Goal: Task Accomplishment & Management: Manage account settings

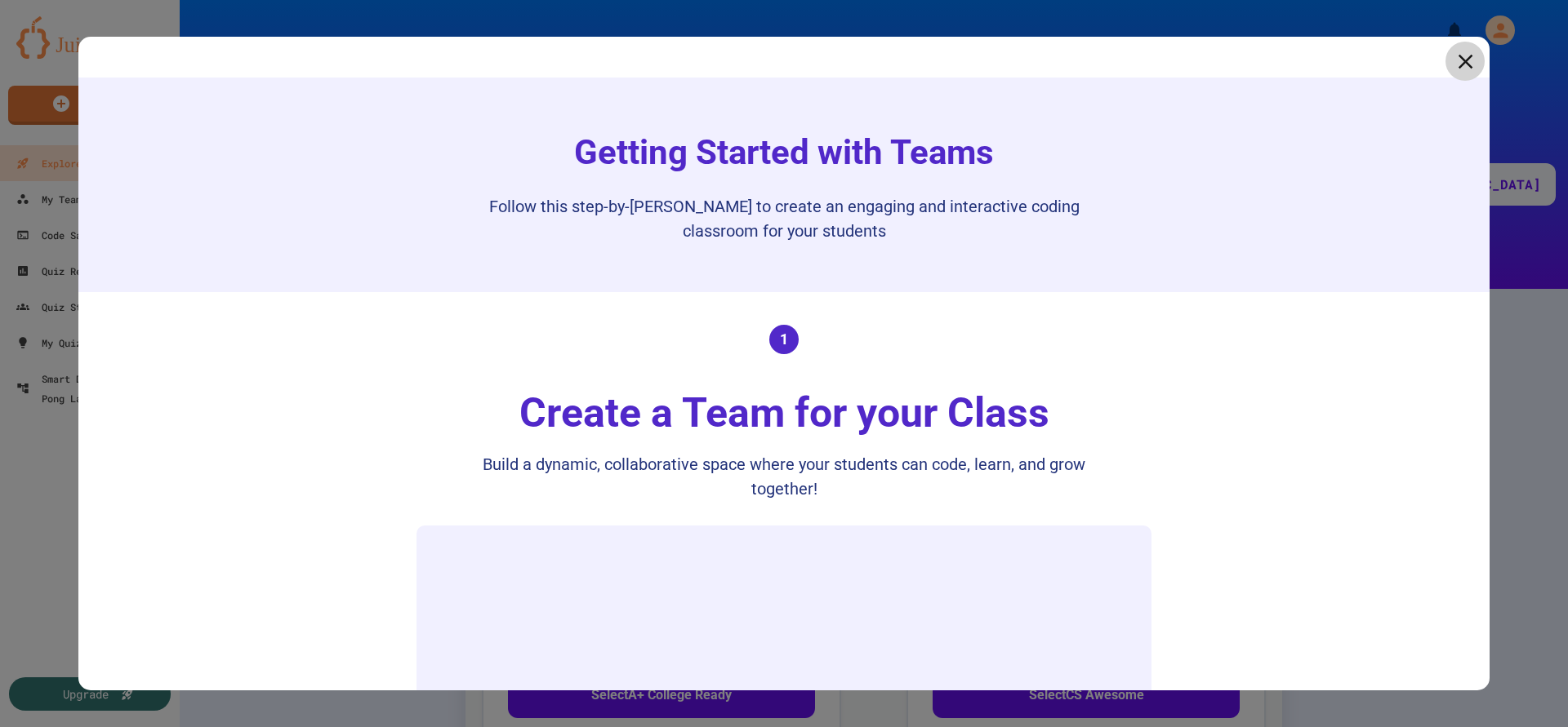
click at [1472, 64] on icon at bounding box center [1465, 61] width 24 height 24
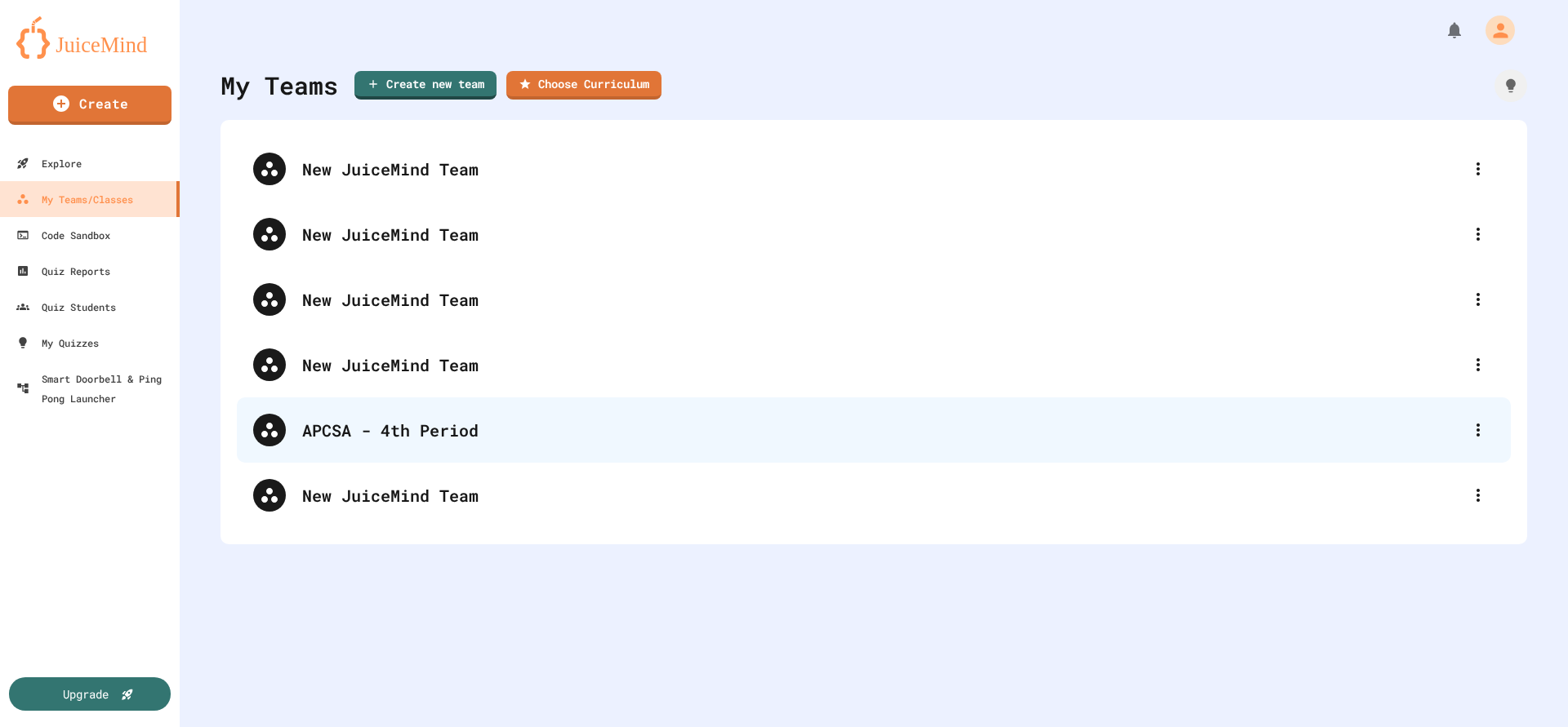
click at [401, 439] on div "APCSA - 4th Period" at bounding box center [882, 430] width 1159 height 24
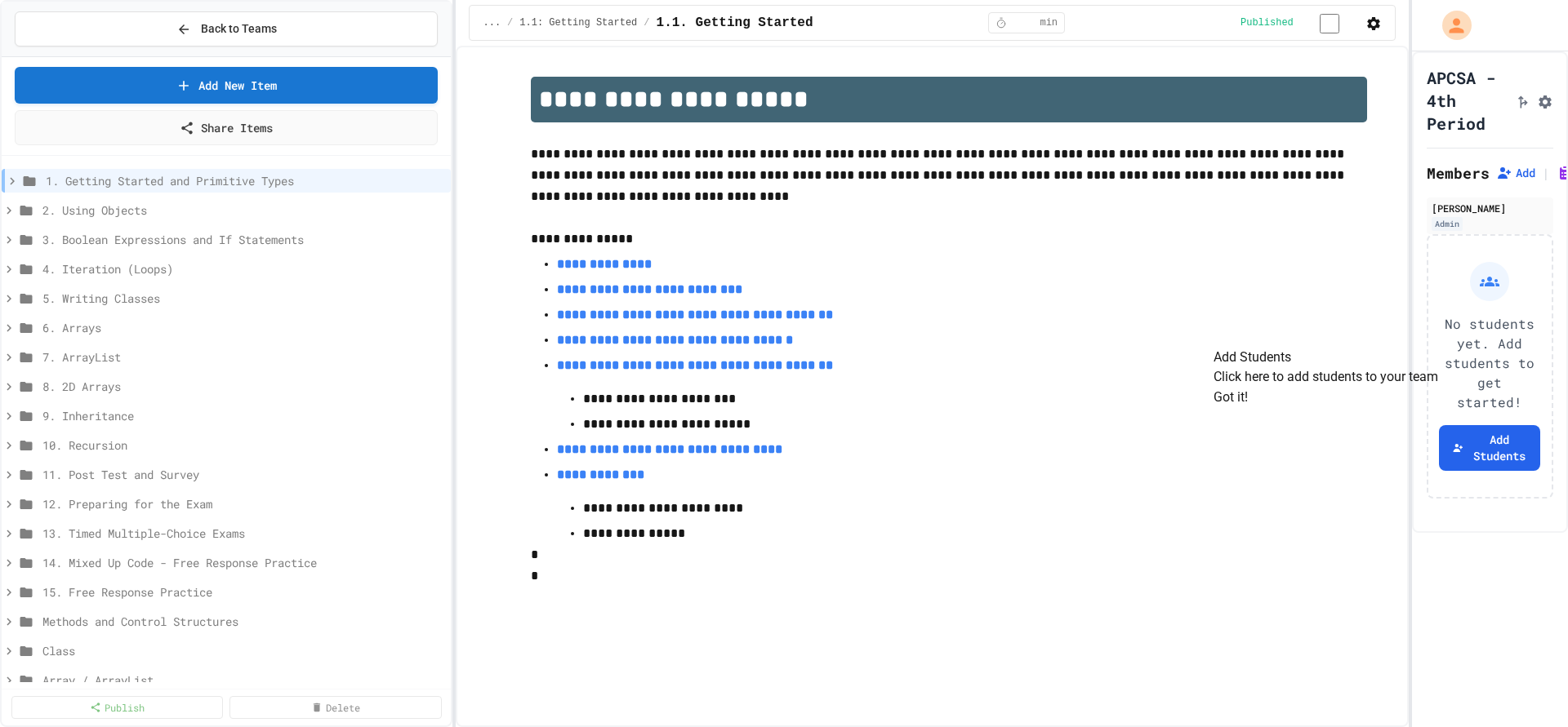
click at [1247, 407] on button "Got it!" at bounding box center [1230, 397] width 35 height 20
click at [165, 178] on span "1. Getting Started and Primitive Types" at bounding box center [237, 180] width 382 height 17
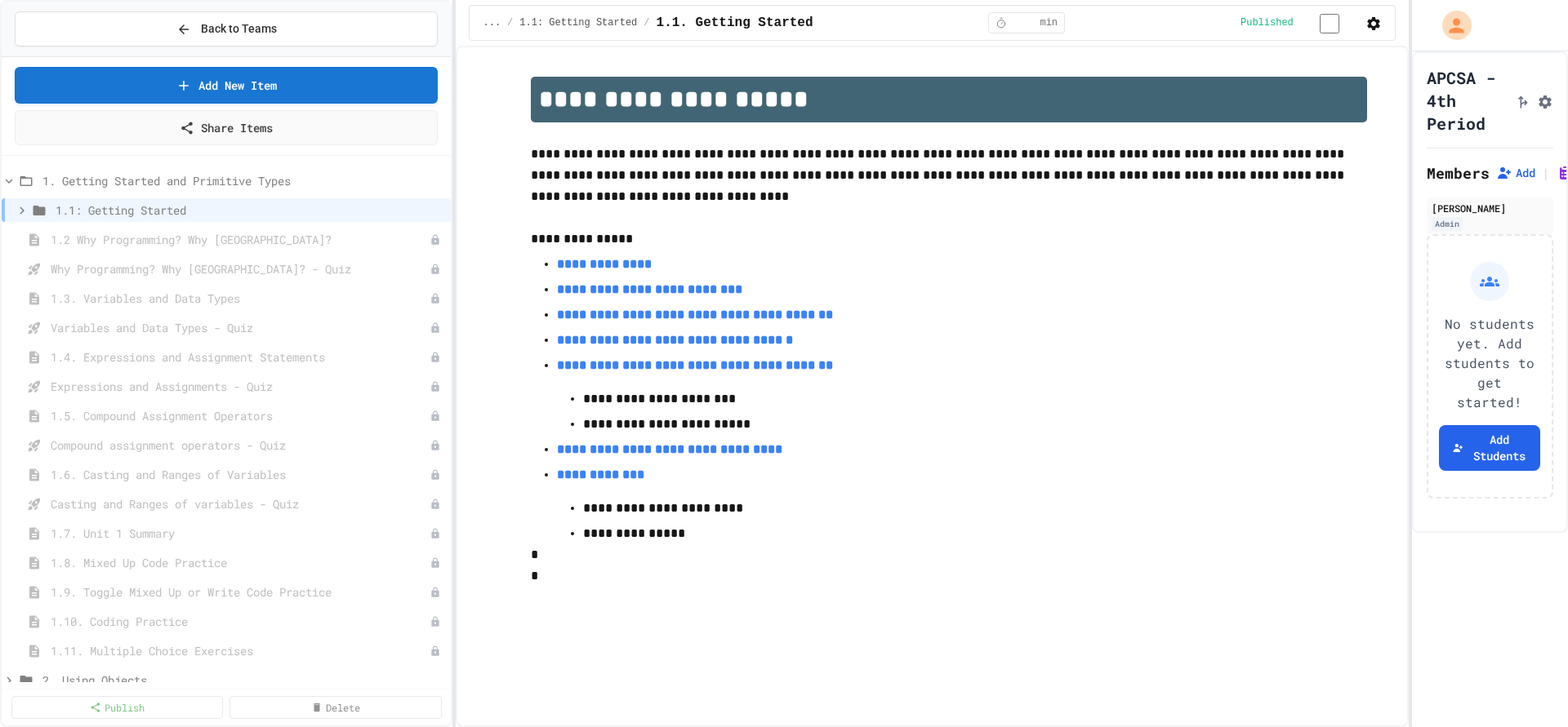
click at [165, 178] on span "1. Getting Started and Primitive Types" at bounding box center [243, 180] width 402 height 17
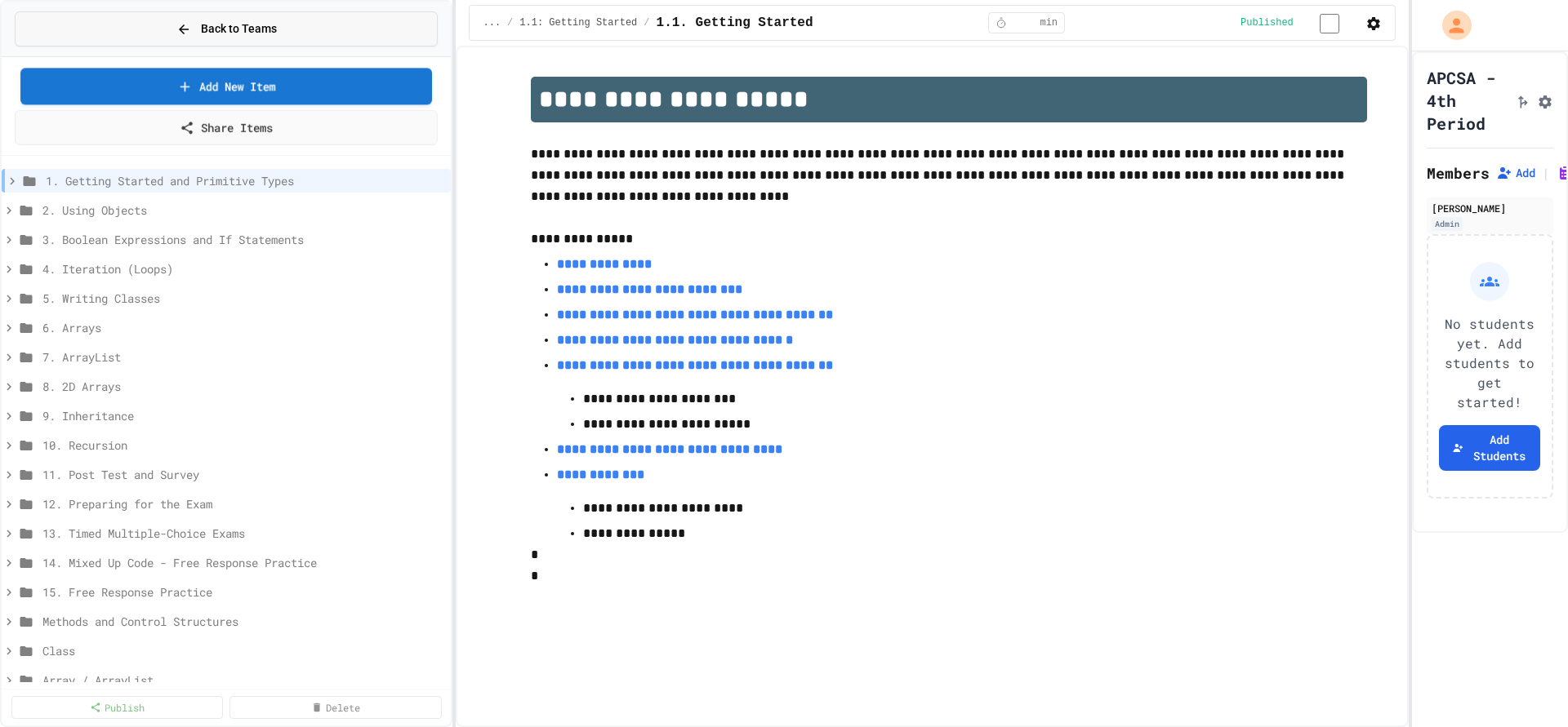
click at [199, 43] on button "Back to Teams" at bounding box center [226, 29] width 423 height 36
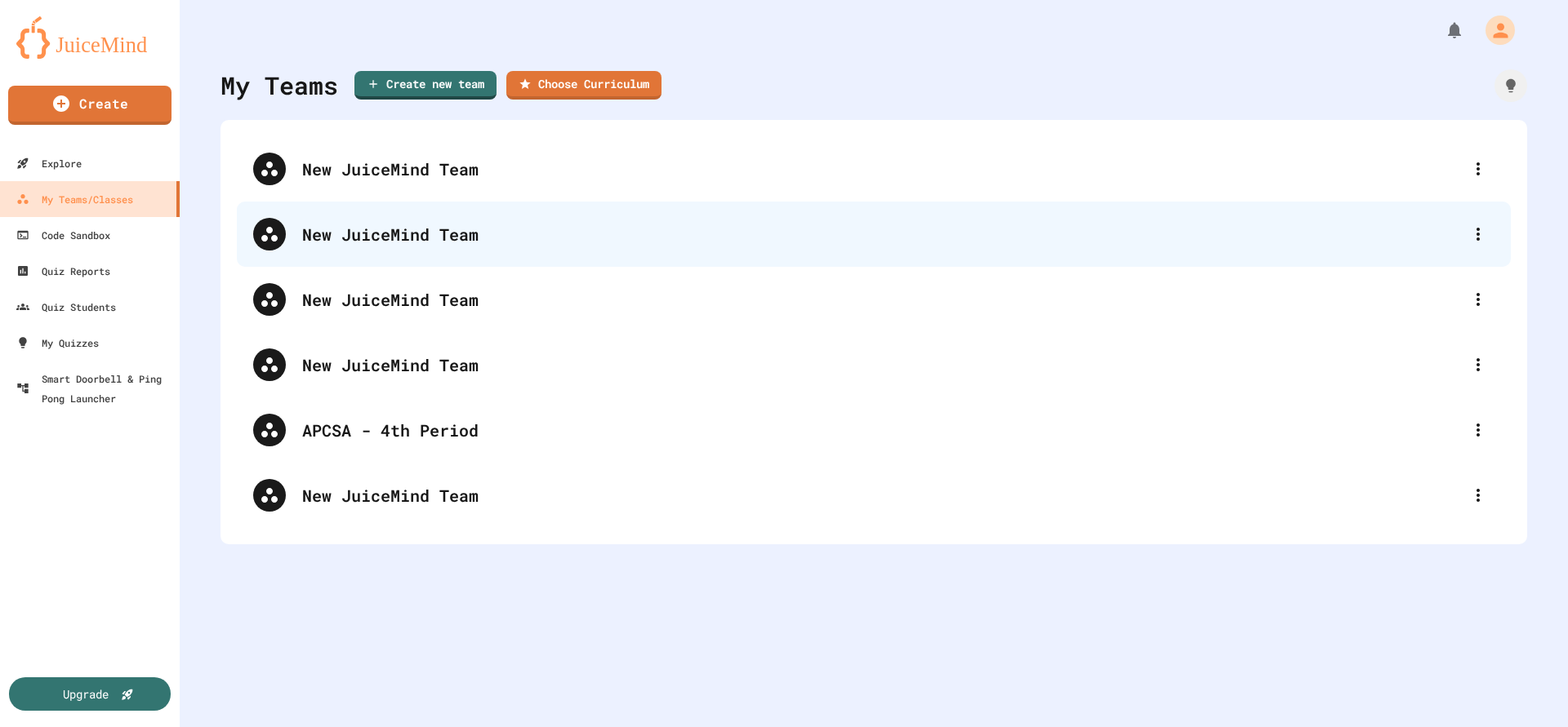
click at [485, 234] on div "New JuiceMind Team" at bounding box center [882, 235] width 1159 height 24
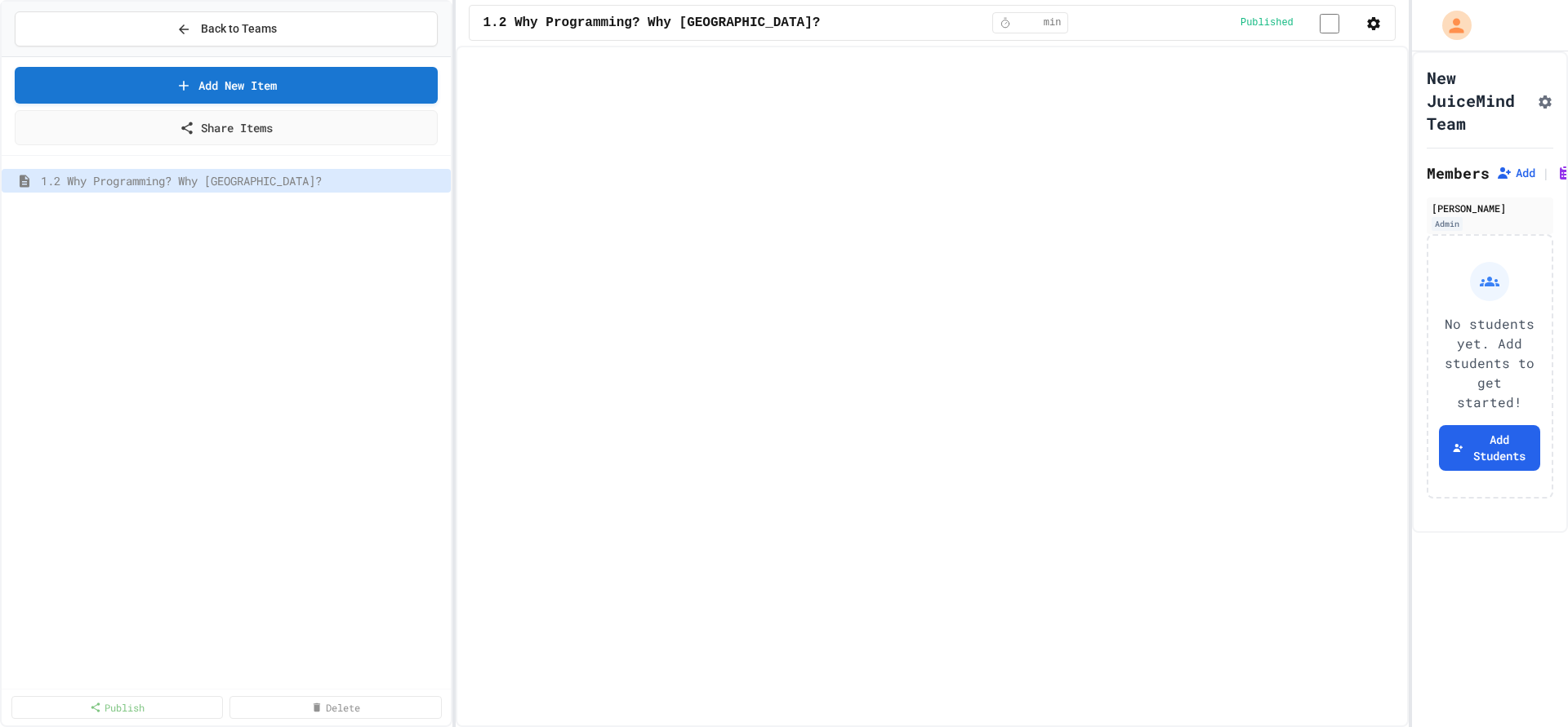
select select "***"
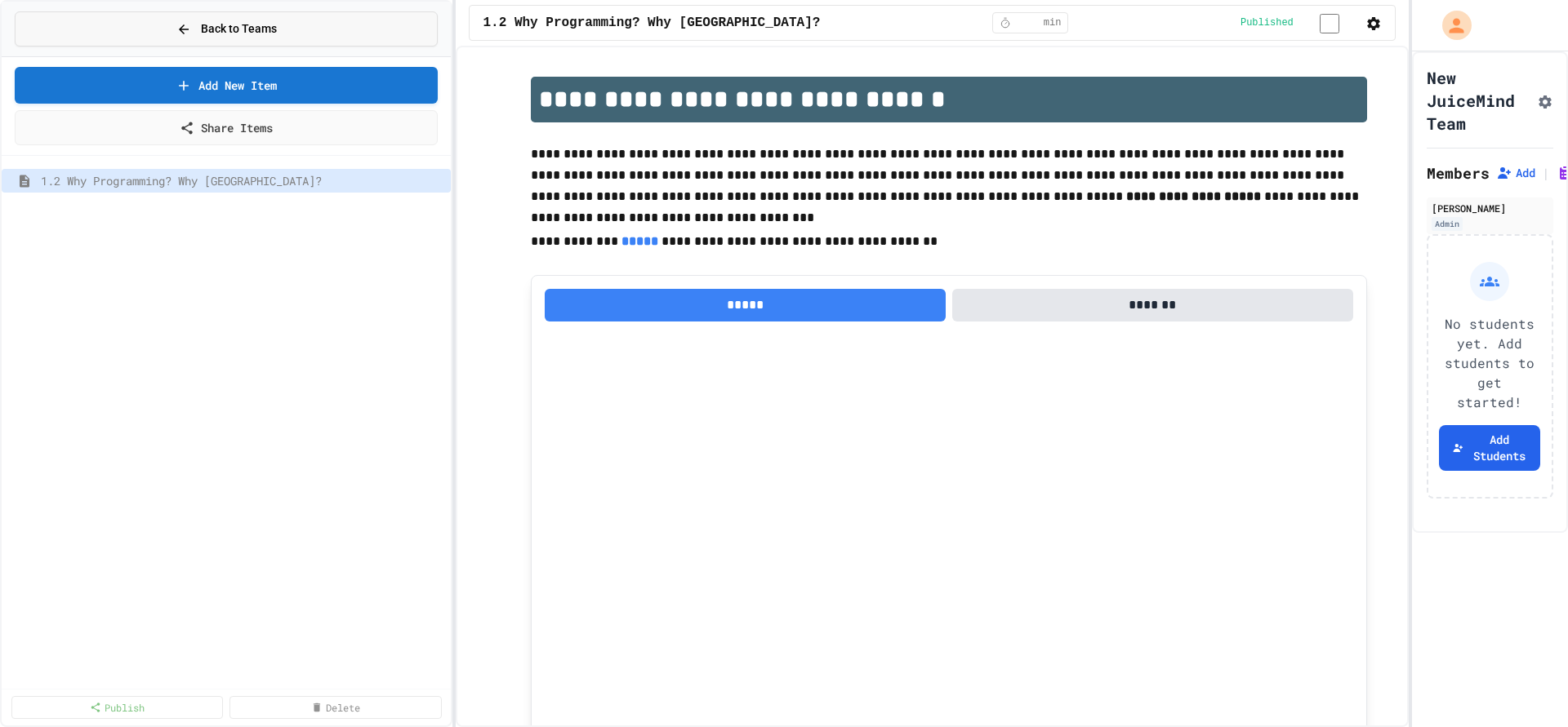
click at [104, 26] on button "Back to Teams" at bounding box center [226, 29] width 423 height 36
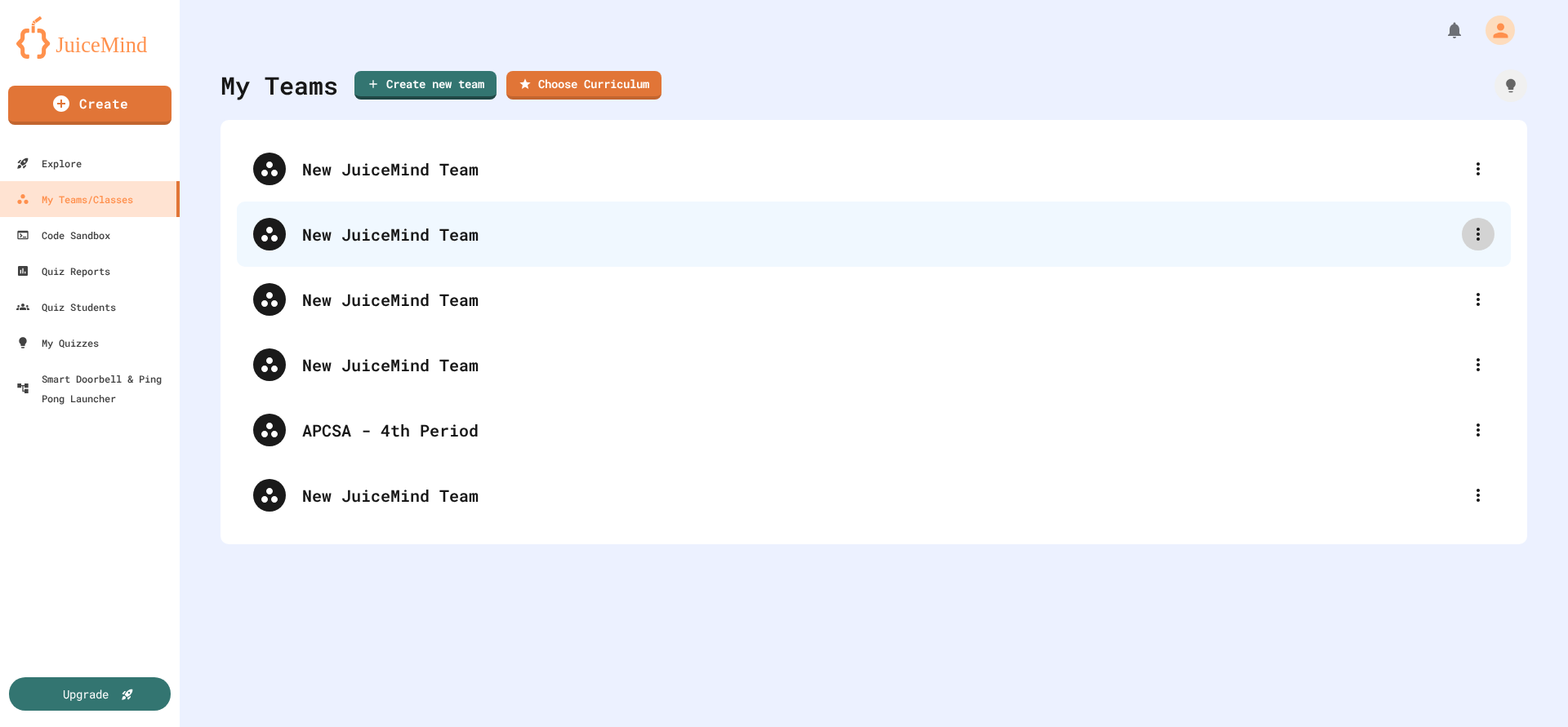
click at [1476, 240] on icon at bounding box center [1477, 234] width 20 height 20
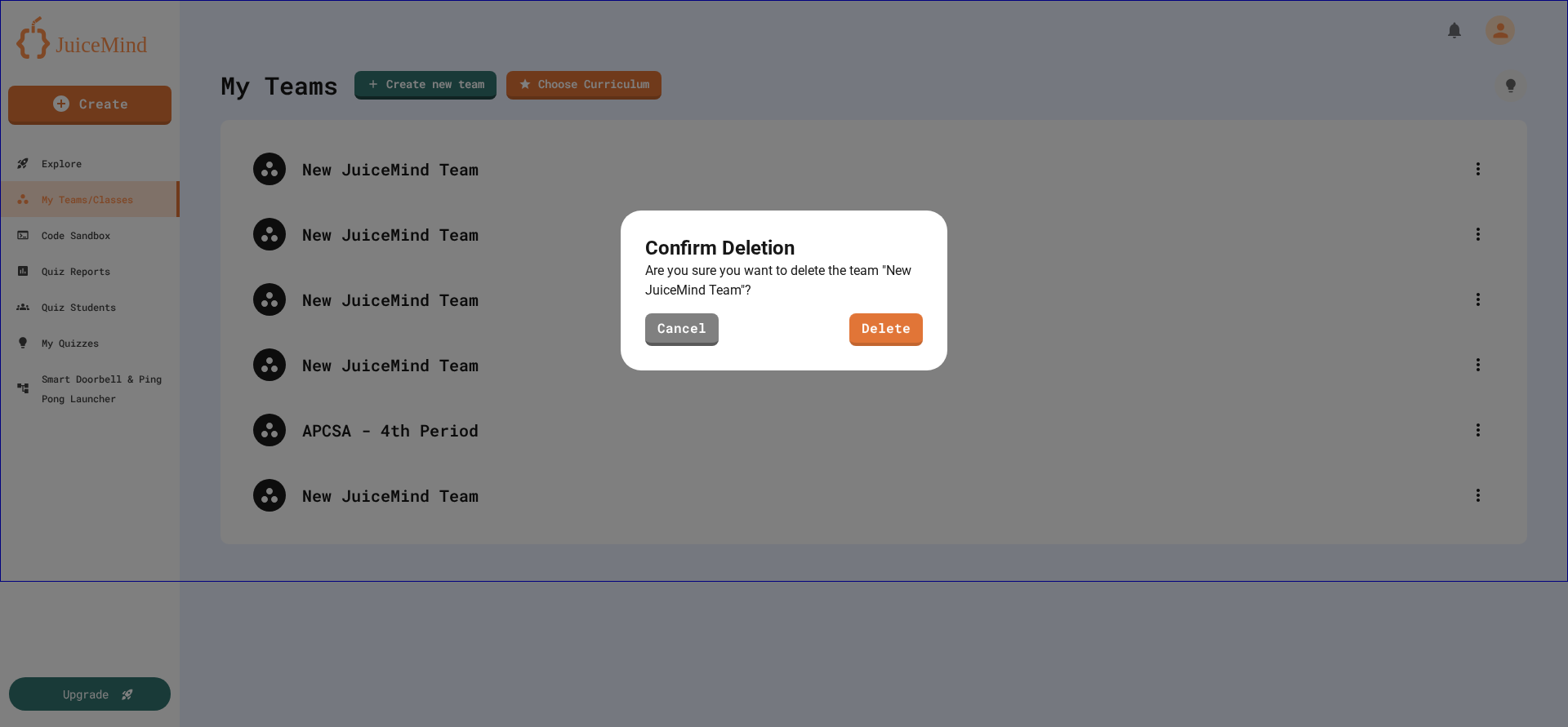
click at [873, 319] on link "Delete" at bounding box center [885, 329] width 74 height 33
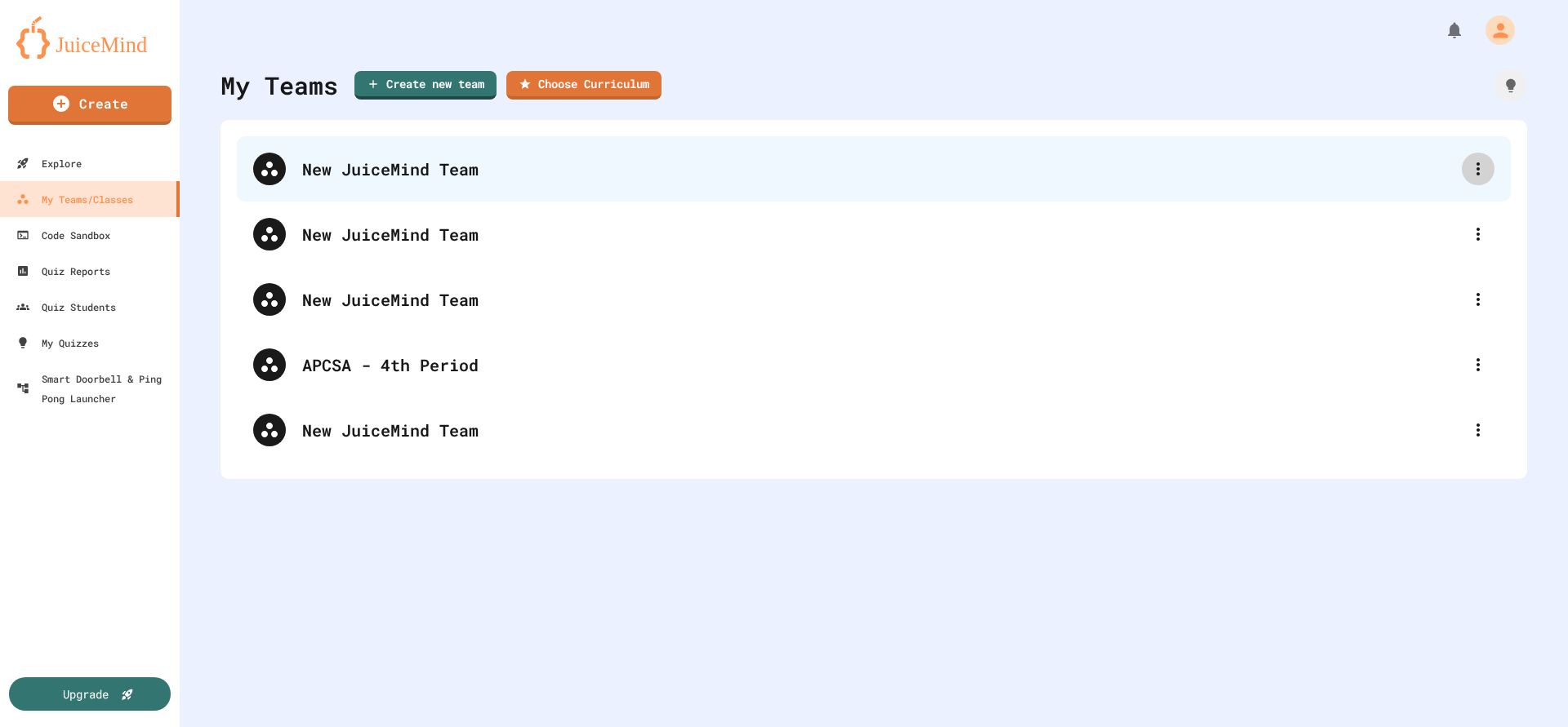
click at [1476, 161] on icon at bounding box center [1477, 168] width 20 height 20
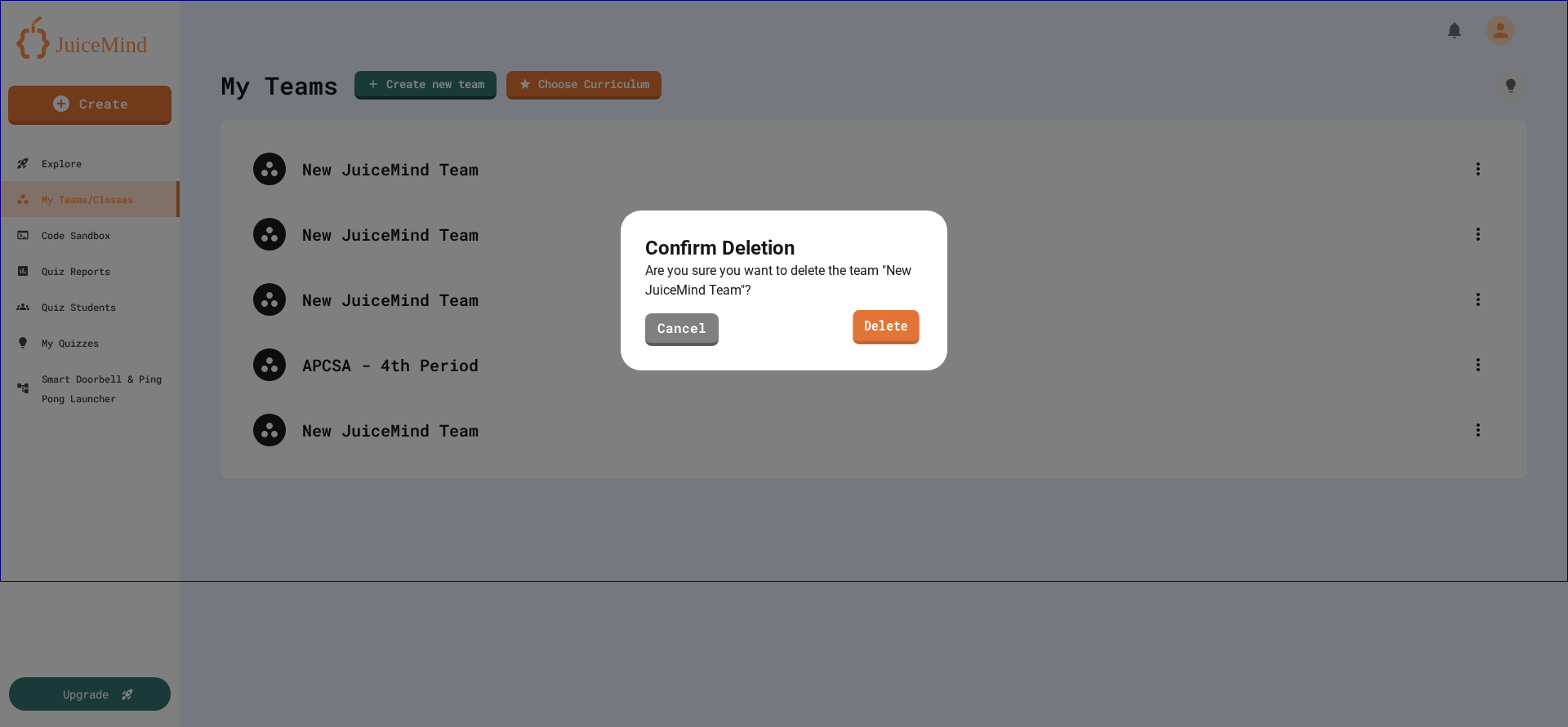
click at [864, 332] on link "Delete" at bounding box center [885, 327] width 66 height 35
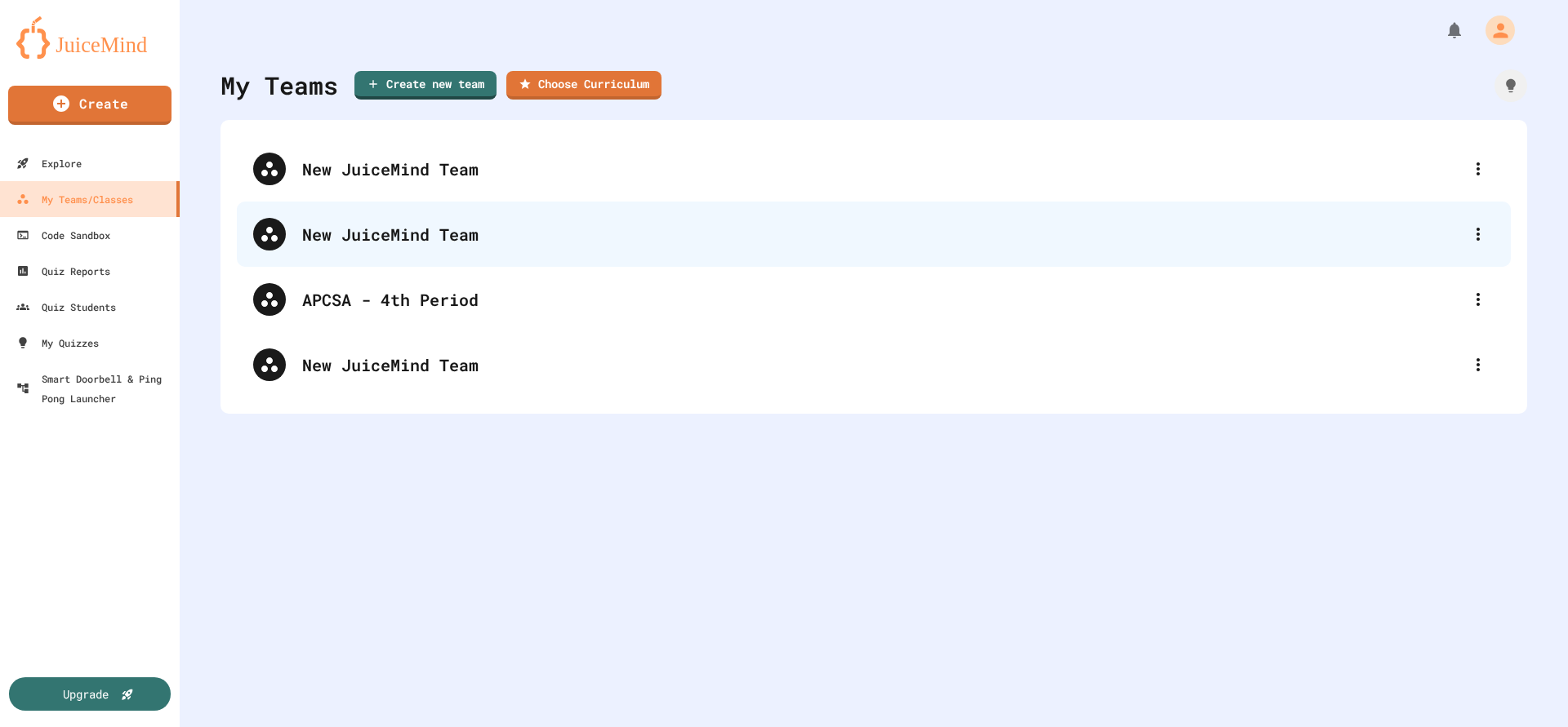
click at [1486, 220] on div "New JuiceMind Team" at bounding box center [873, 235] width 1273 height 65
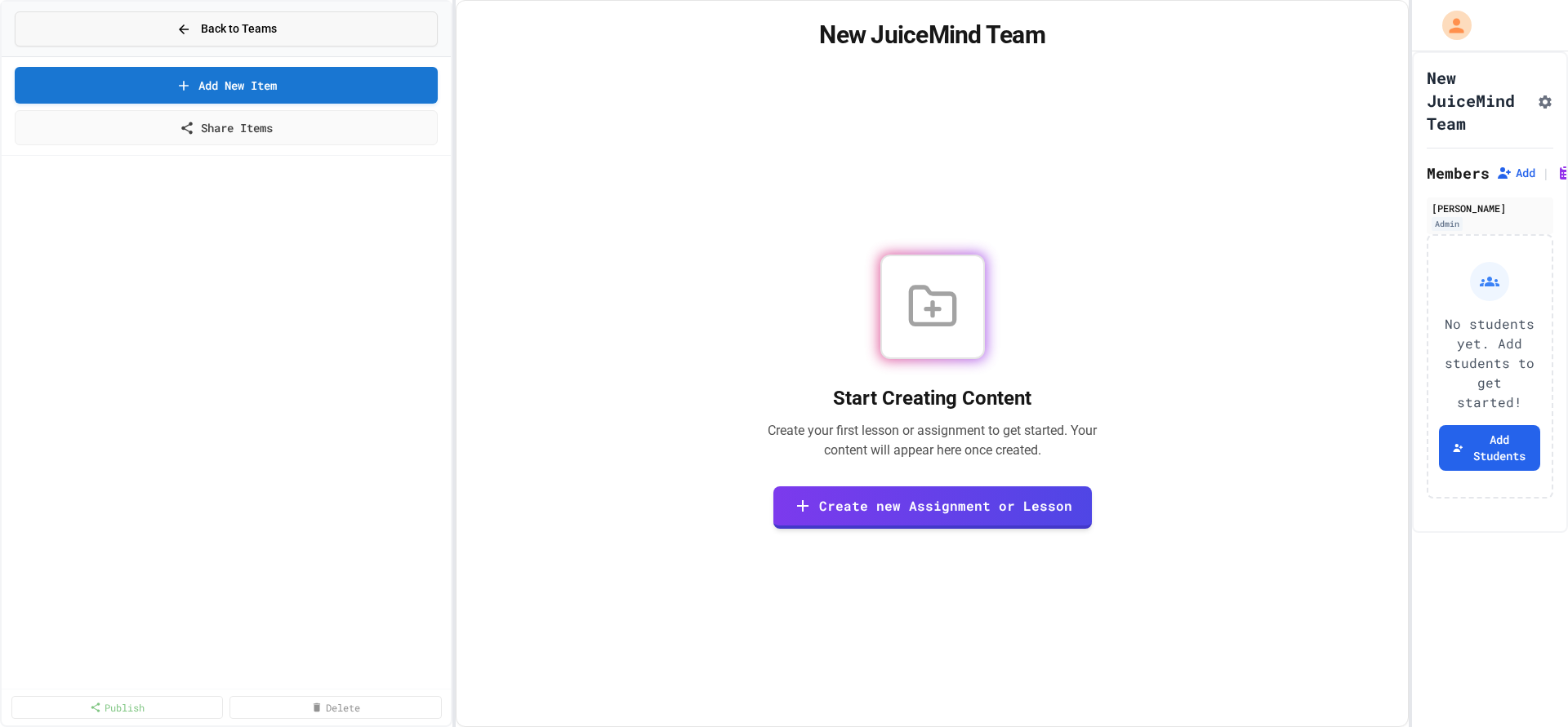
click at [123, 35] on button "Back to Teams" at bounding box center [226, 29] width 423 height 36
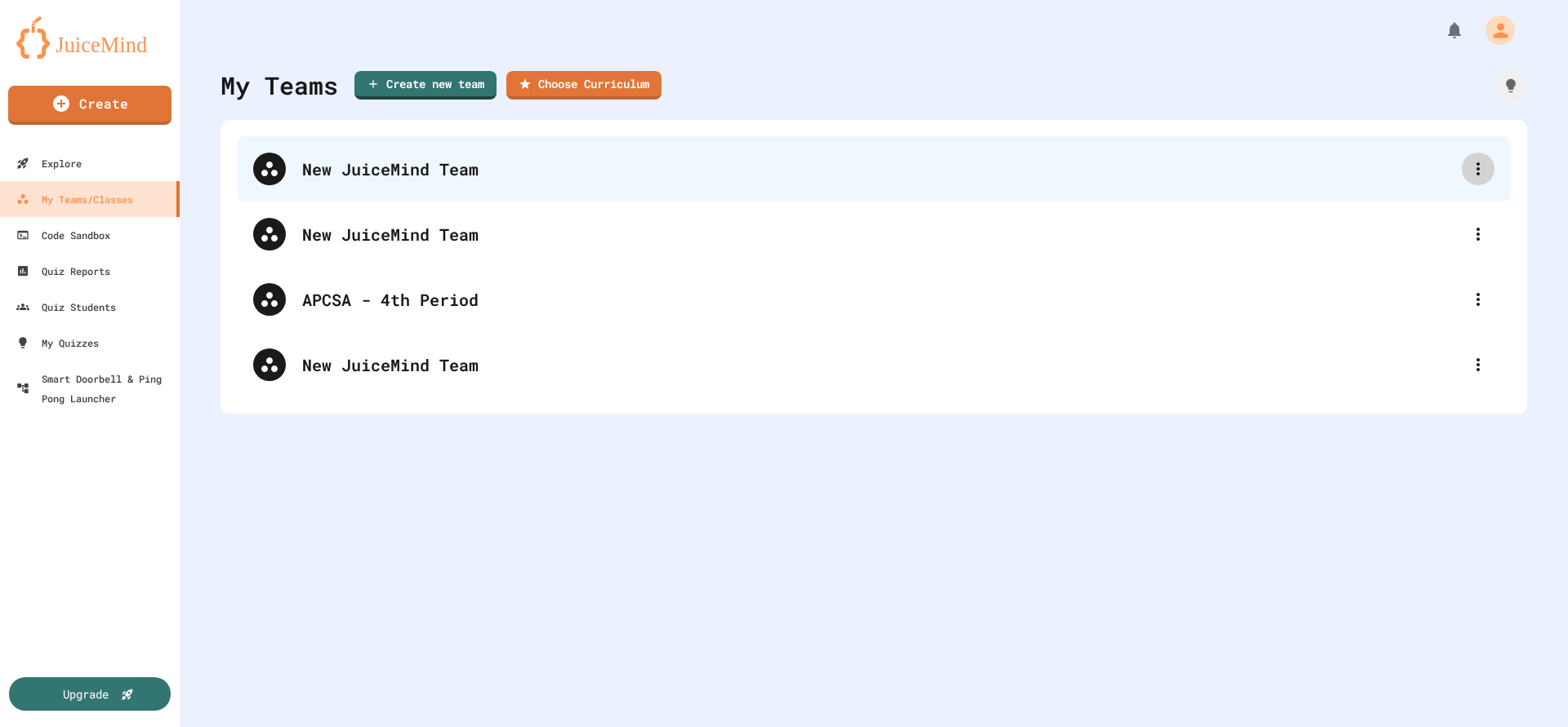
click at [1489, 174] on div at bounding box center [1477, 168] width 33 height 33
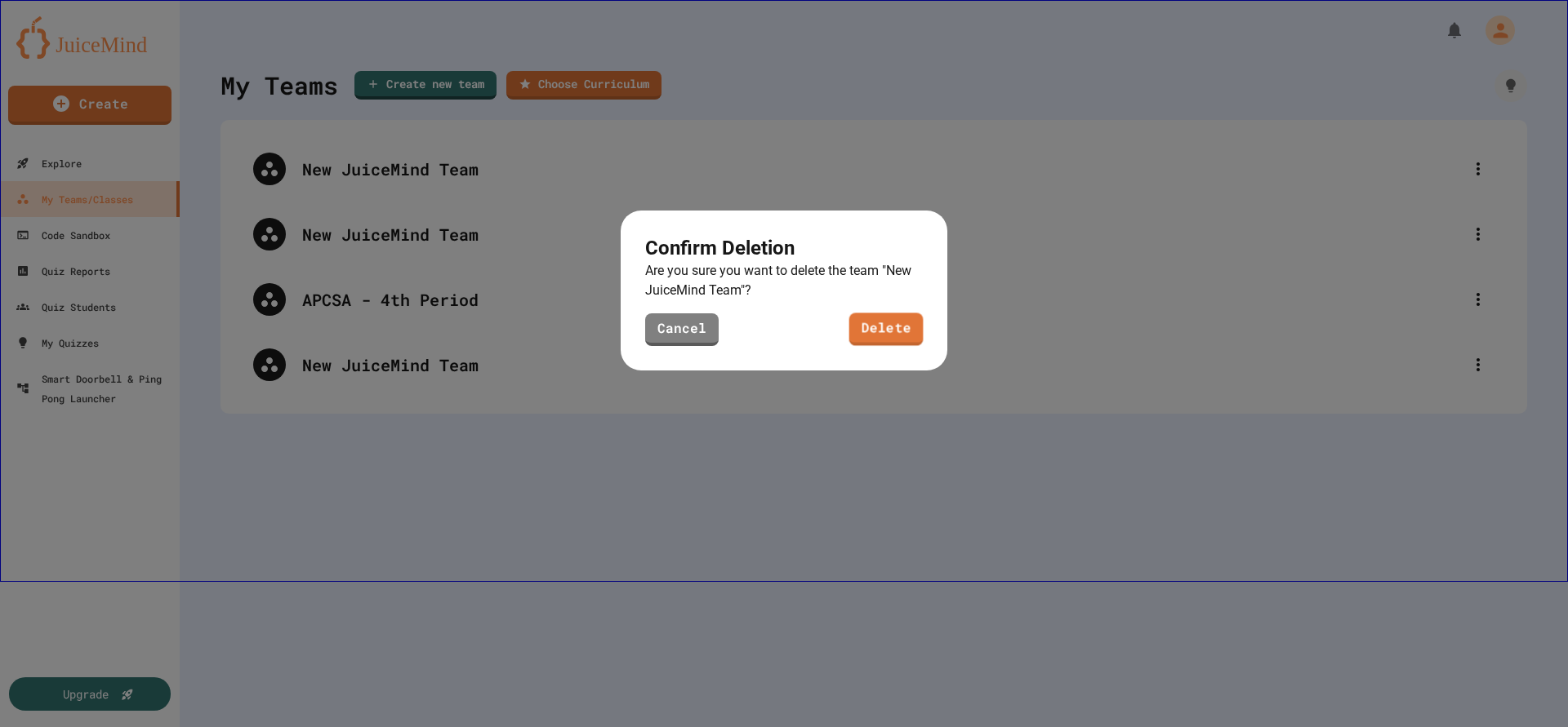
click at [879, 317] on link "Delete" at bounding box center [885, 329] width 74 height 33
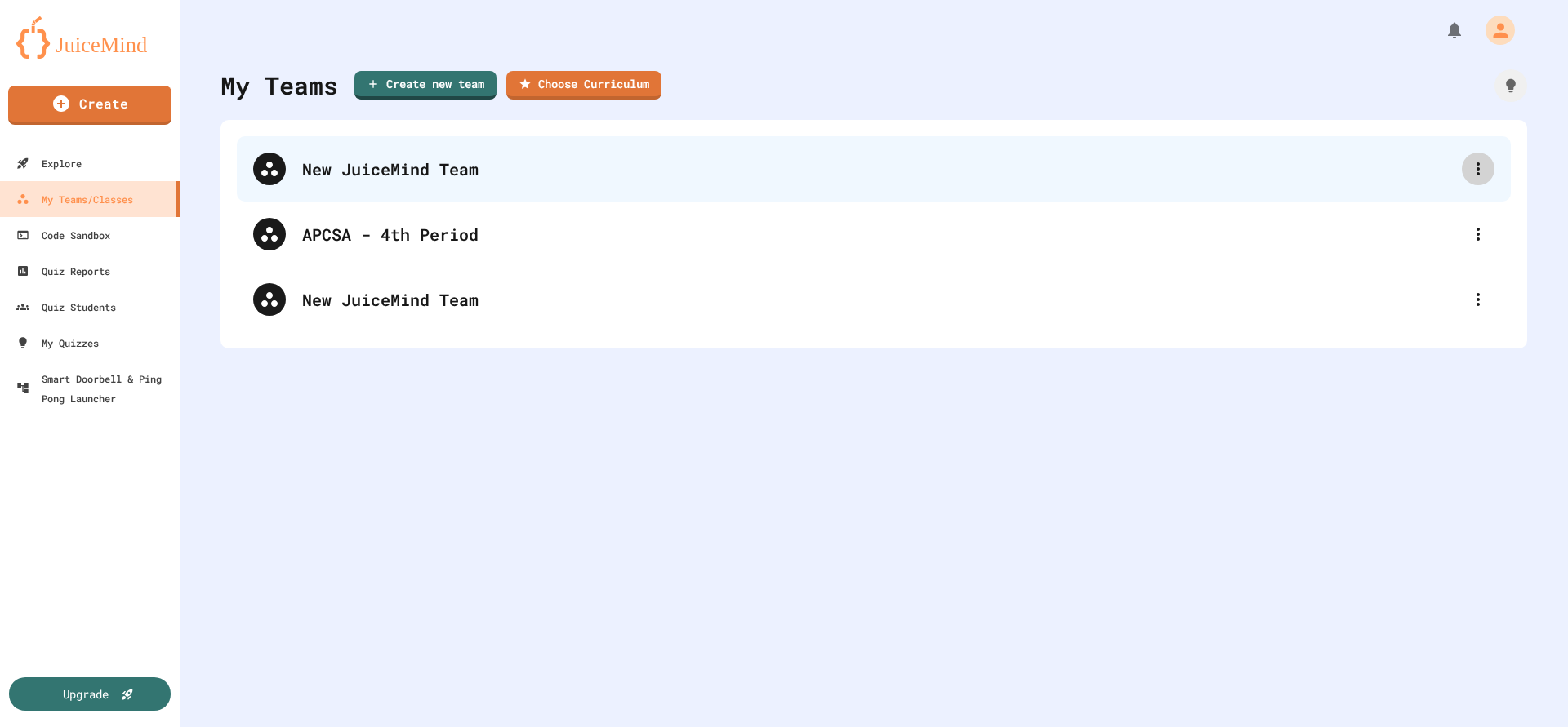
click at [1473, 178] on icon at bounding box center [1477, 168] width 20 height 20
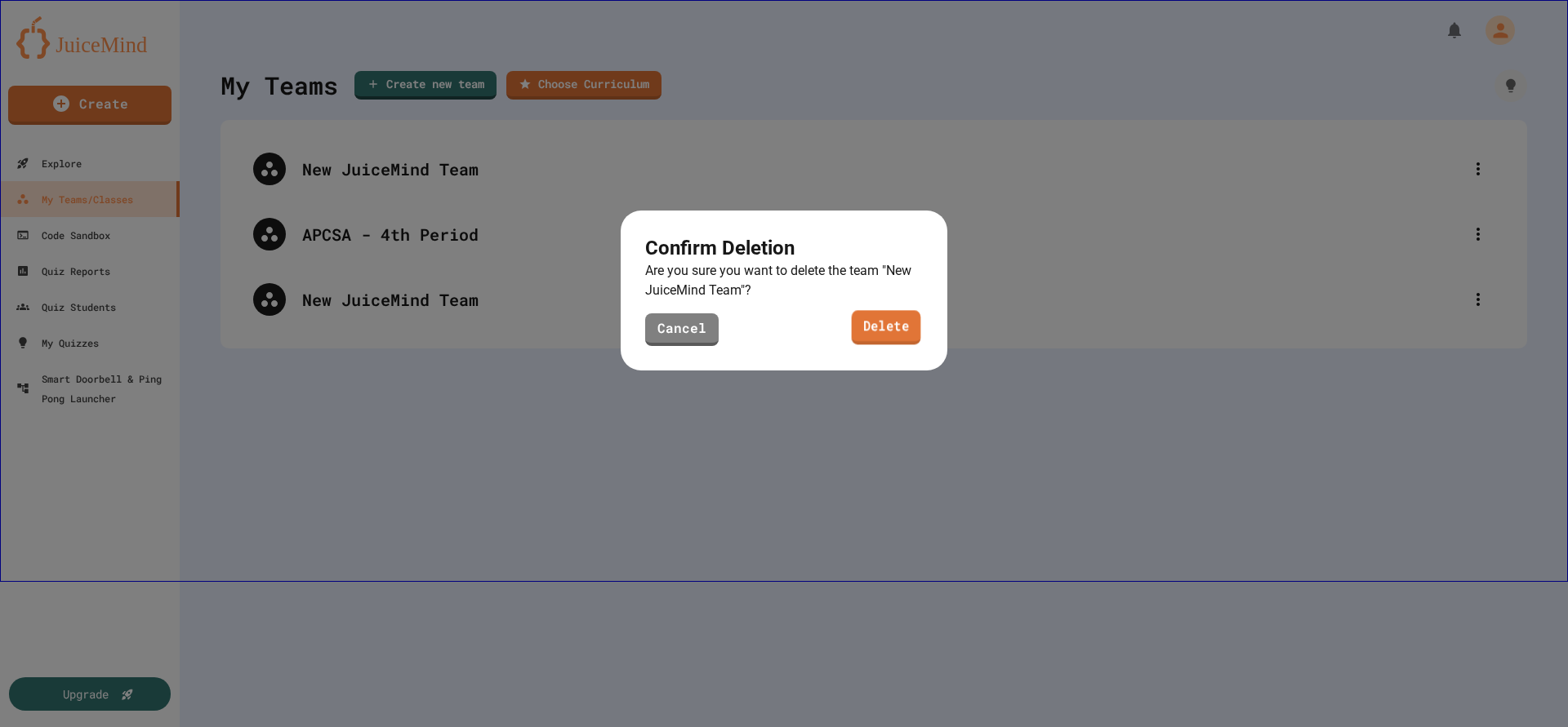
click at [870, 323] on link "Delete" at bounding box center [886, 328] width 69 height 35
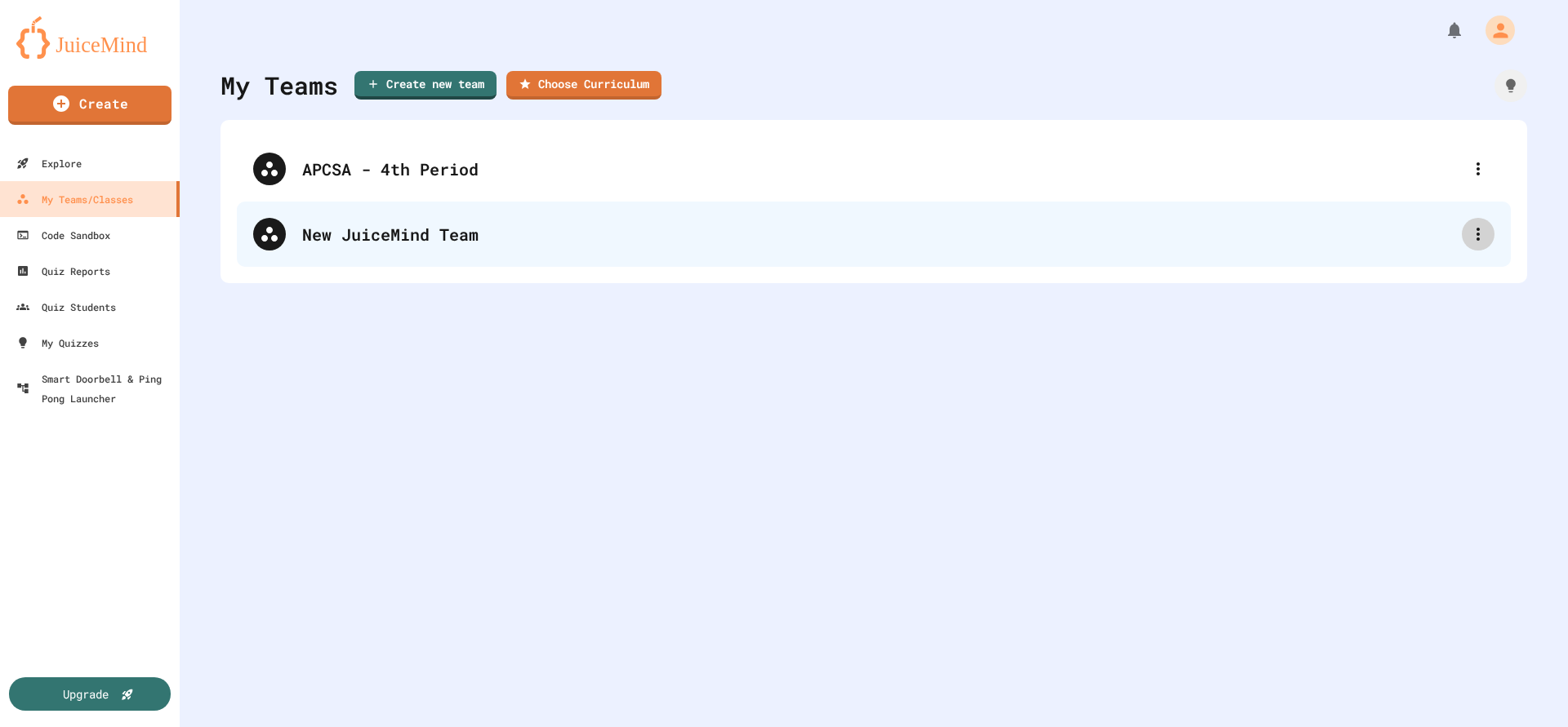
click at [1470, 239] on icon at bounding box center [1477, 234] width 20 height 20
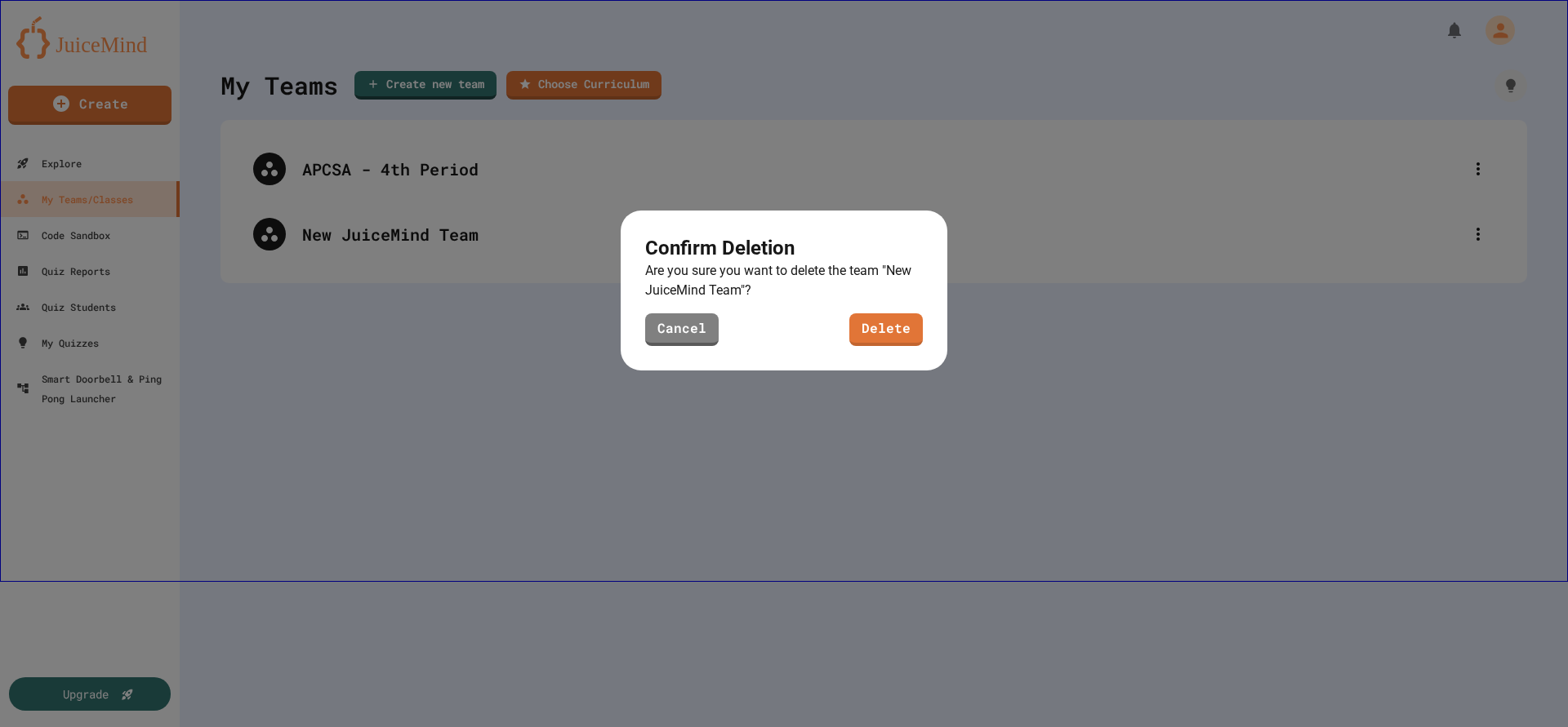
drag, startPoint x: 930, startPoint y: 347, endPoint x: 897, endPoint y: 330, distance: 37.1
click at [930, 348] on div "Confirm Deletion Are you sure you want to delete the team " New JuiceMind Team …" at bounding box center [784, 290] width 326 height 160
click at [897, 330] on link "Delete" at bounding box center [886, 327] width 67 height 35
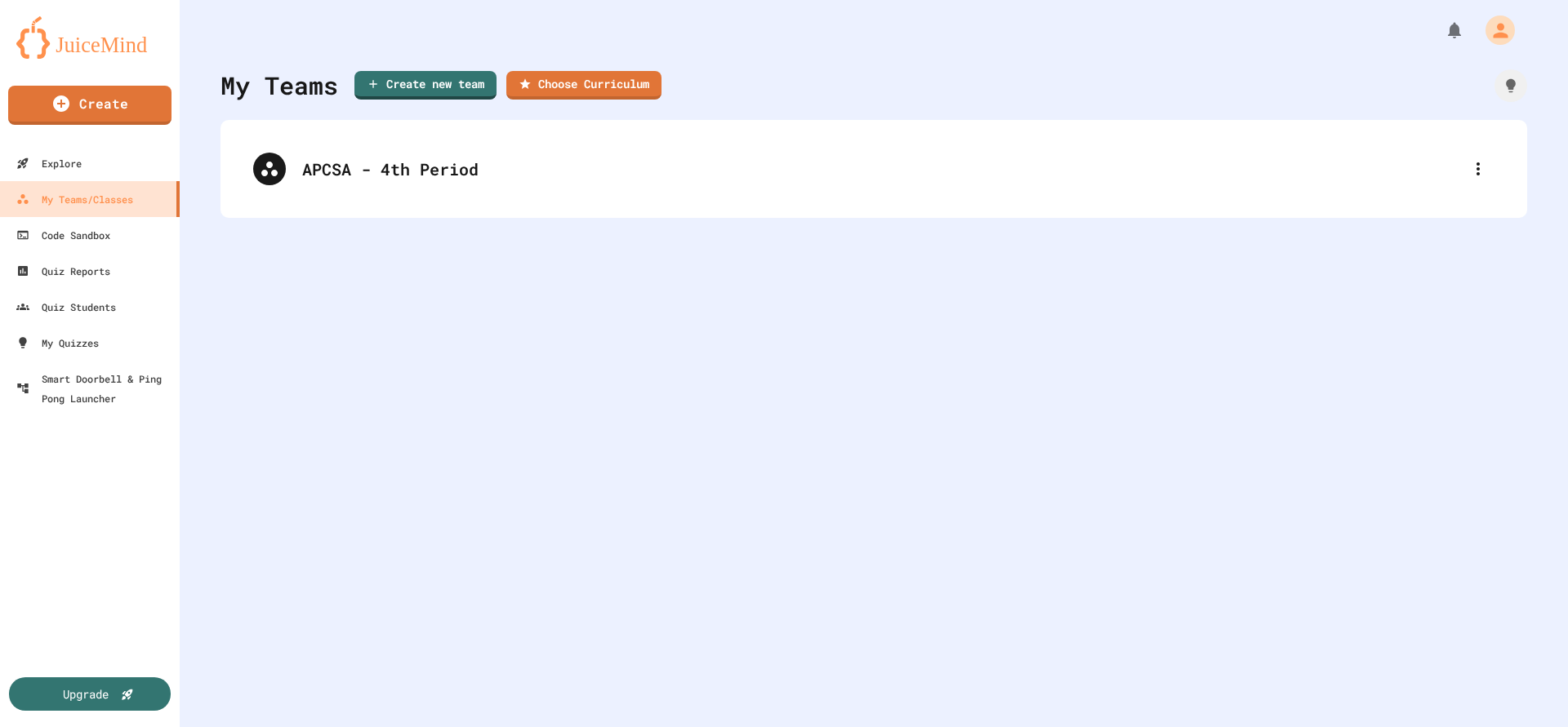
click at [833, 383] on div "My Teams Create new team Choose Curriculum APCSA - 4th Period" at bounding box center [873, 364] width 1388 height 727
click at [135, 100] on link "Create" at bounding box center [90, 103] width 155 height 41
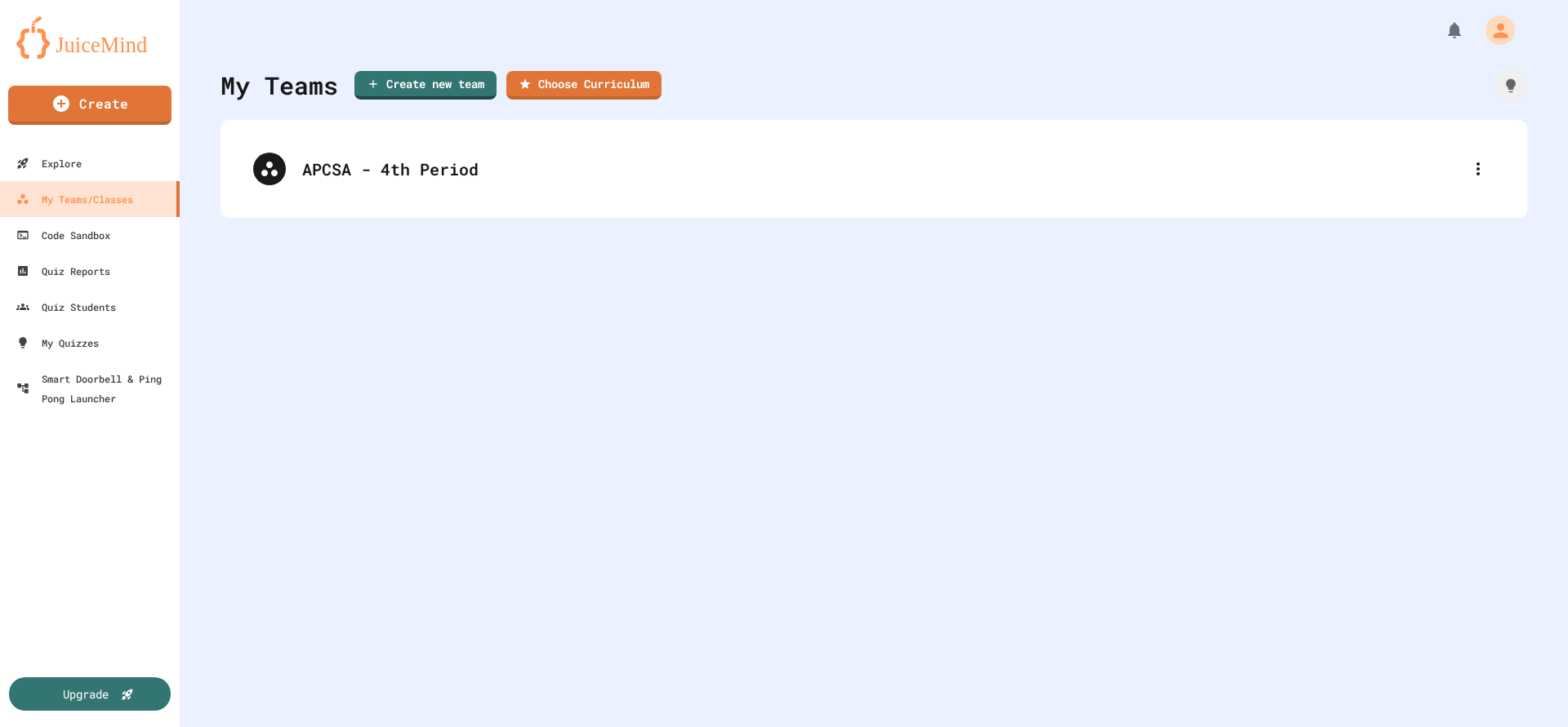
scroll to position [258, 0]
click at [412, 87] on link "Create new team" at bounding box center [425, 83] width 140 height 30
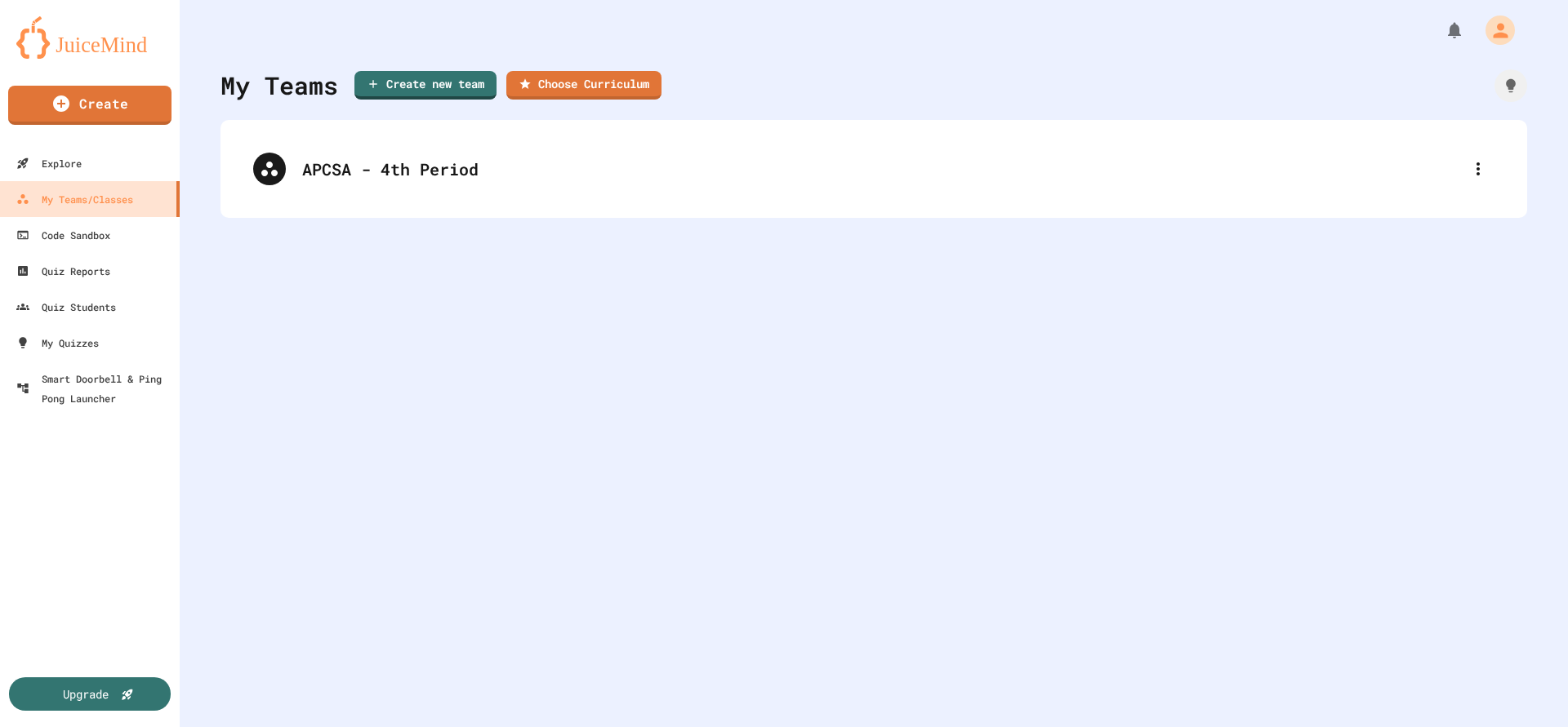
type input "**********"
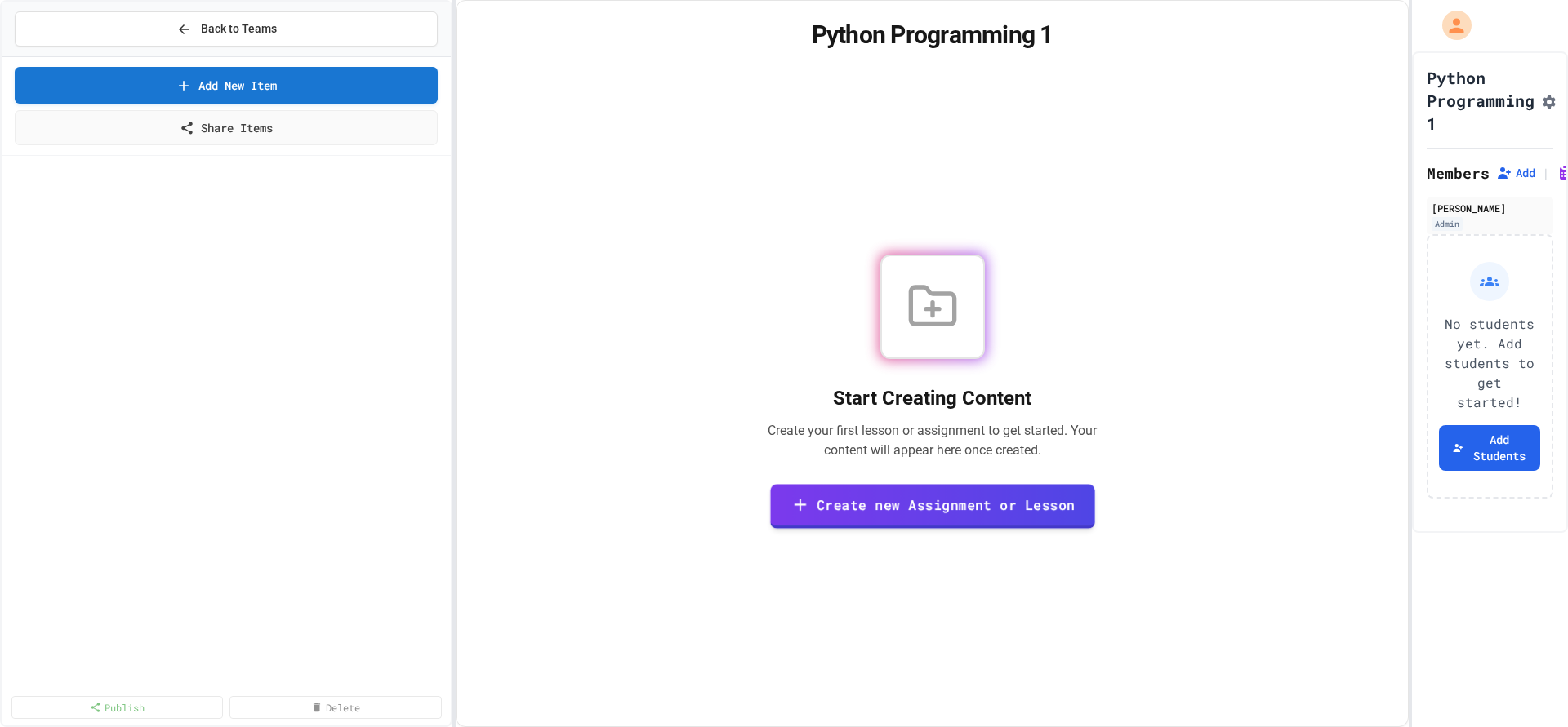
click at [918, 516] on link "Create new Assignment or Lesson" at bounding box center [933, 506] width 325 height 45
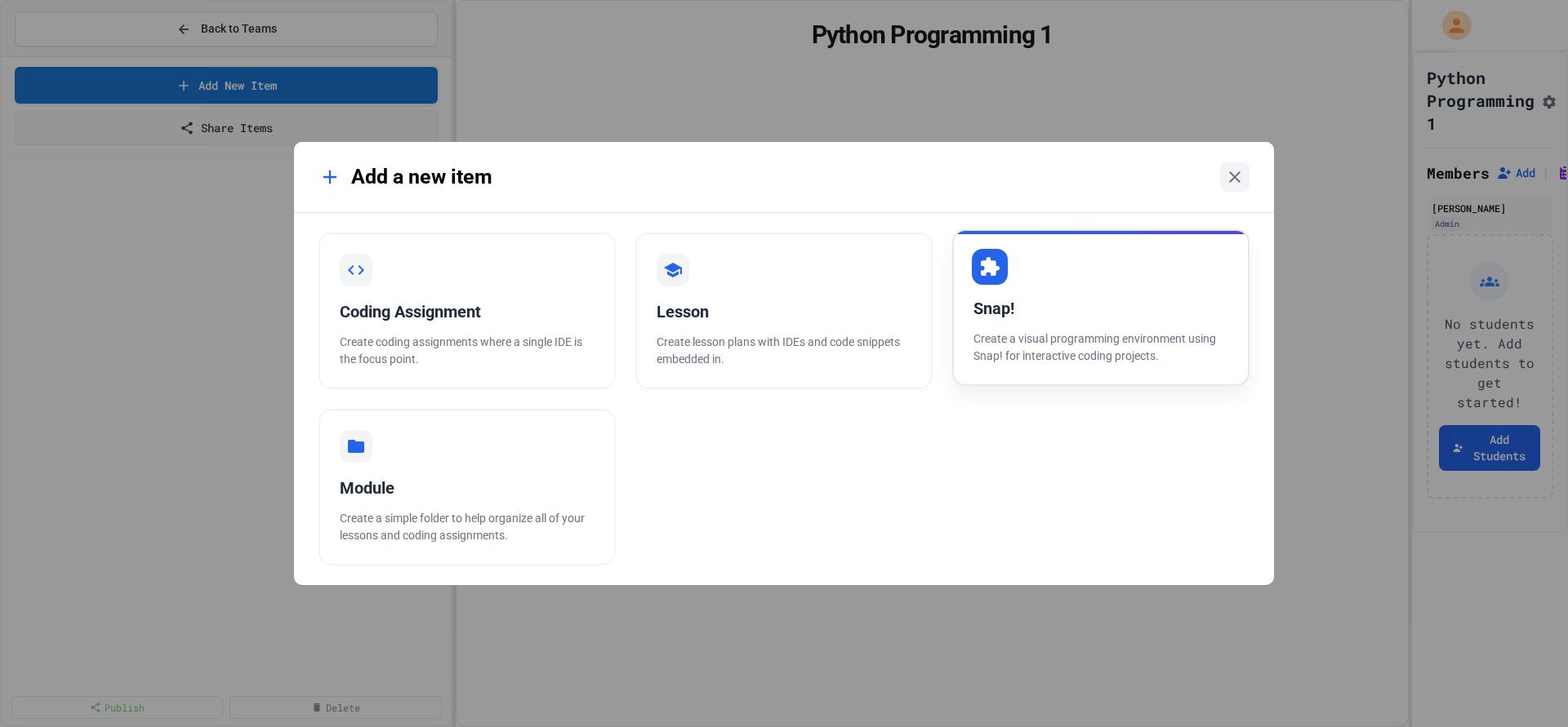
click at [1047, 360] on p "Create a visual programming environment using Snap! for interactive coding proj…" at bounding box center [1100, 348] width 254 height 35
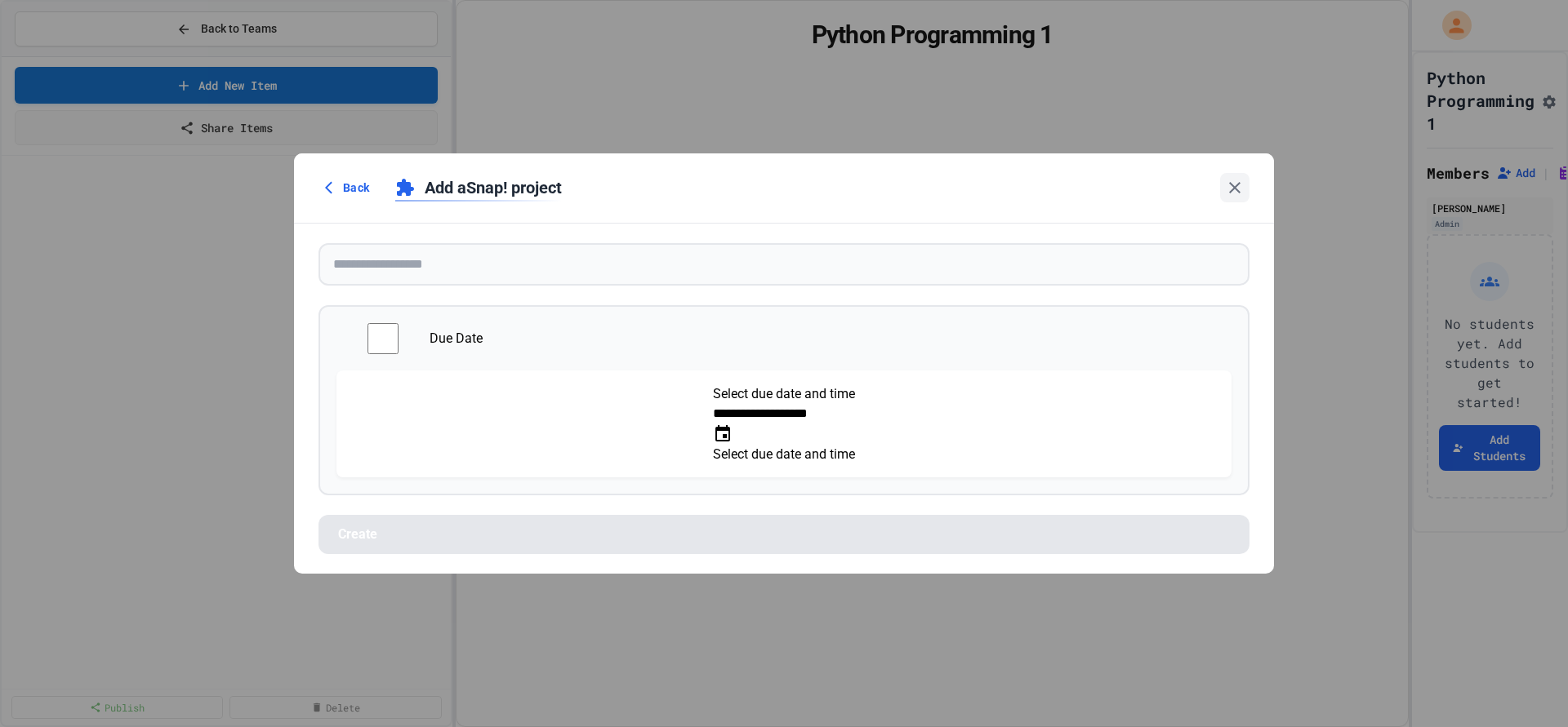
click at [364, 377] on div "**********" at bounding box center [784, 400] width 931 height 190
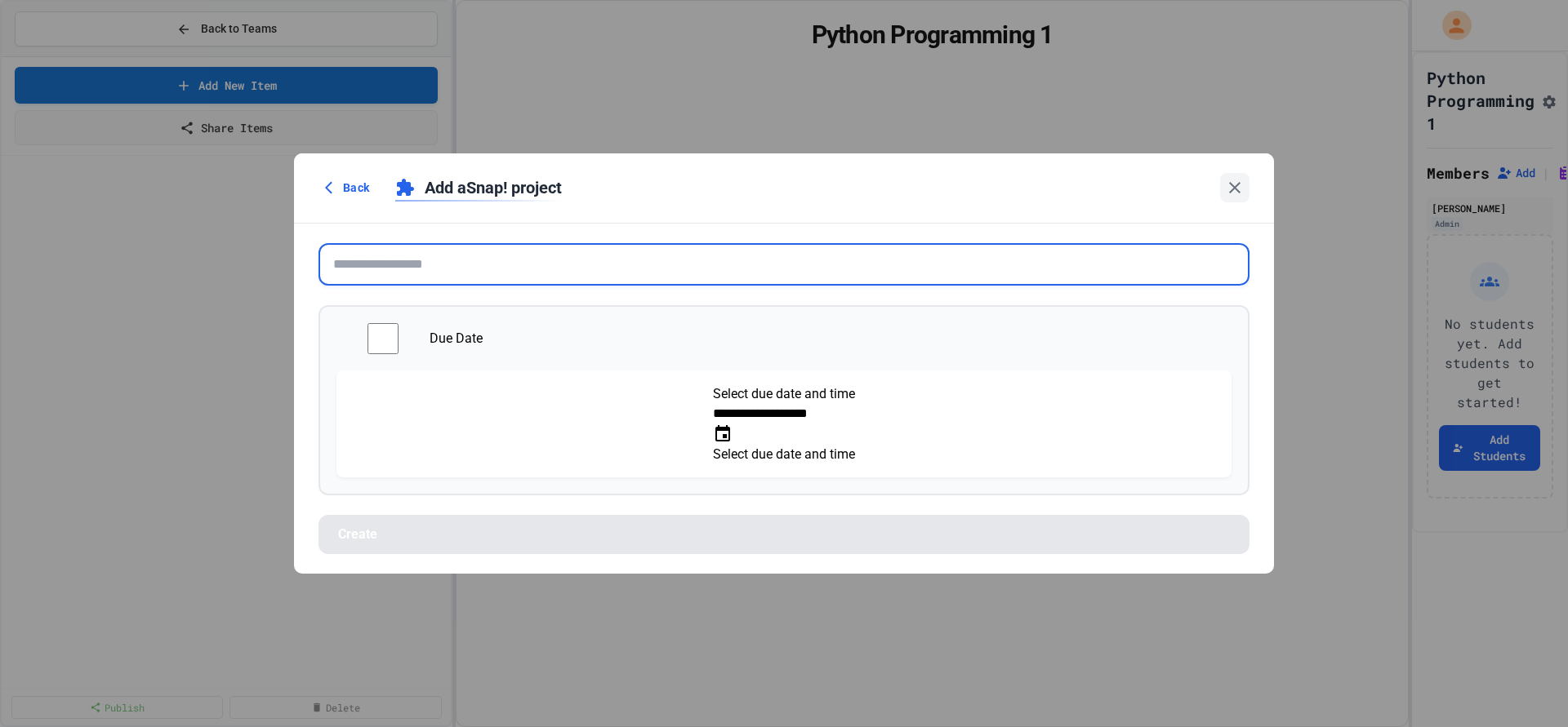
click at [401, 286] on input "text" at bounding box center [784, 264] width 931 height 42
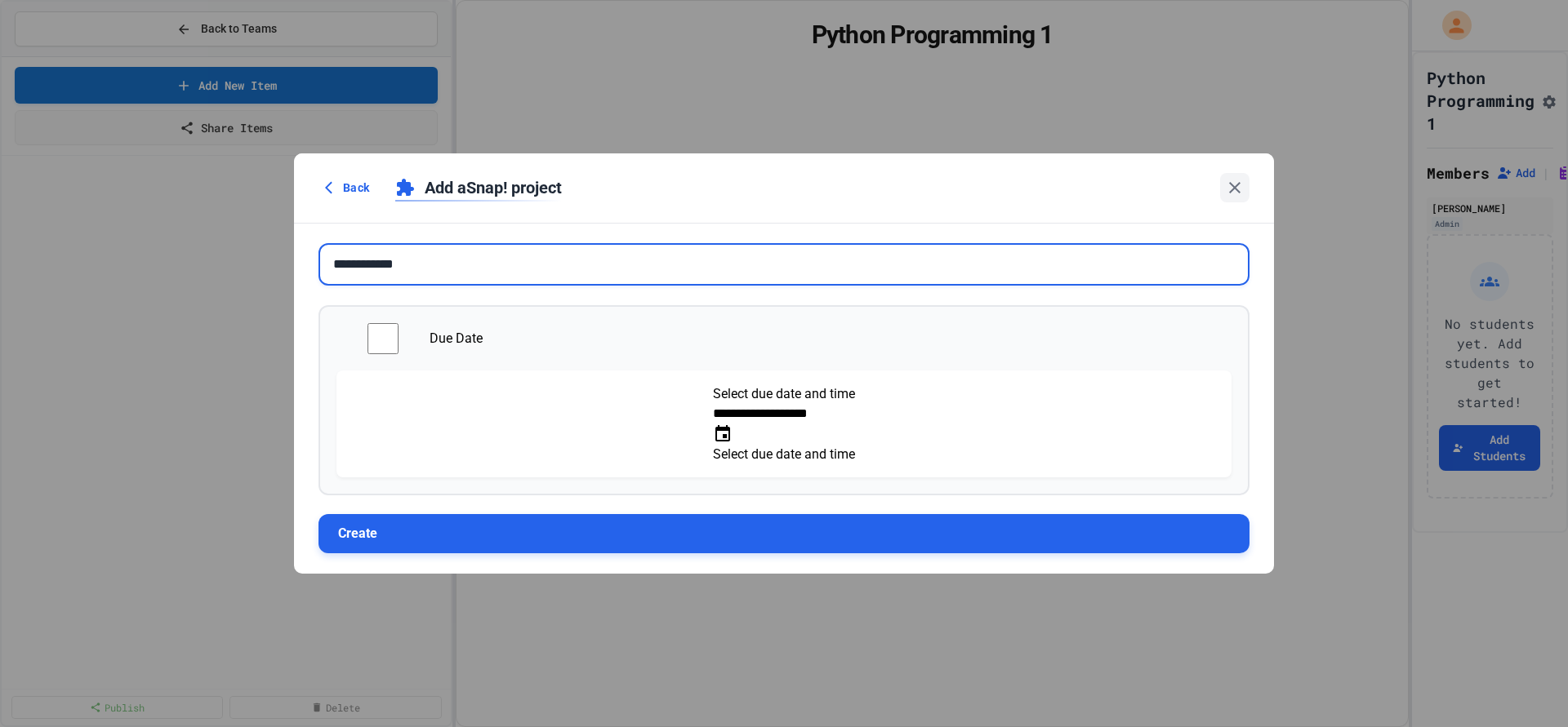
type input "**********"
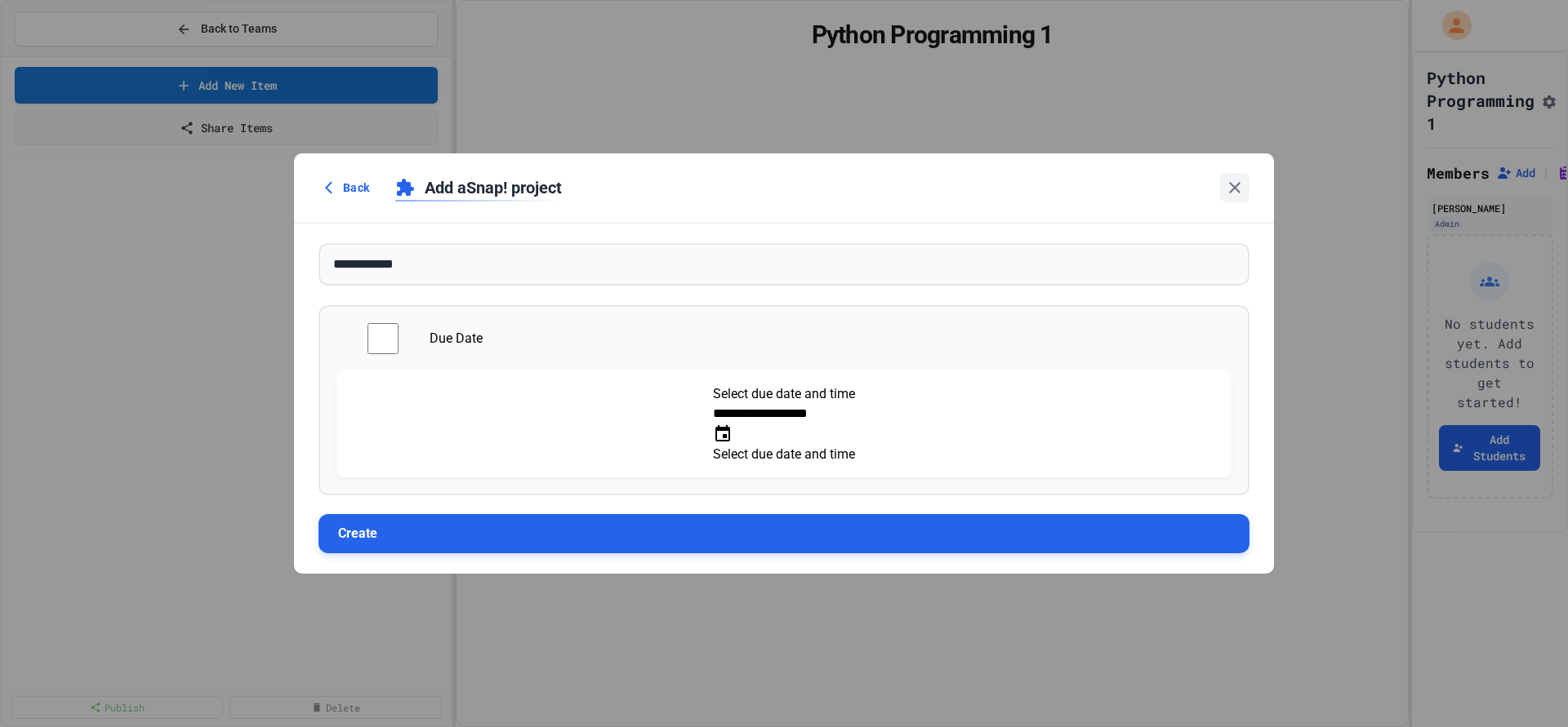
click at [499, 518] on button "Create" at bounding box center [784, 534] width 931 height 39
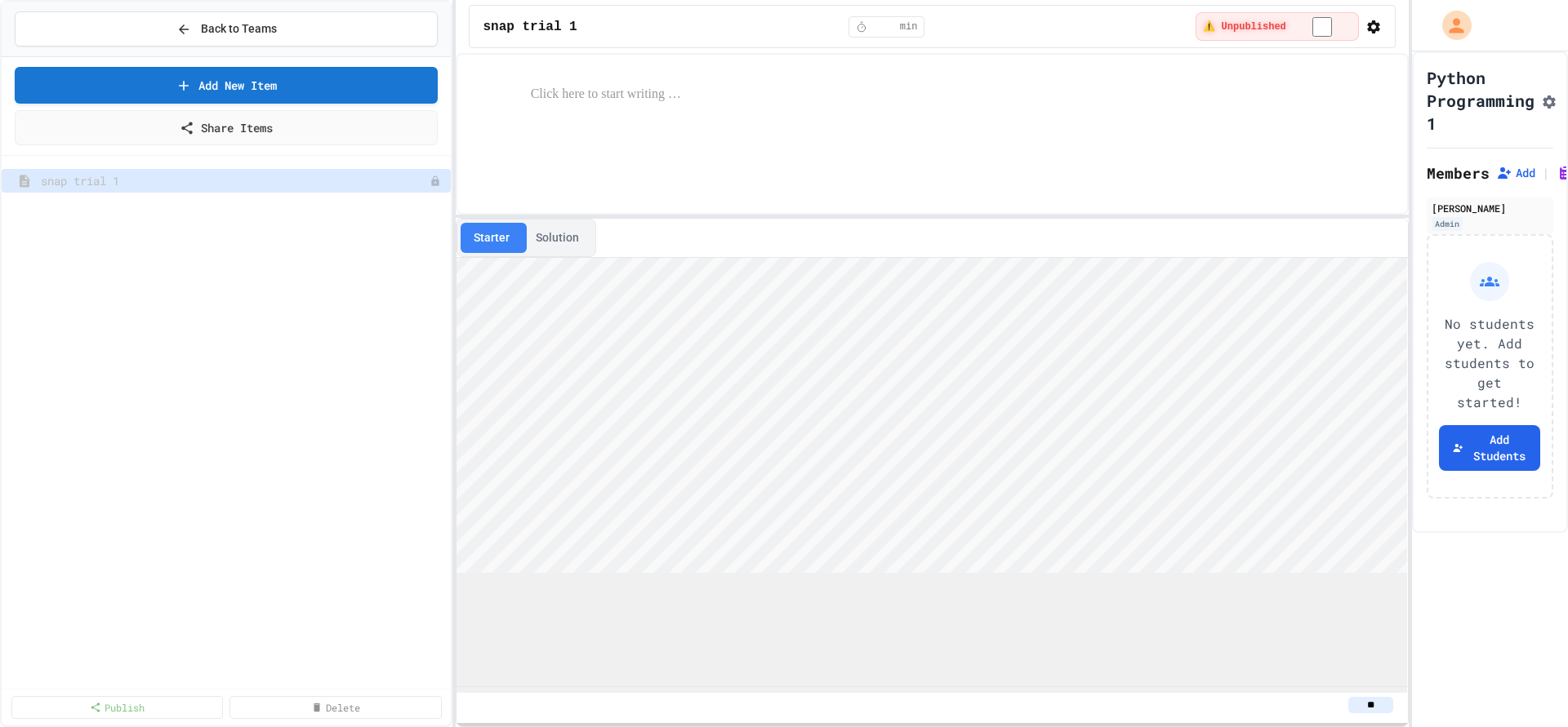
click at [942, 150] on div "Starter Solution **" at bounding box center [931, 390] width 952 height 674
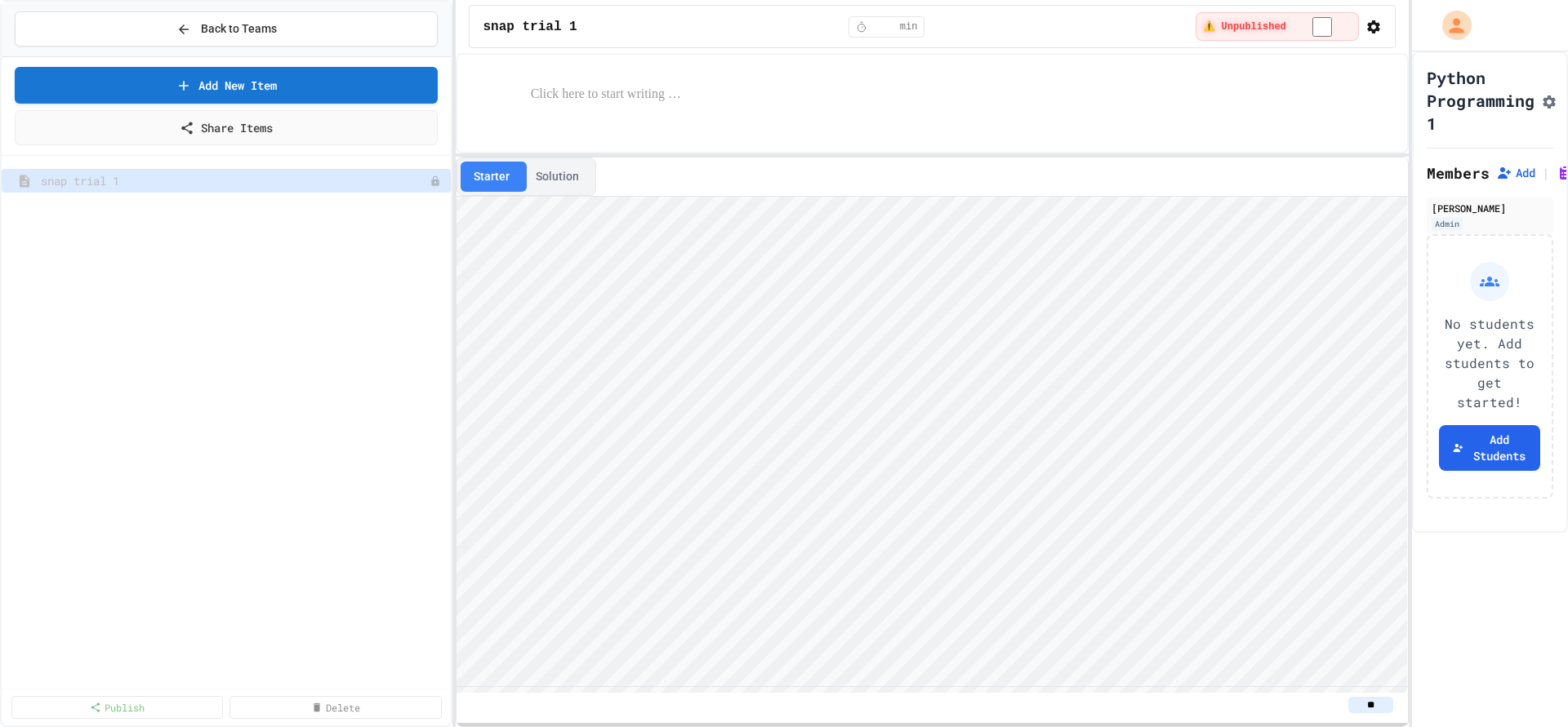
click at [602, 71] on div at bounding box center [931, 94] width 923 height 54
click at [592, 99] on p at bounding box center [949, 94] width 836 height 21
click at [557, 179] on button "Solution" at bounding box center [557, 177] width 69 height 30
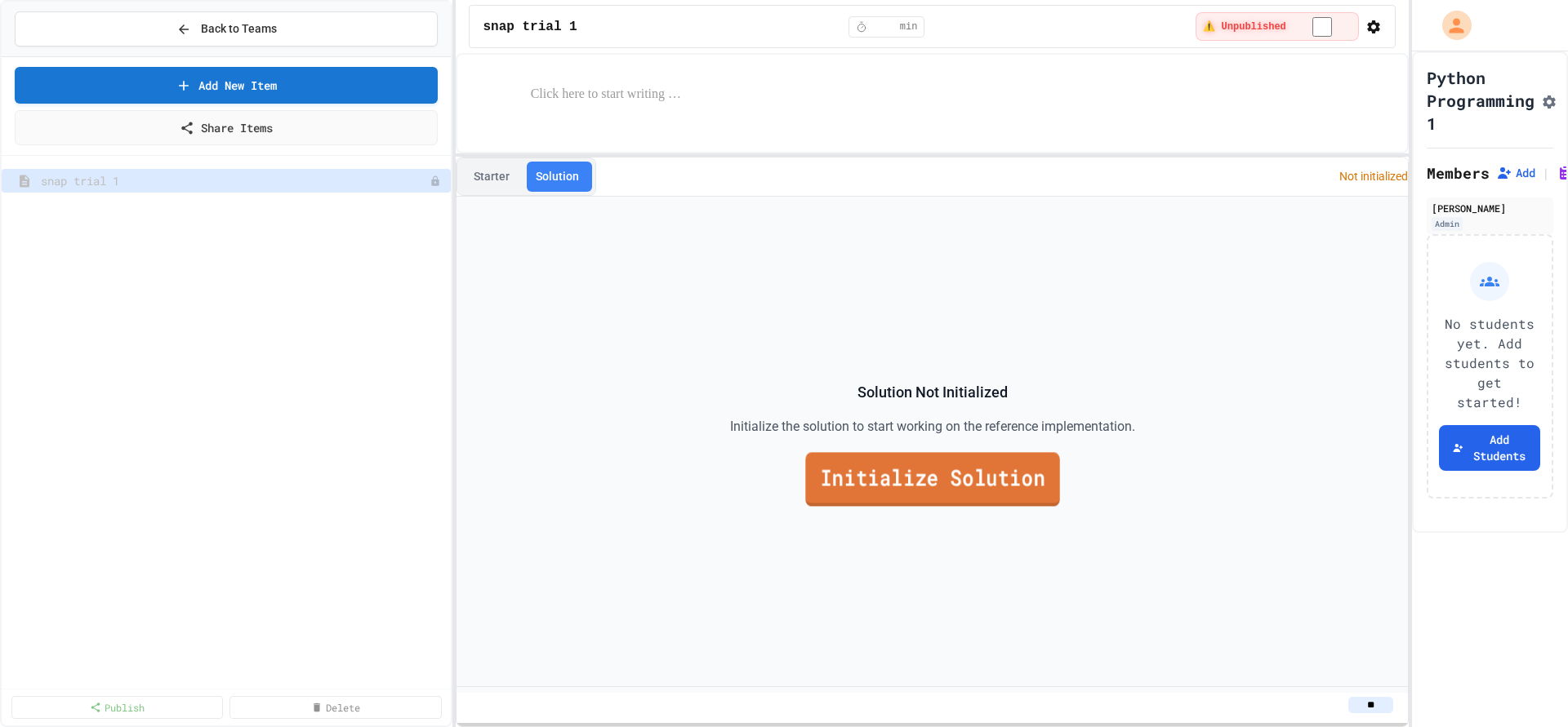
click at [924, 482] on link "Initialize Solution" at bounding box center [932, 480] width 254 height 54
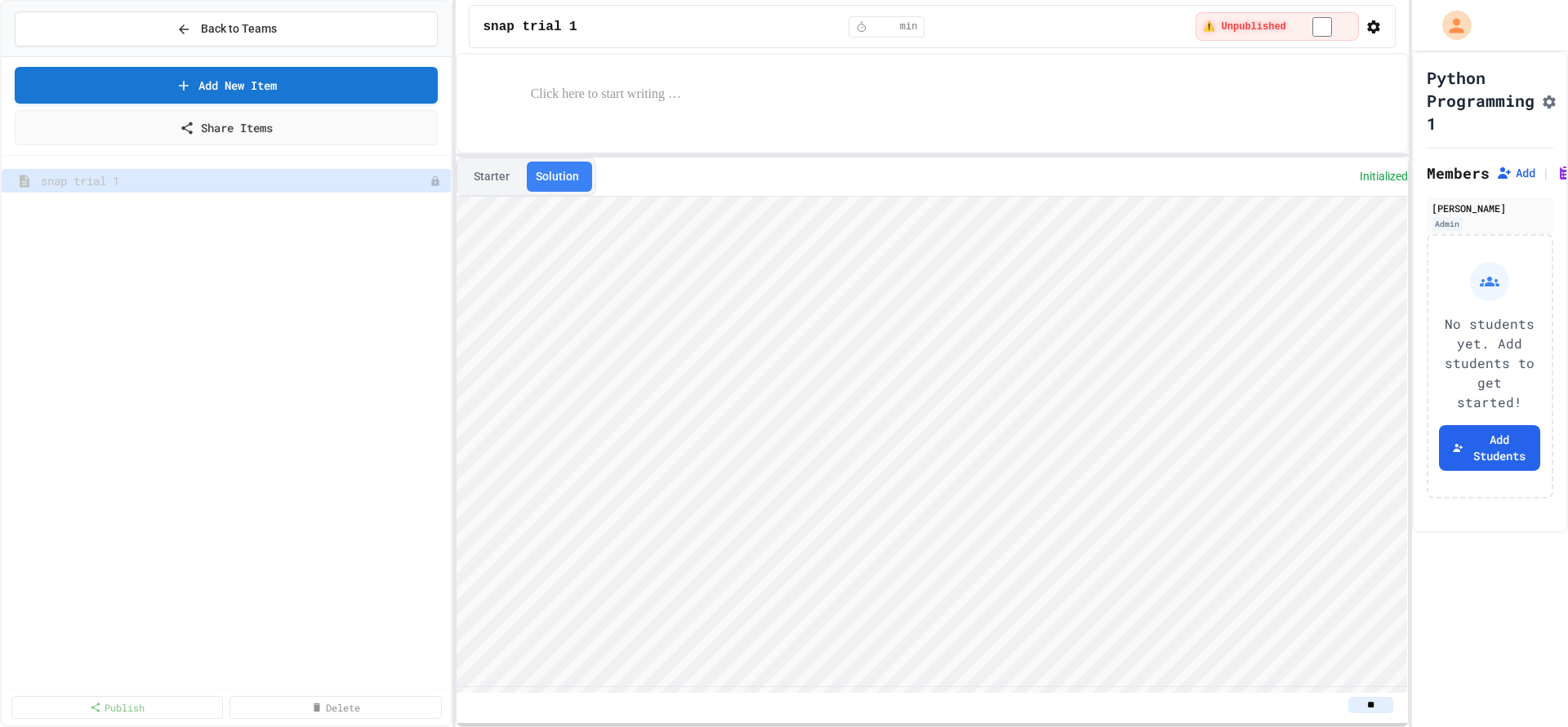
click at [496, 171] on button "Starter" at bounding box center [492, 177] width 62 height 30
click at [546, 177] on button "Solution" at bounding box center [557, 177] width 69 height 30
click at [493, 176] on button "Starter" at bounding box center [492, 177] width 62 height 30
click at [248, 36] on span "Back to Teams" at bounding box center [238, 29] width 76 height 17
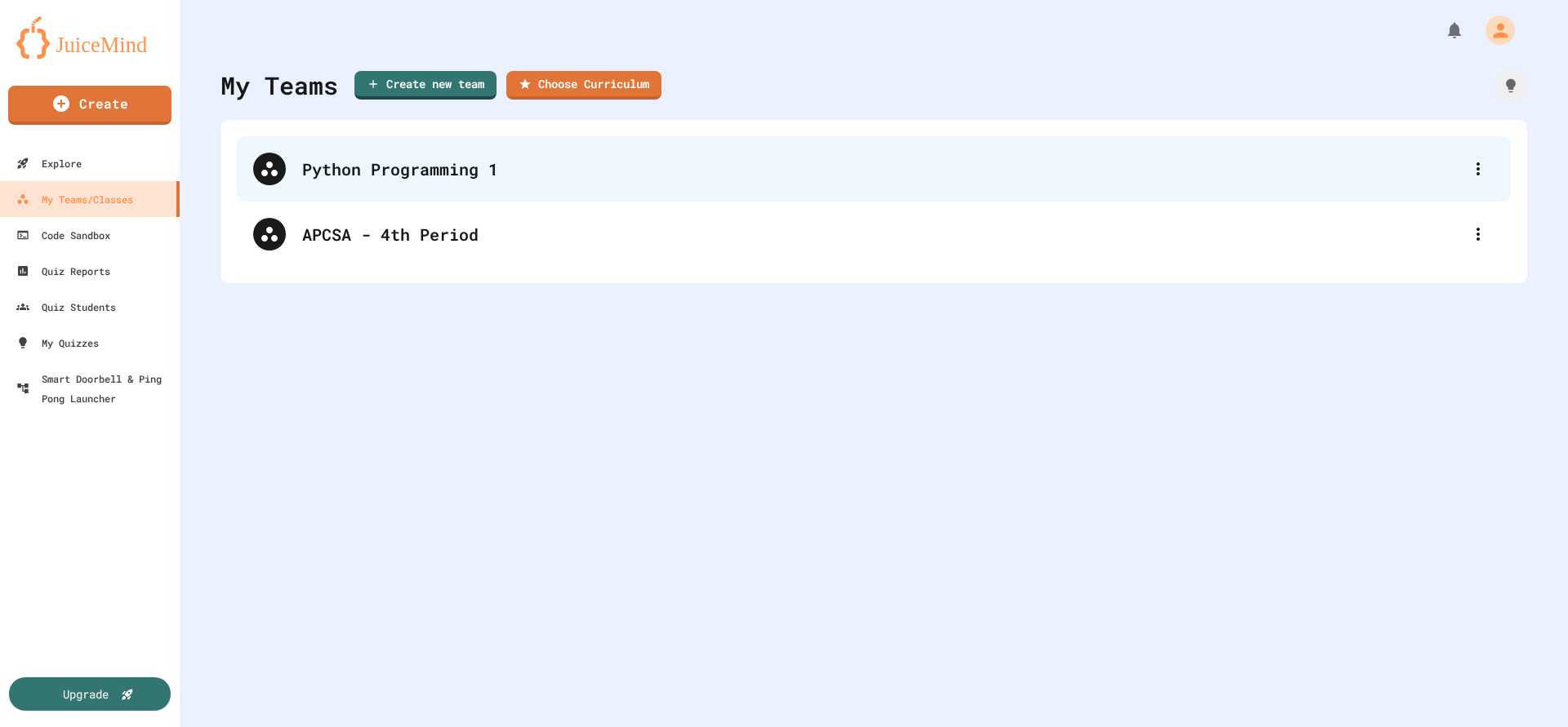
click at [529, 188] on div "Python Programming 1" at bounding box center [873, 169] width 1273 height 65
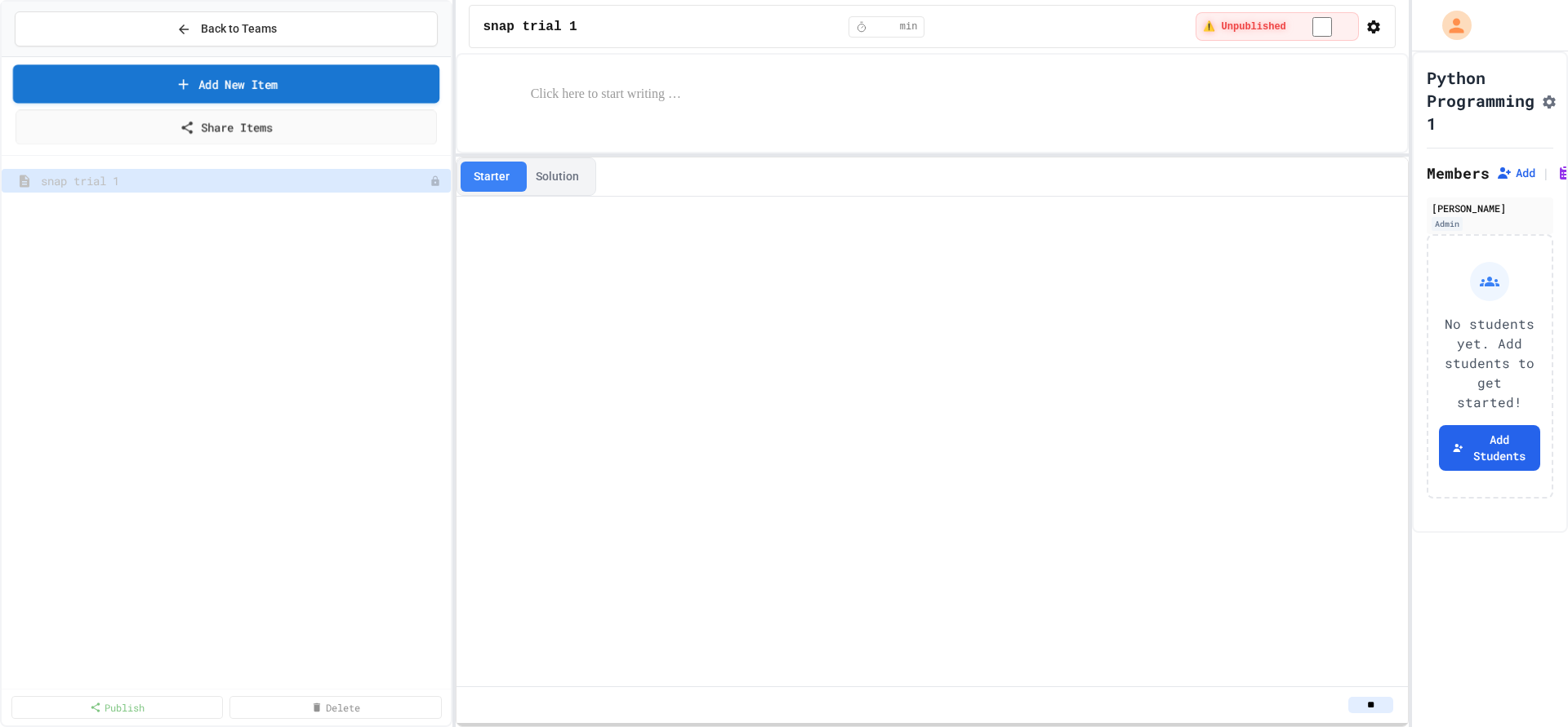
click at [216, 82] on link "Add New Item" at bounding box center [226, 83] width 427 height 38
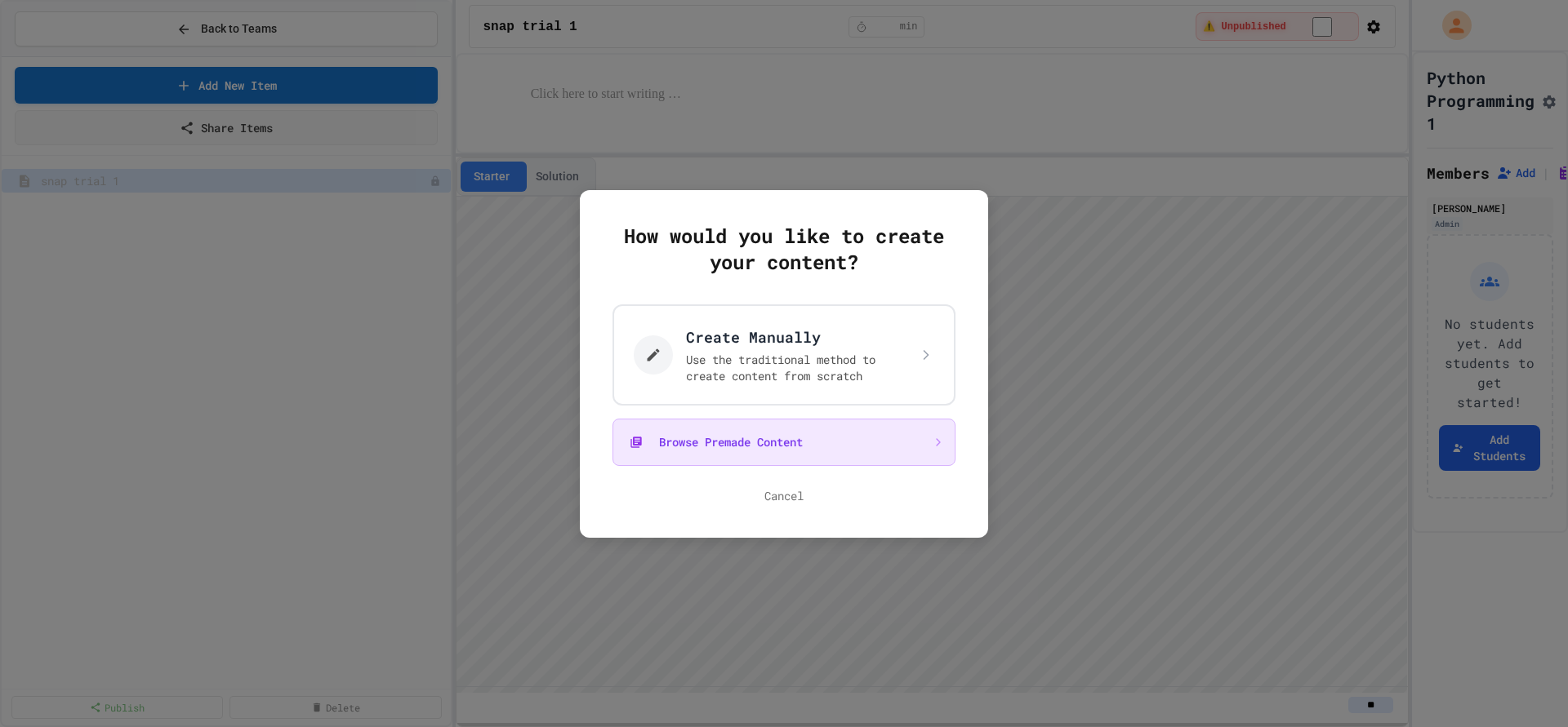
click at [772, 440] on button "Browse Premade Content" at bounding box center [784, 442] width 343 height 48
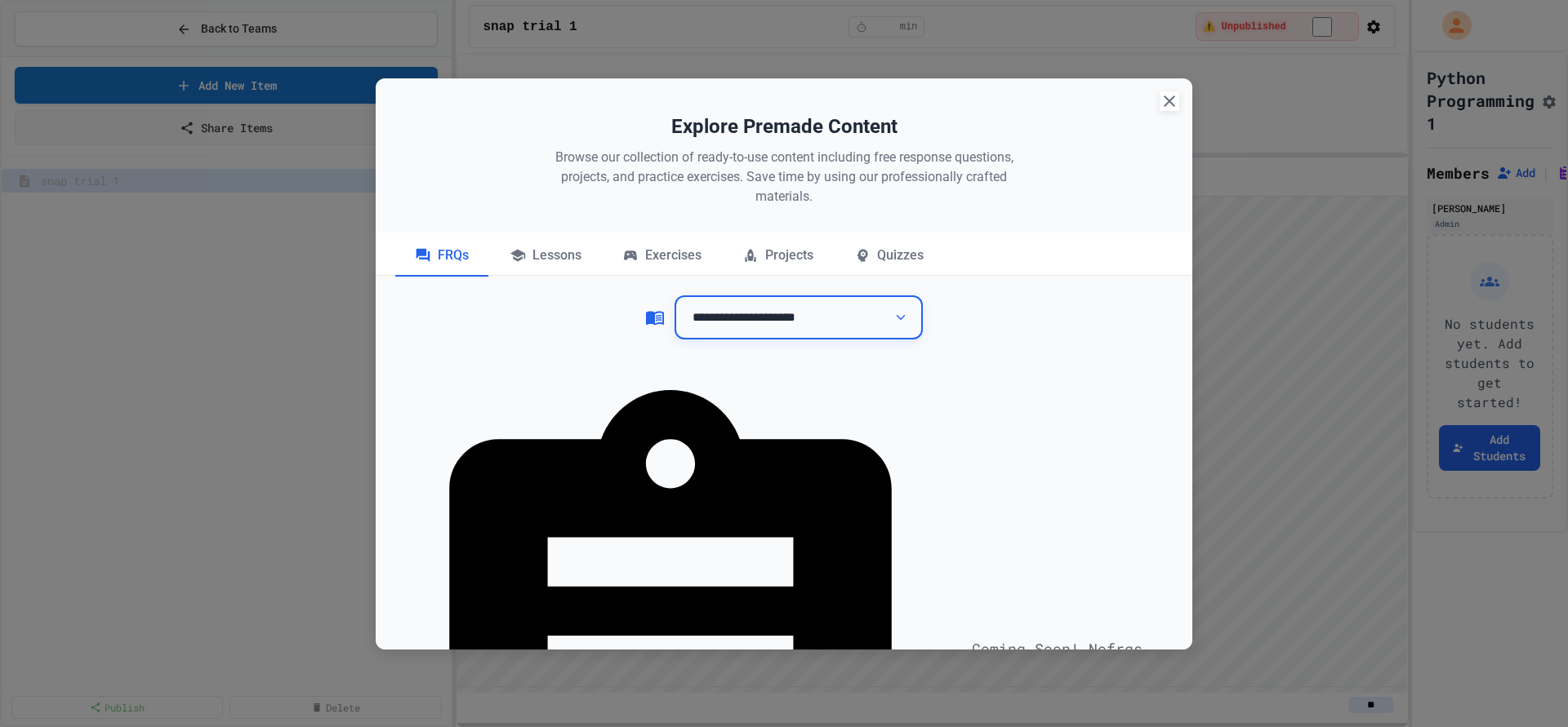
click at [674, 295] on select "**********" at bounding box center [798, 318] width 248 height 45
select select "**********"
click option "**********" at bounding box center [0, 0] width 0 height 0
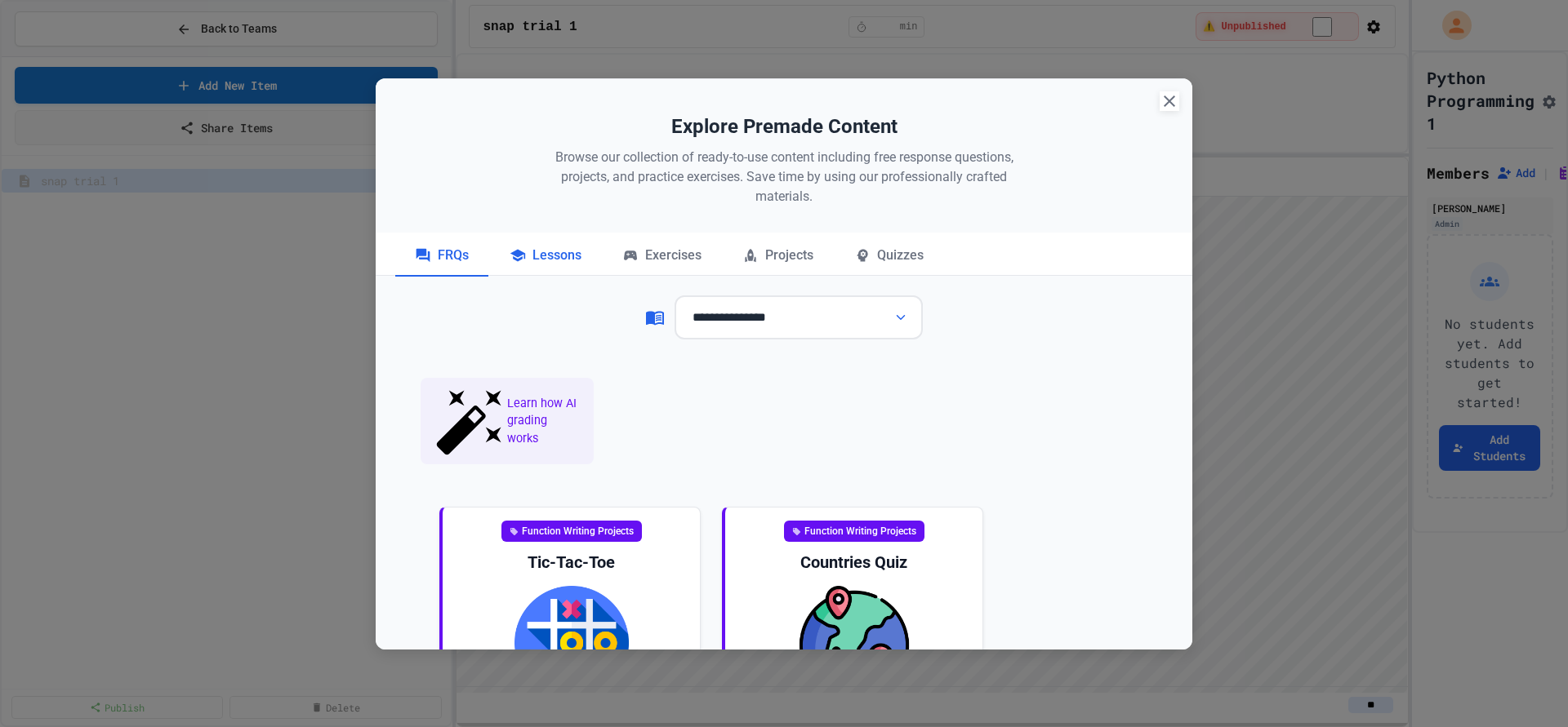
click at [540, 263] on div "Lessons" at bounding box center [545, 256] width 111 height 41
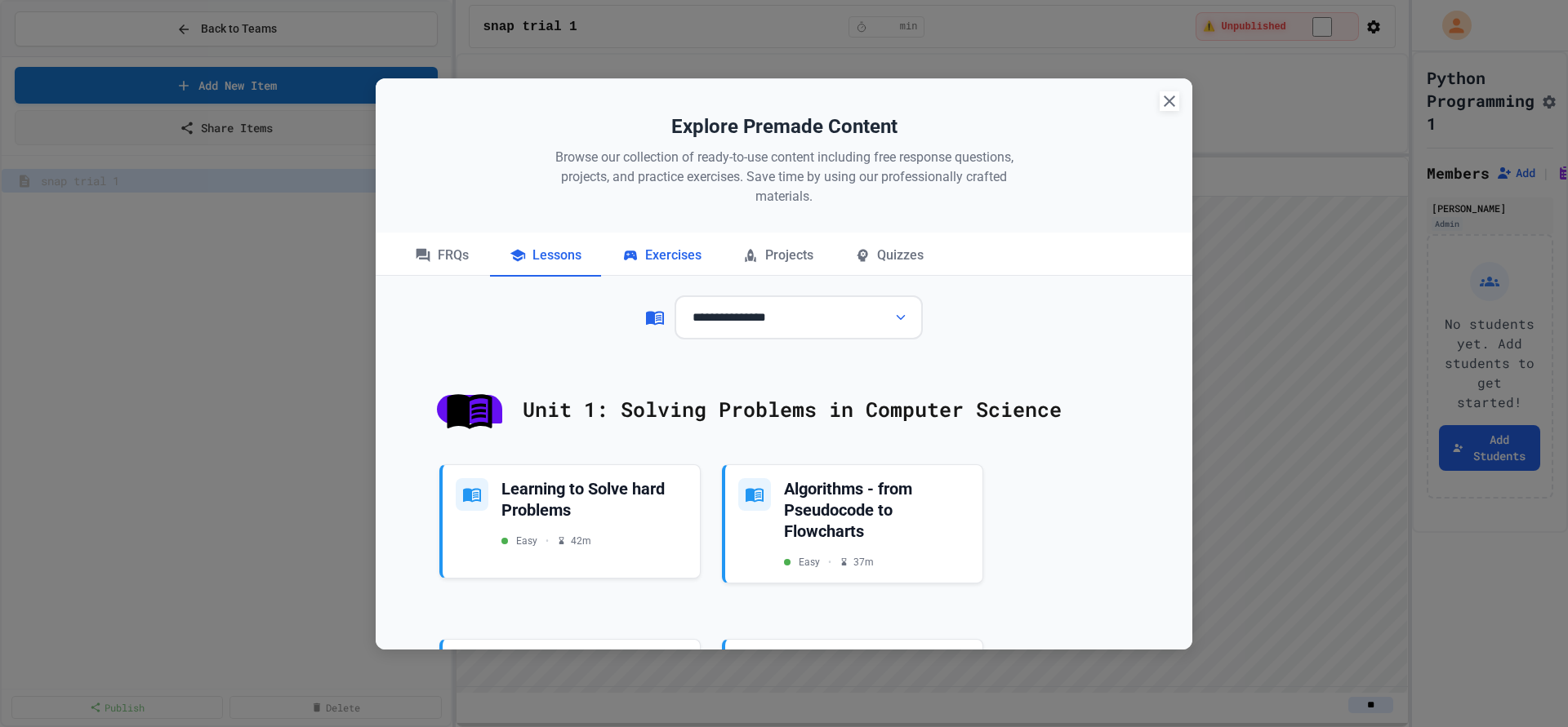
click at [667, 254] on div "Exercises" at bounding box center [662, 256] width 119 height 41
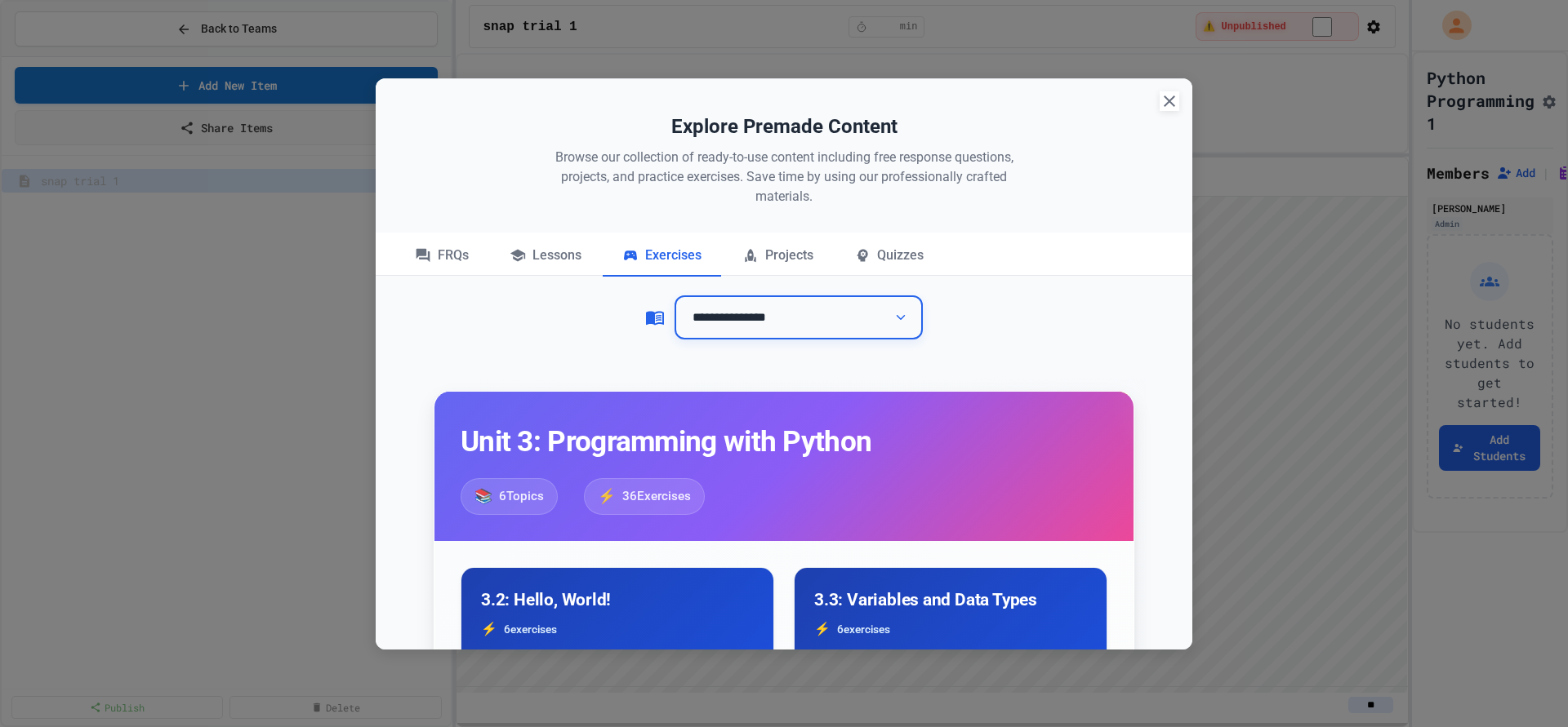
click at [674, 295] on select "**********" at bounding box center [798, 318] width 248 height 45
click at [786, 316] on select "**********" at bounding box center [798, 318] width 248 height 45
click at [784, 264] on div "Projects" at bounding box center [778, 256] width 110 height 41
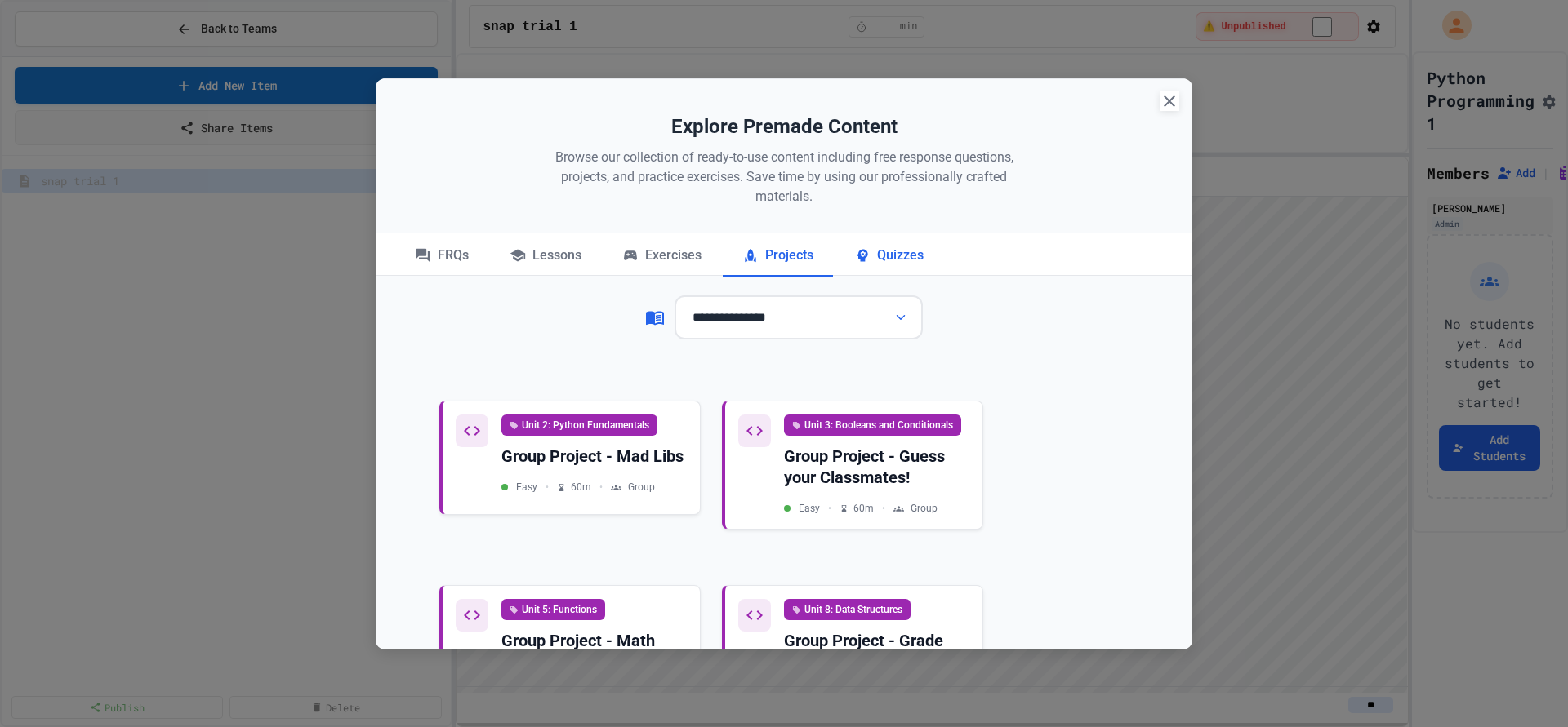
click at [856, 257] on icon at bounding box center [861, 254] width 10 height 12
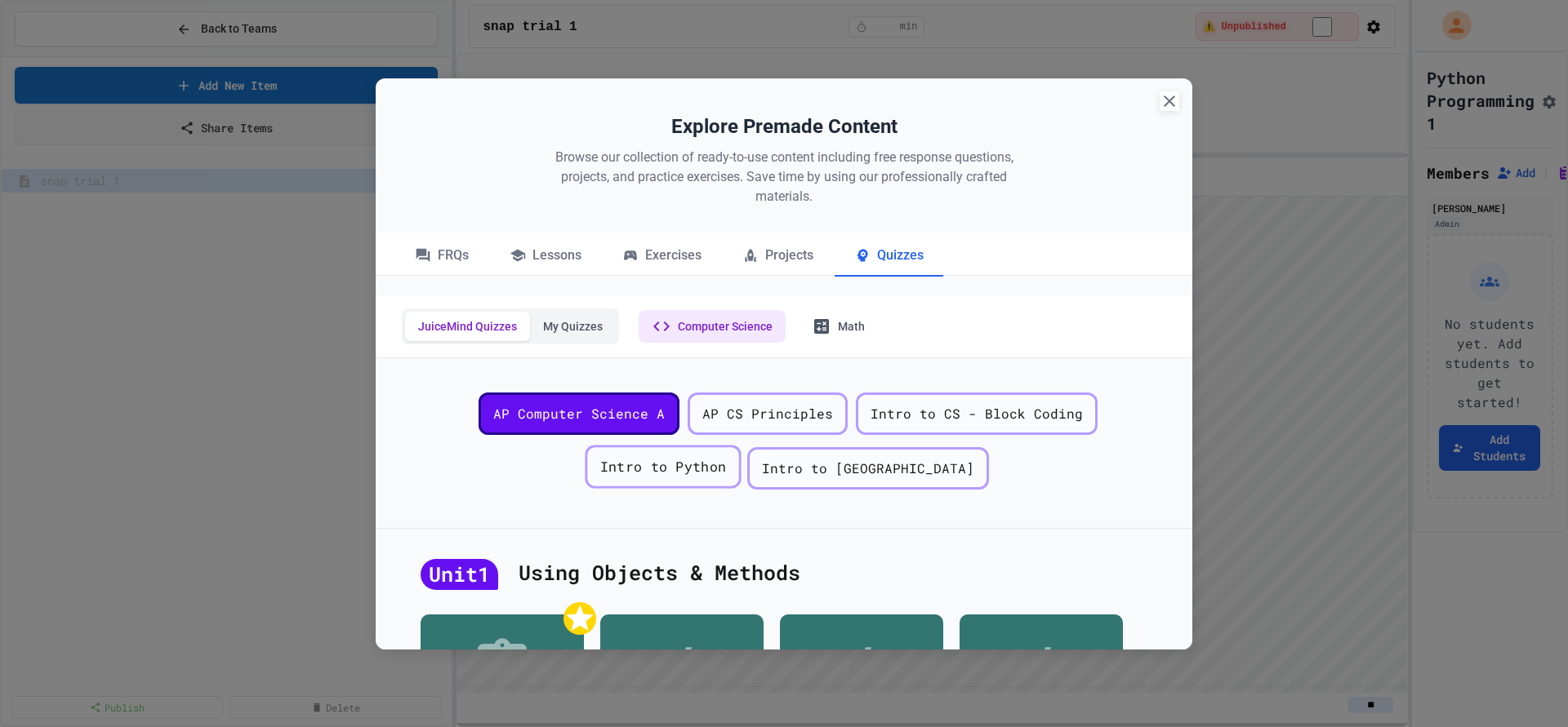
click at [726, 456] on span "Intro to Python" at bounding box center [663, 466] width 126 height 21
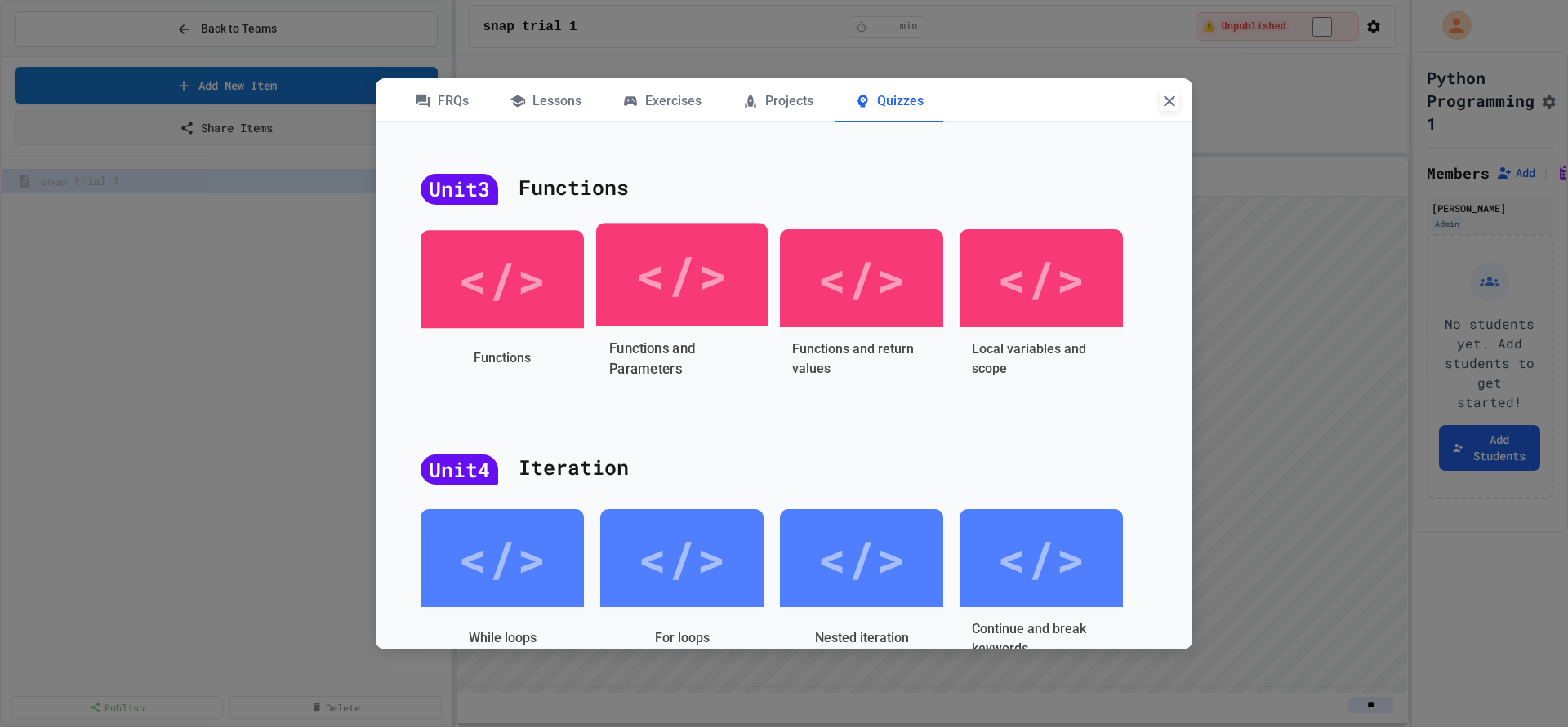
scroll to position [1694, 0]
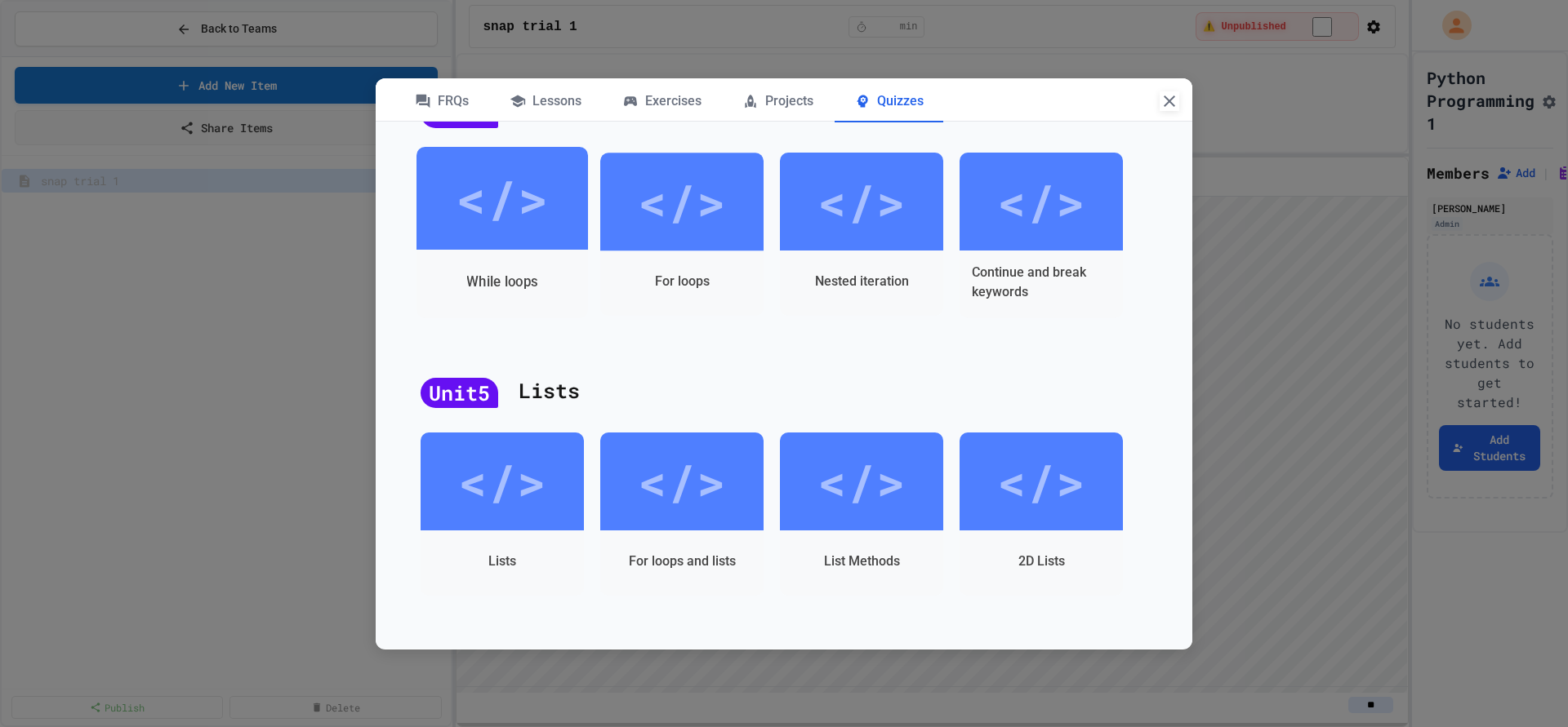
click at [489, 223] on div "</>" at bounding box center [501, 198] width 93 height 78
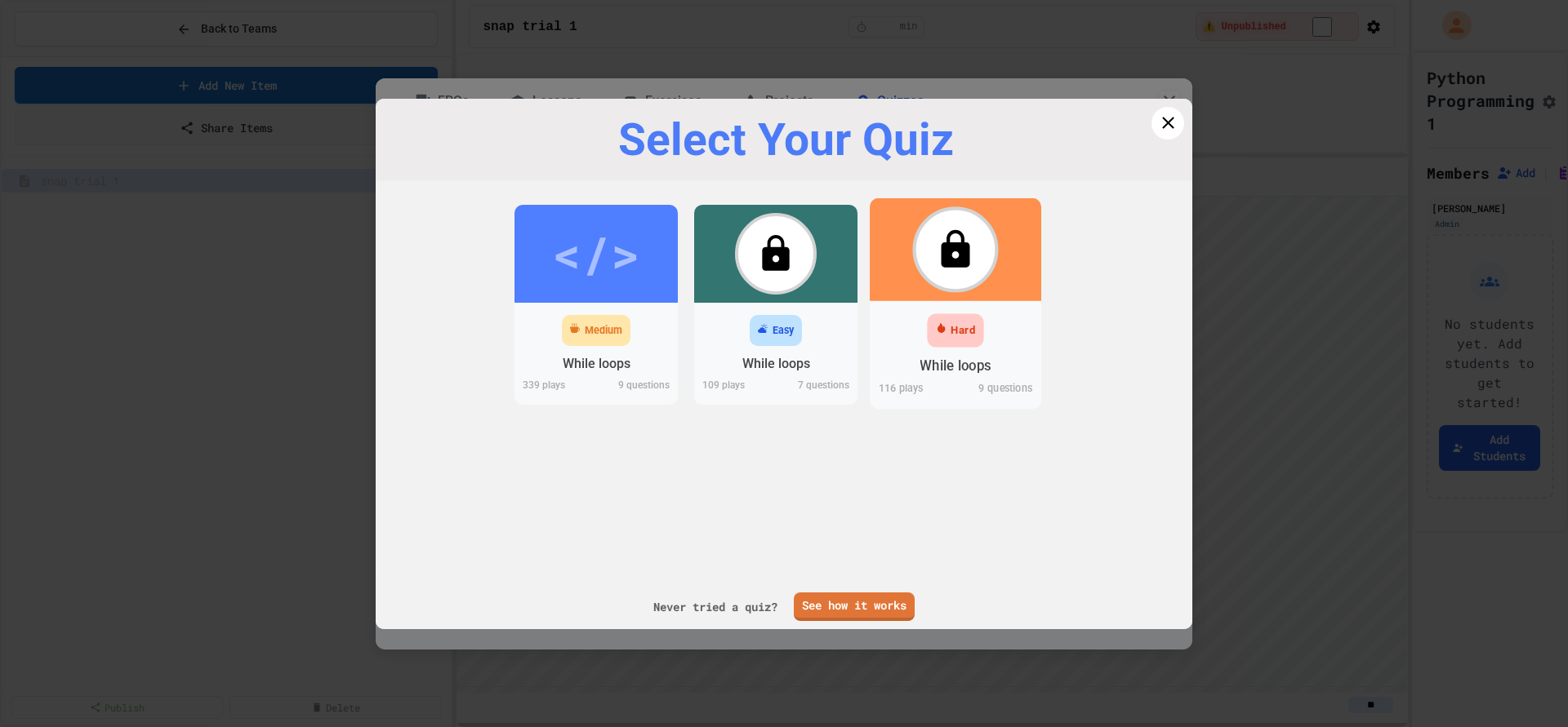
click at [953, 345] on div "Hard" at bounding box center [956, 330] width 56 height 34
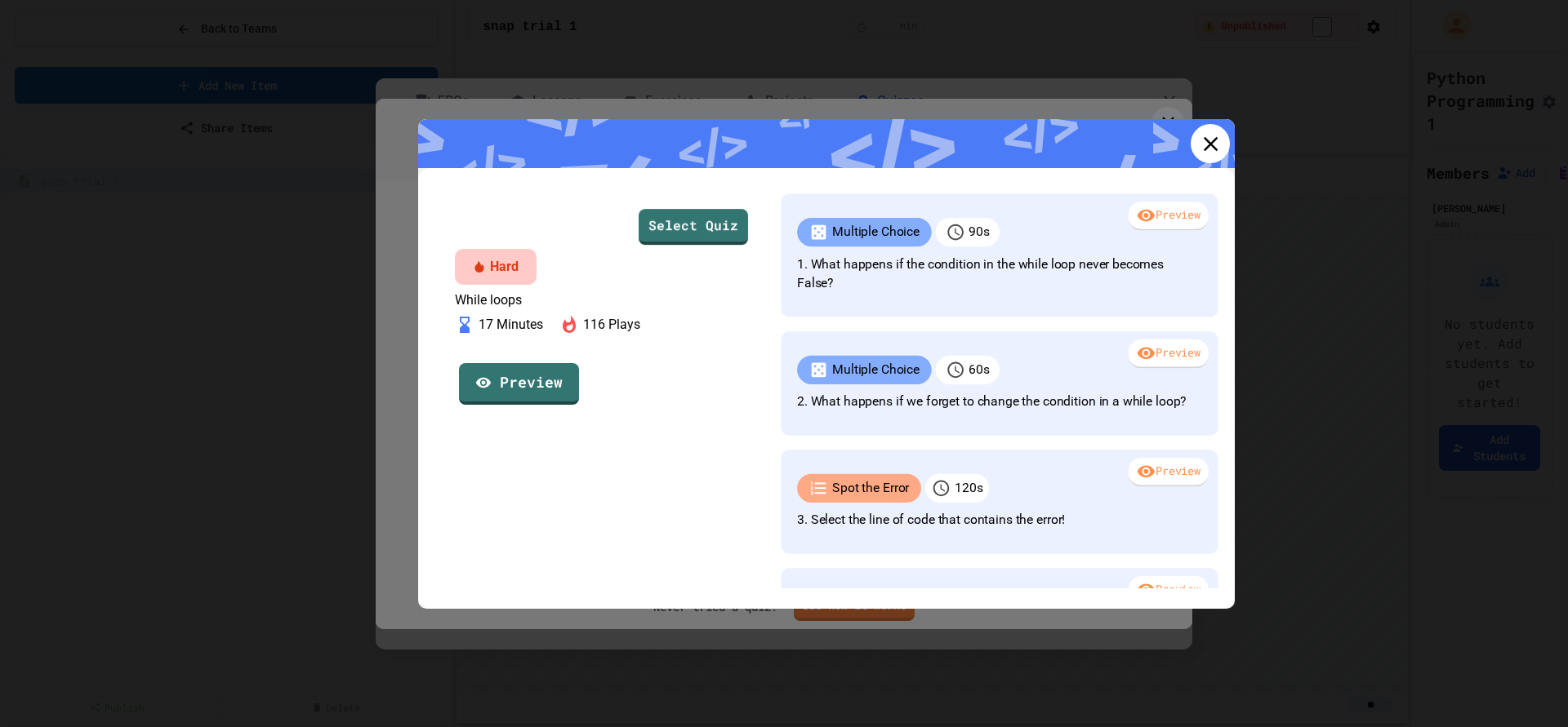
click at [1228, 142] on link at bounding box center [1210, 144] width 39 height 39
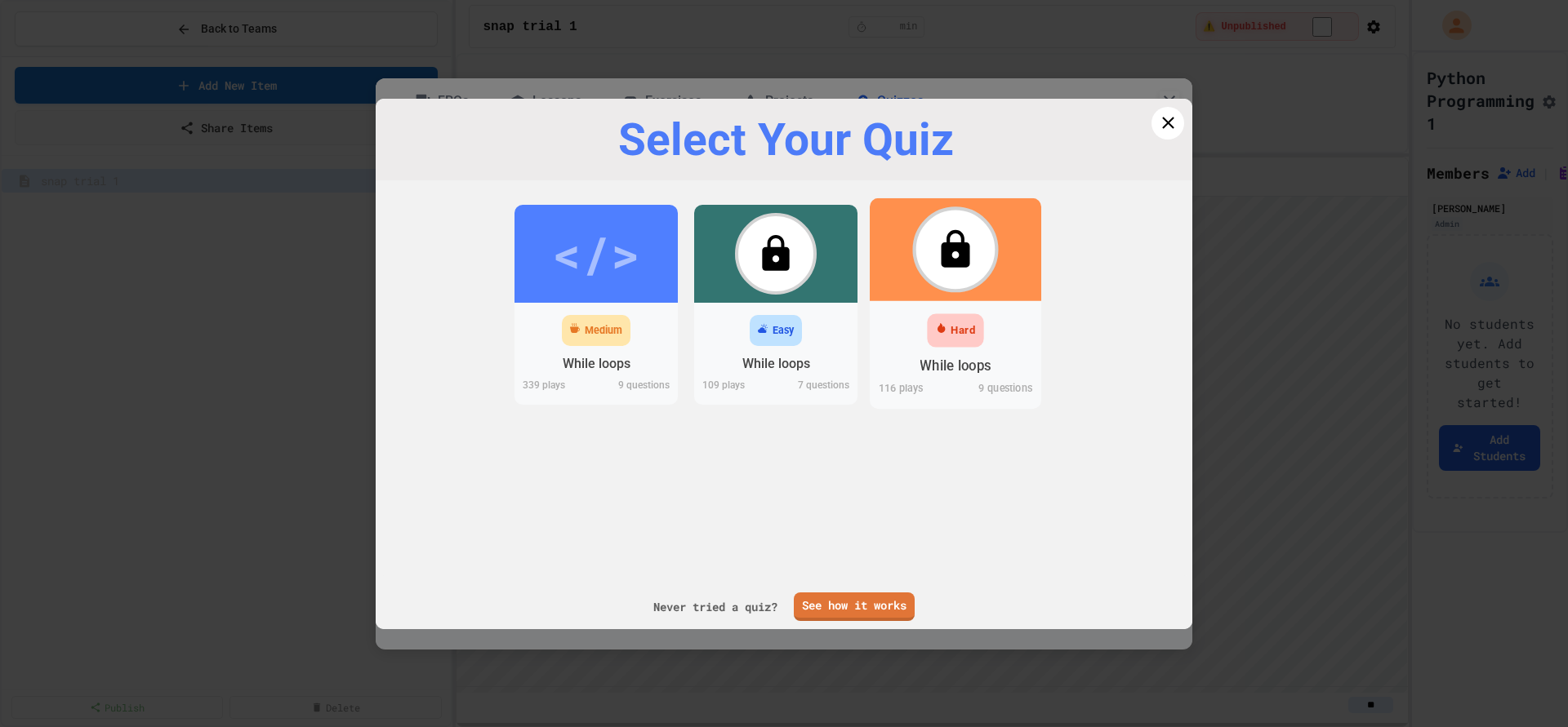
click at [951, 256] on icon at bounding box center [956, 248] width 29 height 37
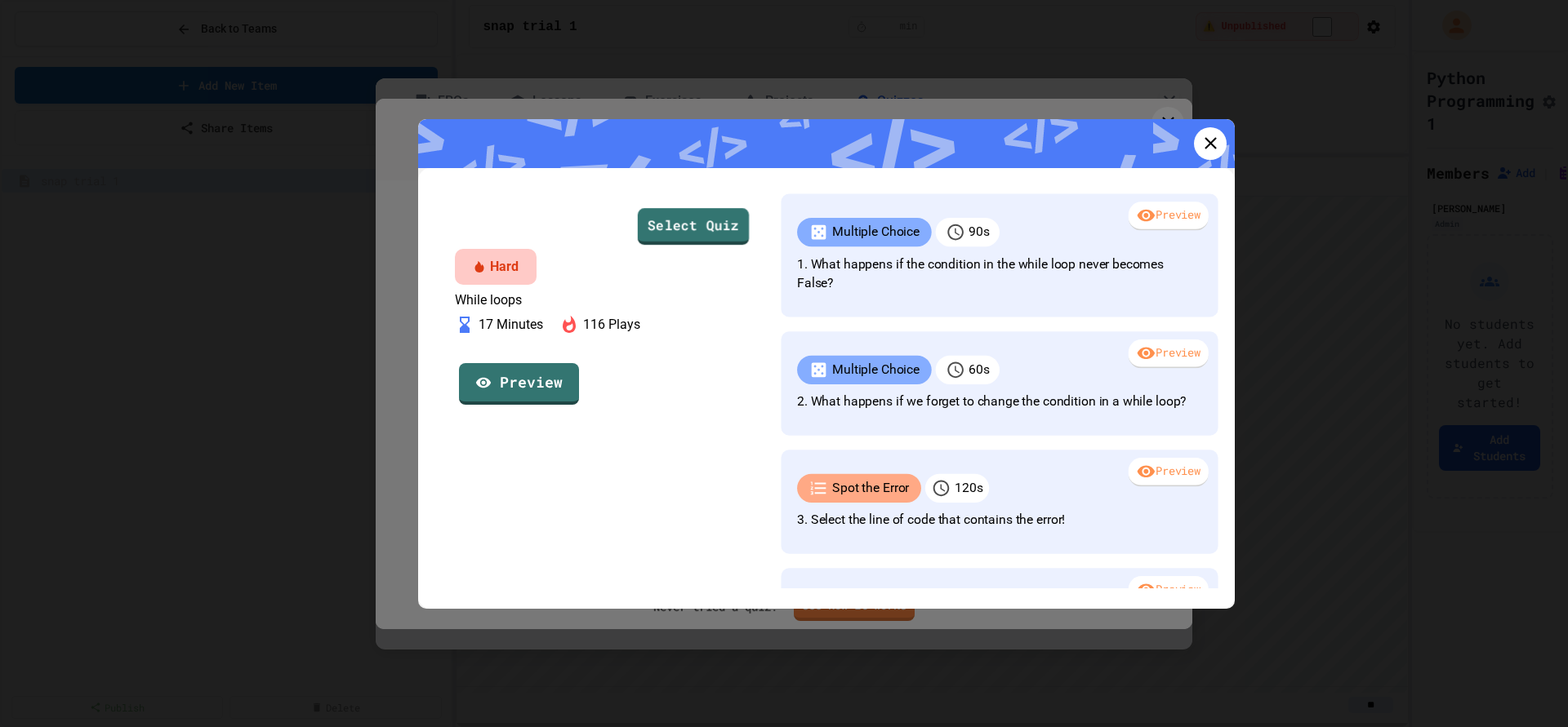
click at [668, 201] on div "Select Quiz Hard While loops 17 Minutes 116 Plays Preview" at bounding box center [599, 384] width 338 height 408
click at [675, 226] on link "Select Quiz" at bounding box center [693, 225] width 111 height 37
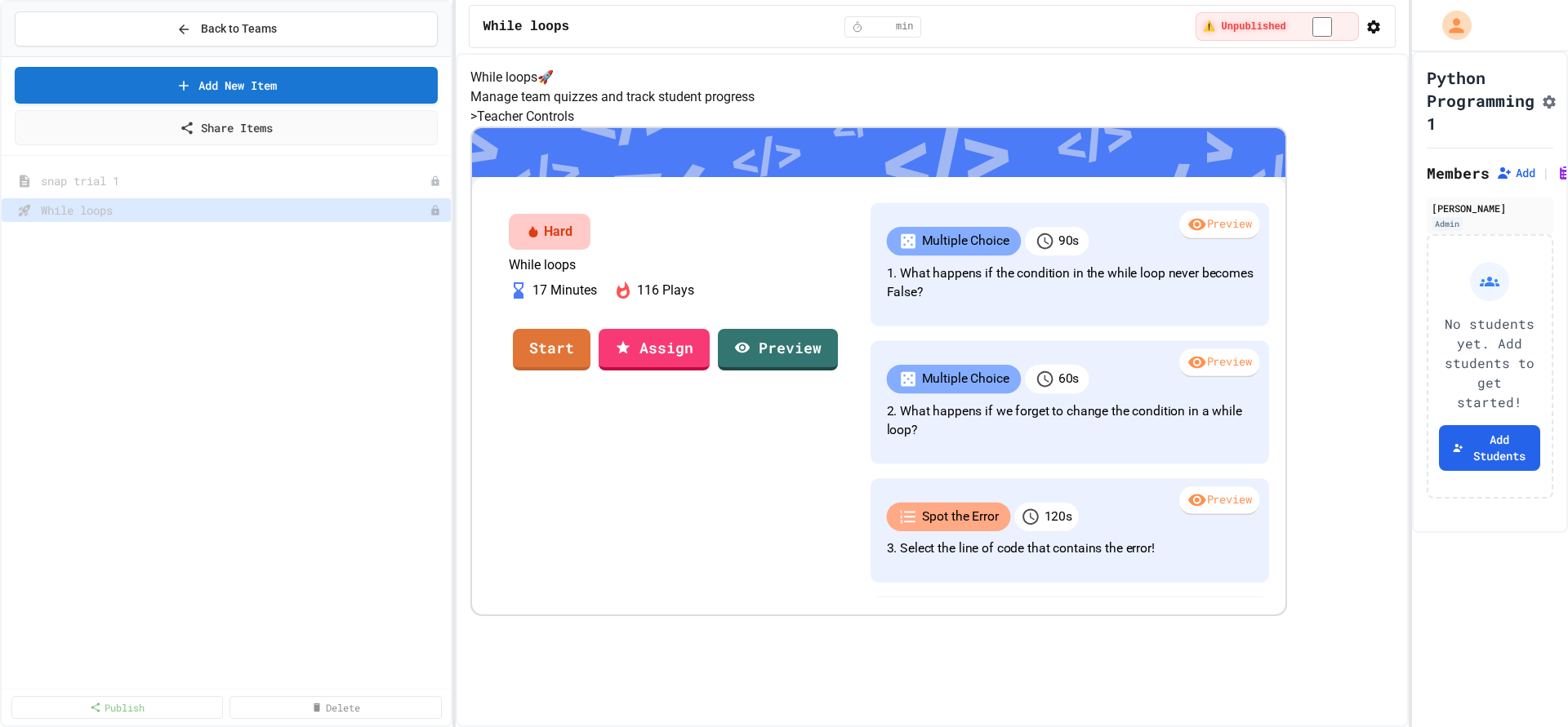
scroll to position [94, 0]
click at [591, 370] on link "Start" at bounding box center [552, 348] width 79 height 44
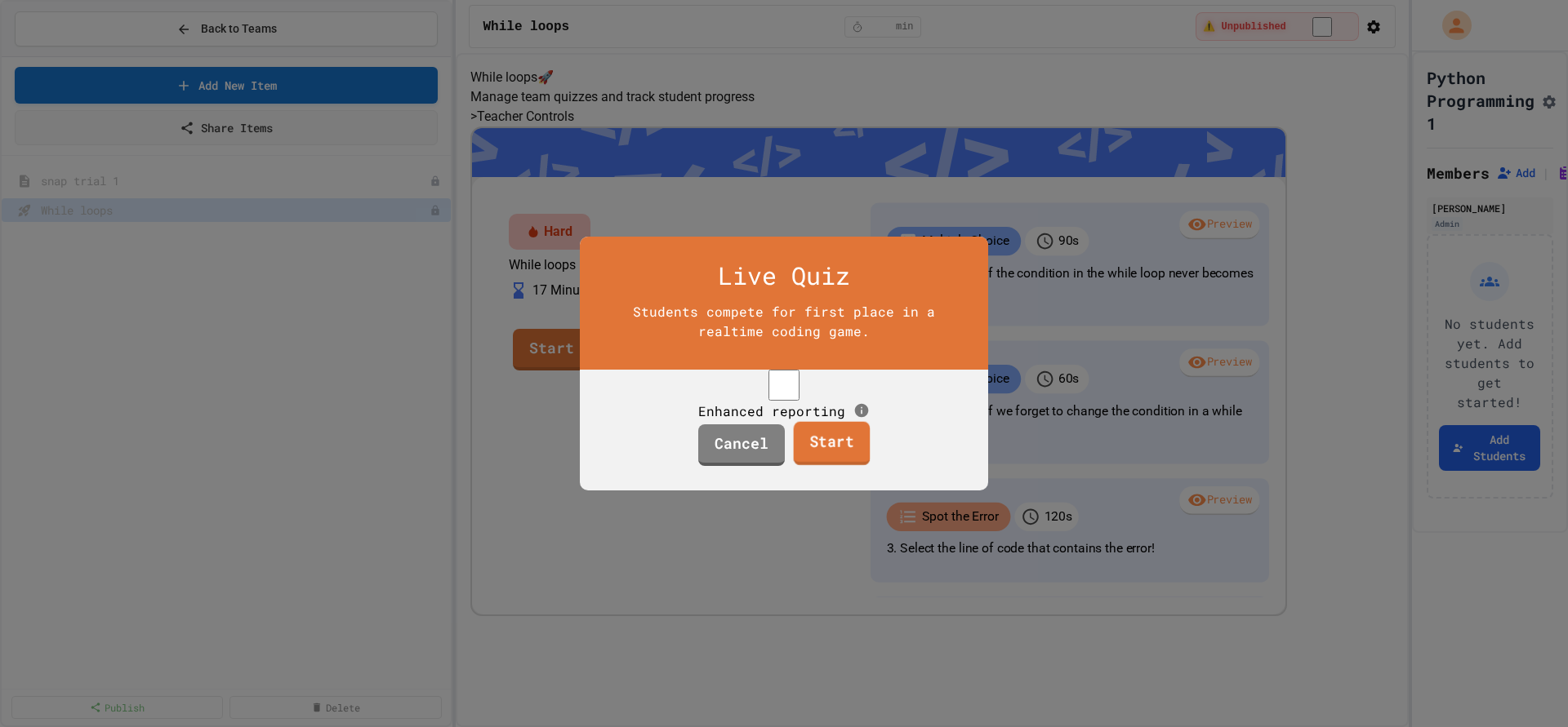
click at [812, 464] on link "Start" at bounding box center [831, 444] width 77 height 44
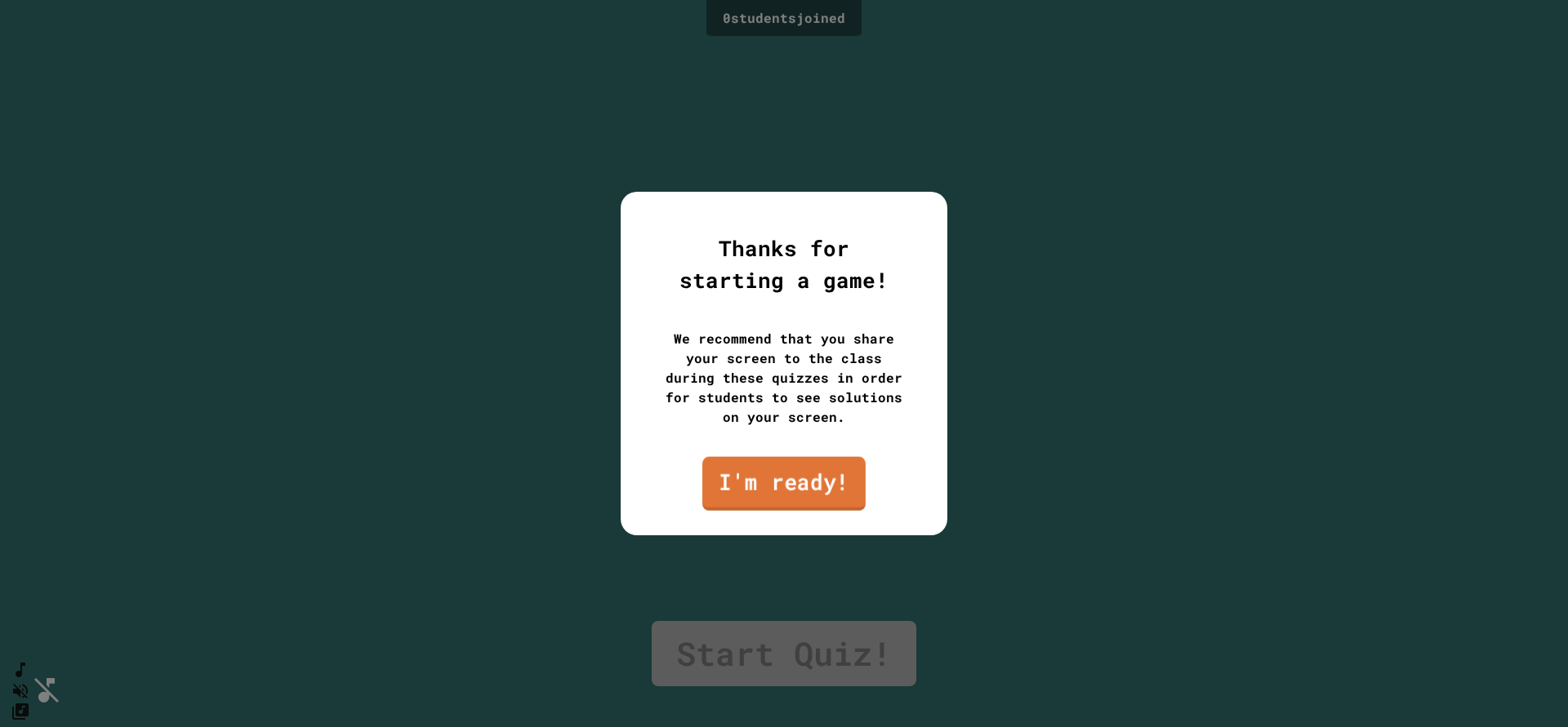
click at [813, 467] on link "I'm ready!" at bounding box center [784, 484] width 164 height 54
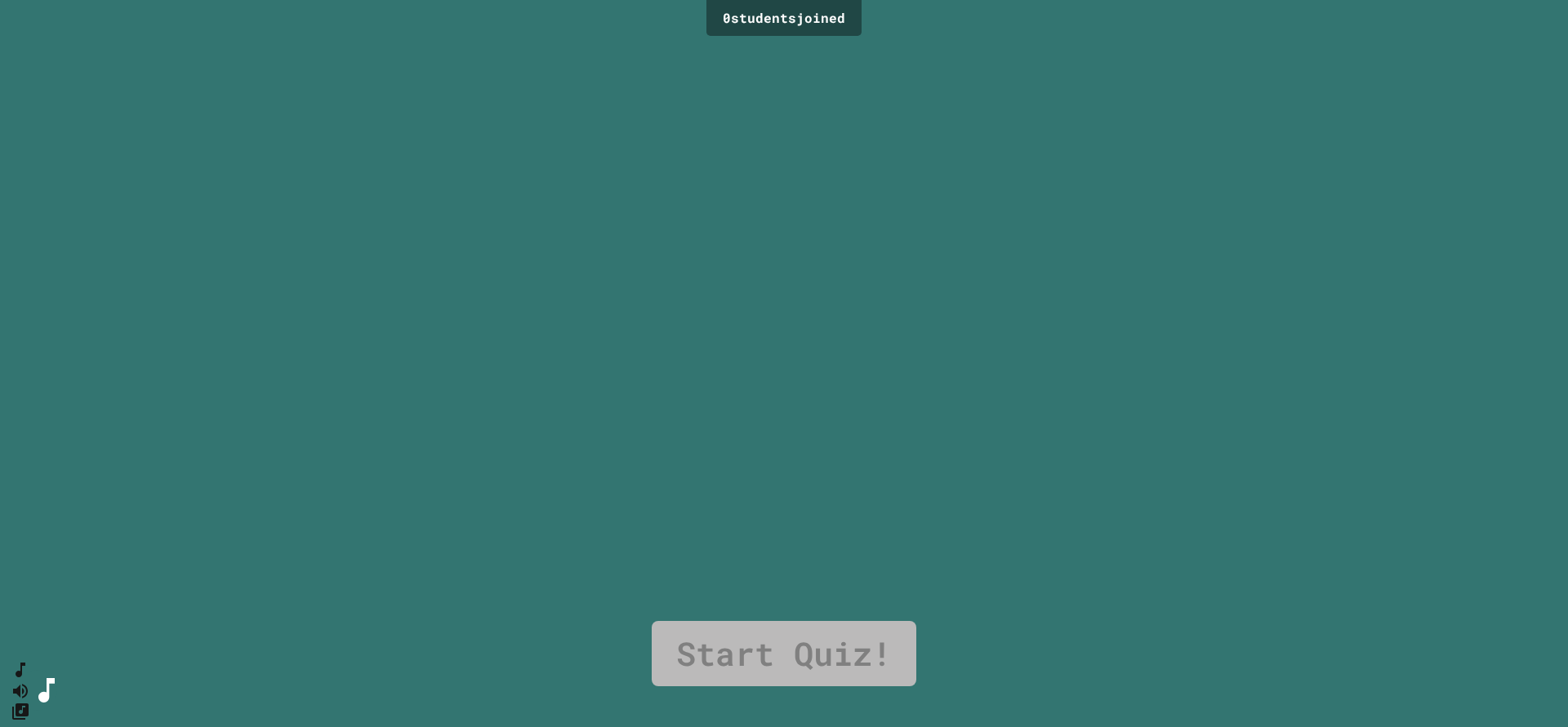
click at [789, 635] on link "Start Quiz!" at bounding box center [784, 654] width 265 height 65
click at [745, 362] on div "0 student s joined Start Quiz!" at bounding box center [784, 364] width 1568 height 727
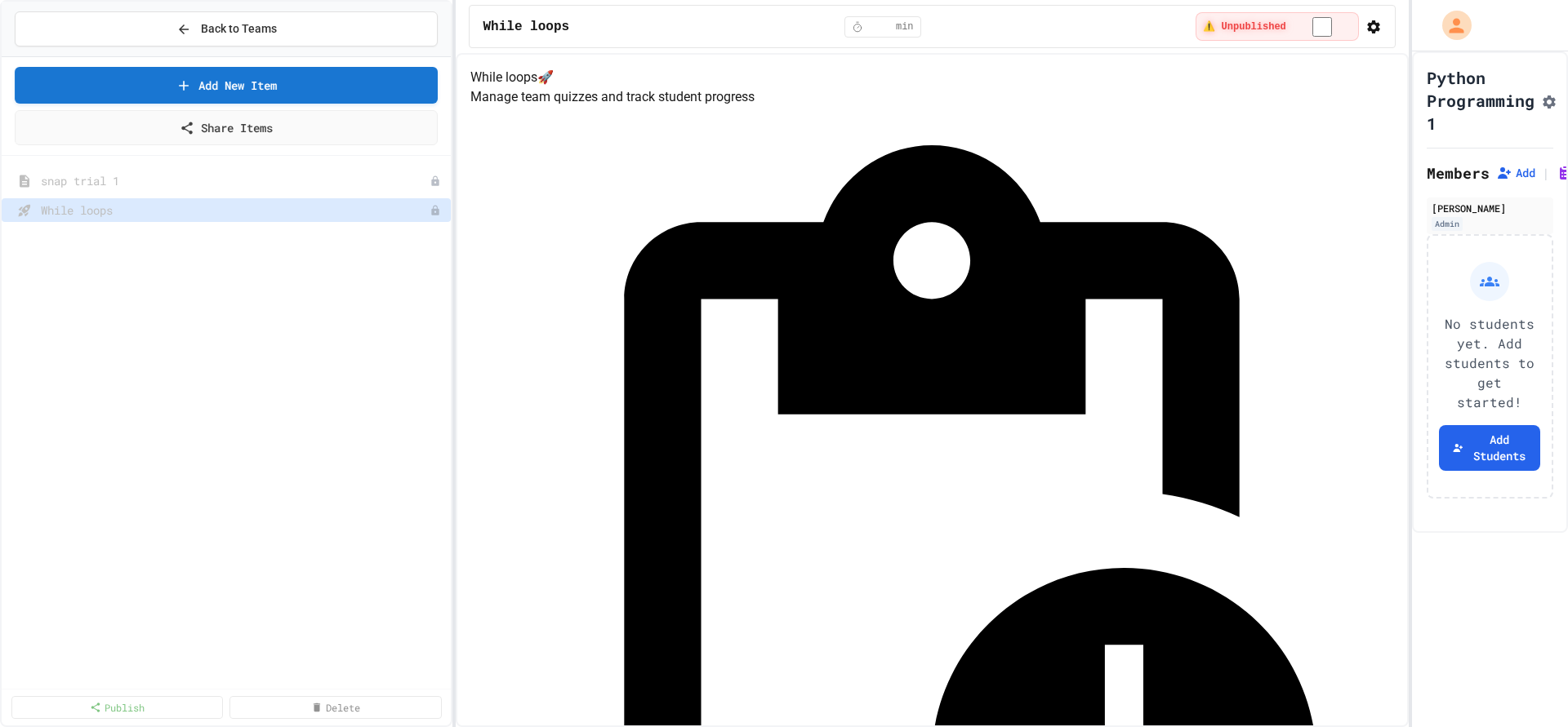
scroll to position [103, 0]
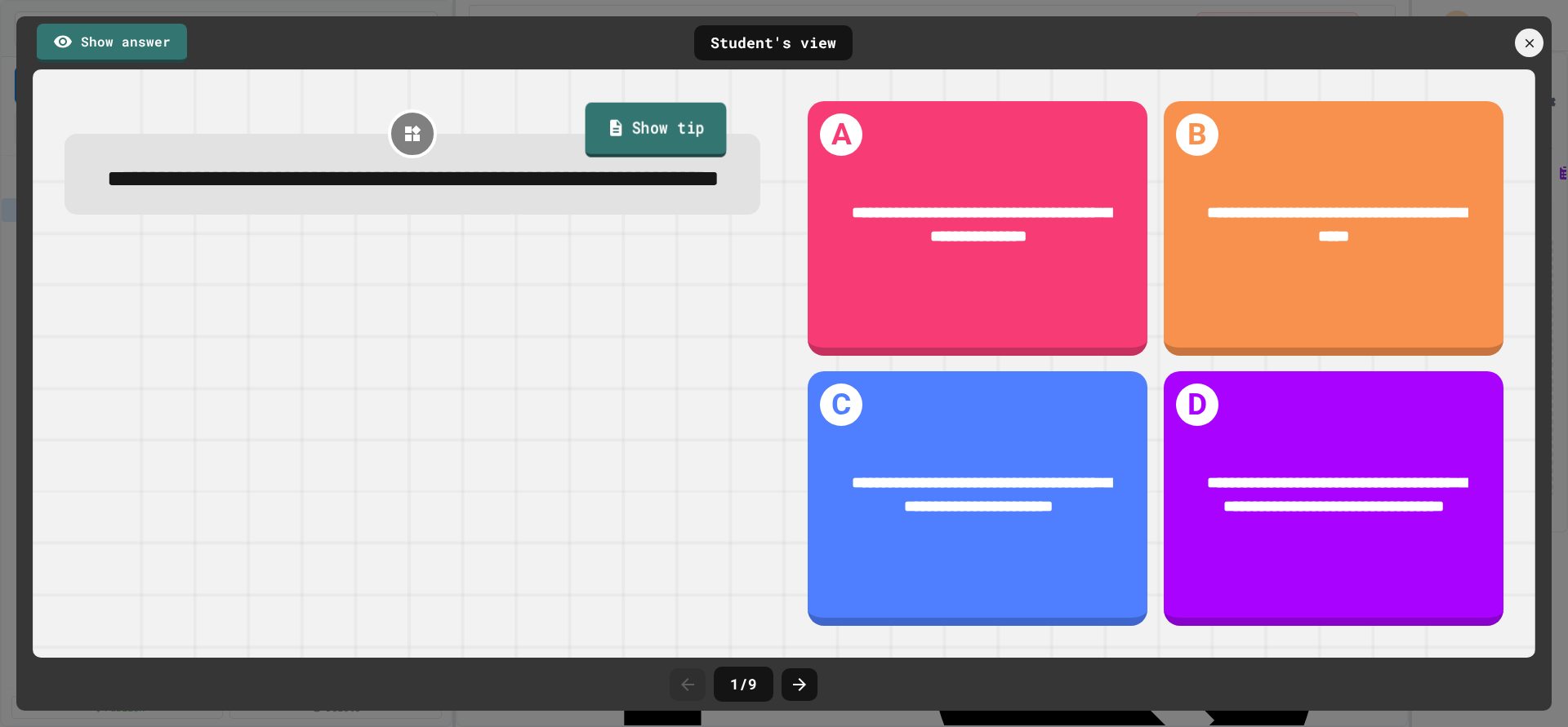
click at [649, 150] on link "Show tip" at bounding box center [655, 129] width 141 height 55
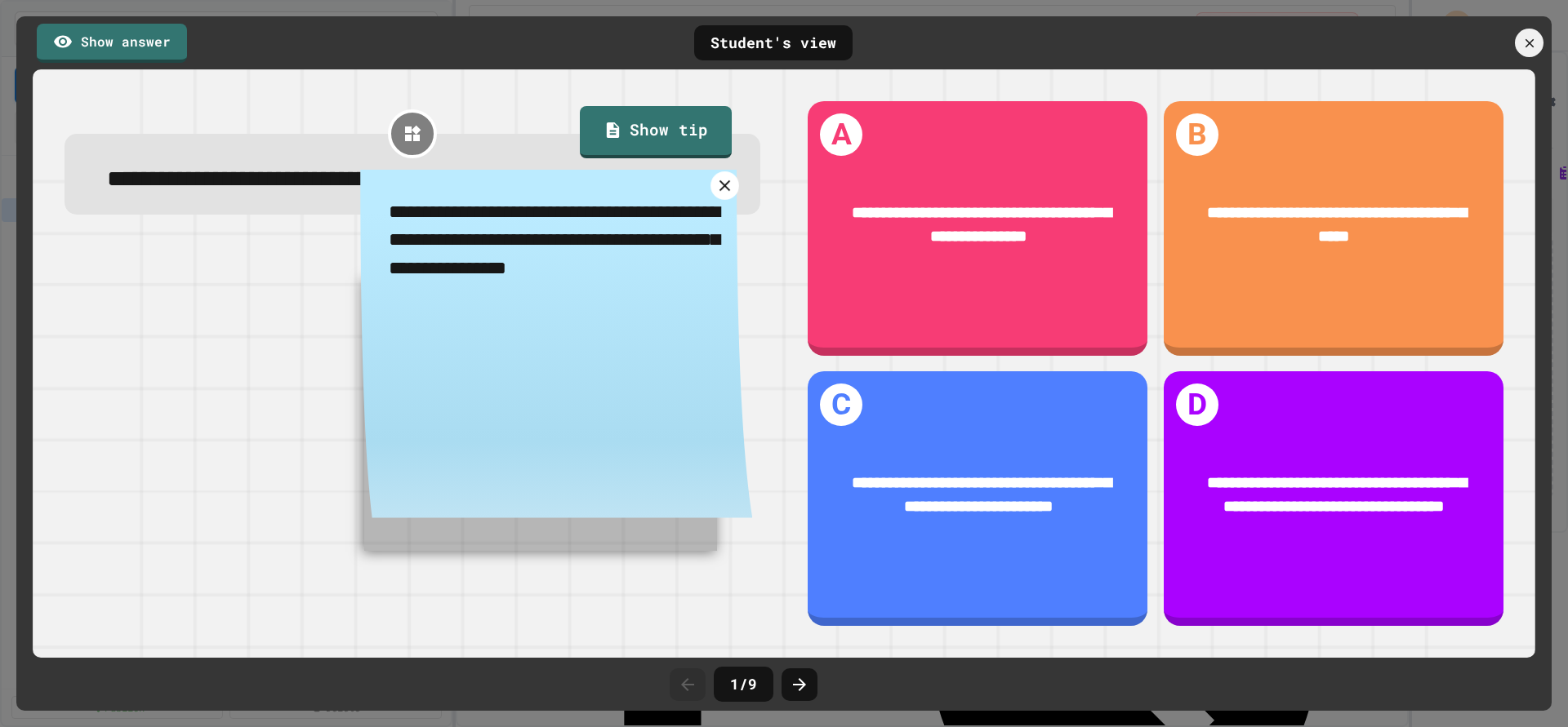
click at [713, 200] on link at bounding box center [725, 185] width 29 height 29
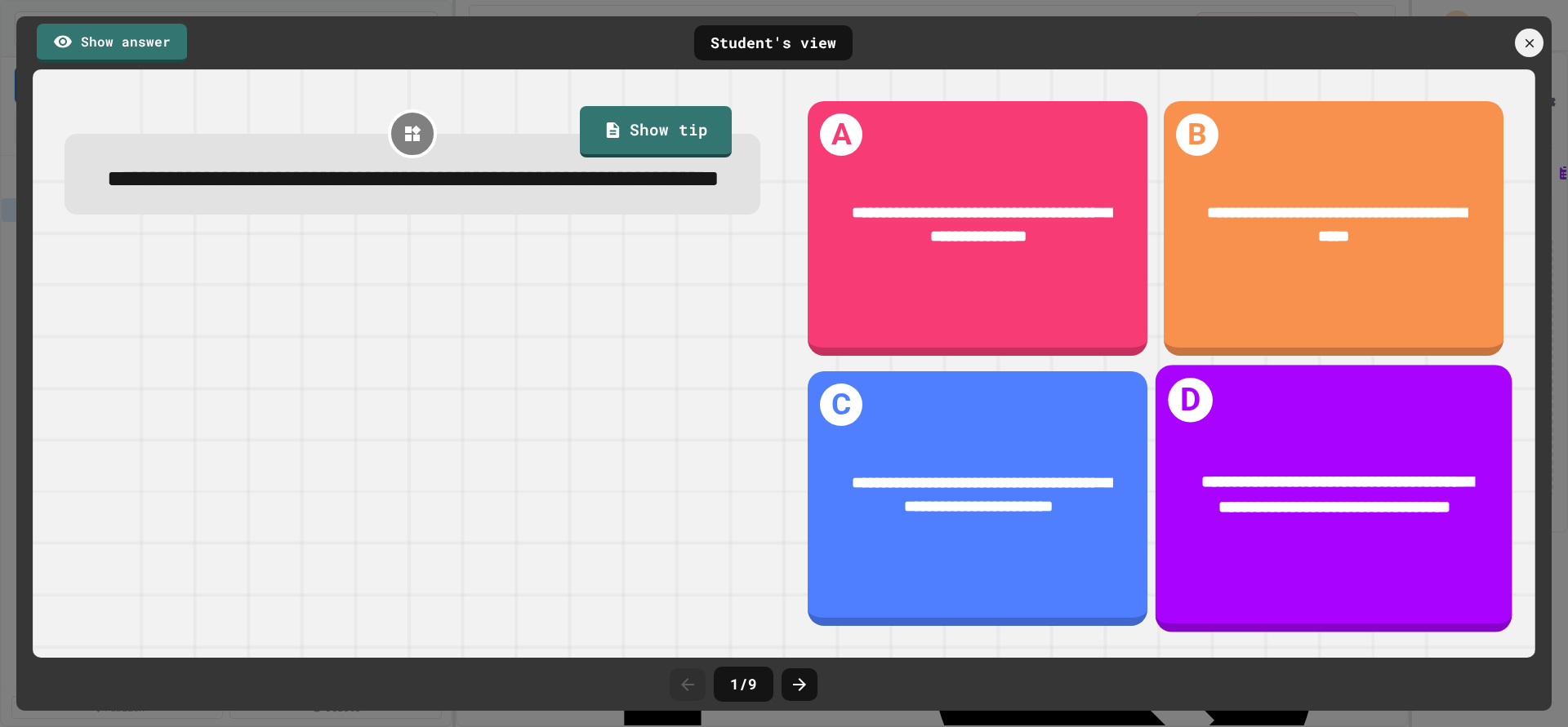
click at [1334, 490] on span "**********" at bounding box center [1337, 494] width 273 height 42
click at [1319, 486] on span "**********" at bounding box center [1337, 494] width 273 height 42
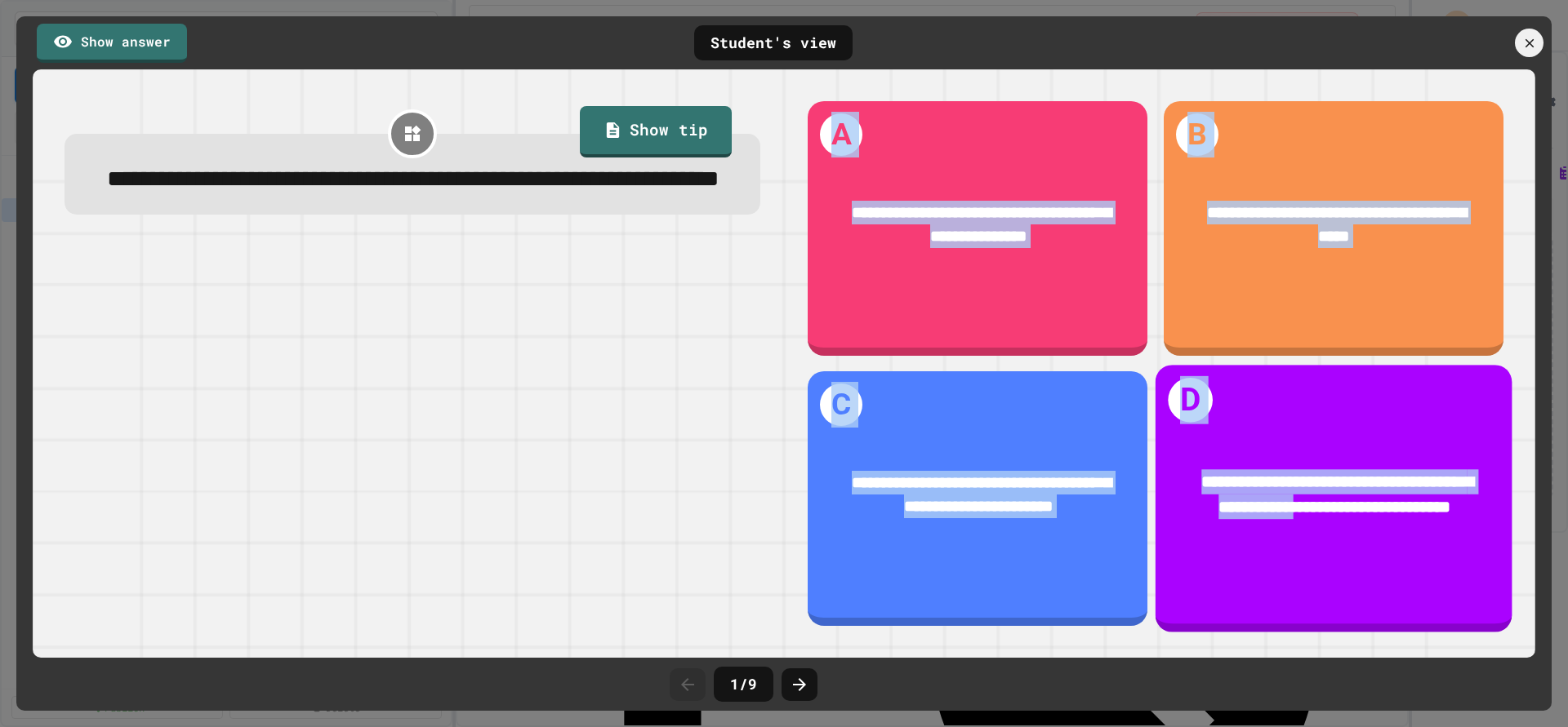
drag, startPoint x: 1334, startPoint y: 486, endPoint x: 678, endPoint y: 409, distance: 660.5
click at [1155, 435] on div "**********" at bounding box center [1333, 494] width 357 height 118
click at [1280, 474] on span "**********" at bounding box center [1337, 494] width 273 height 42
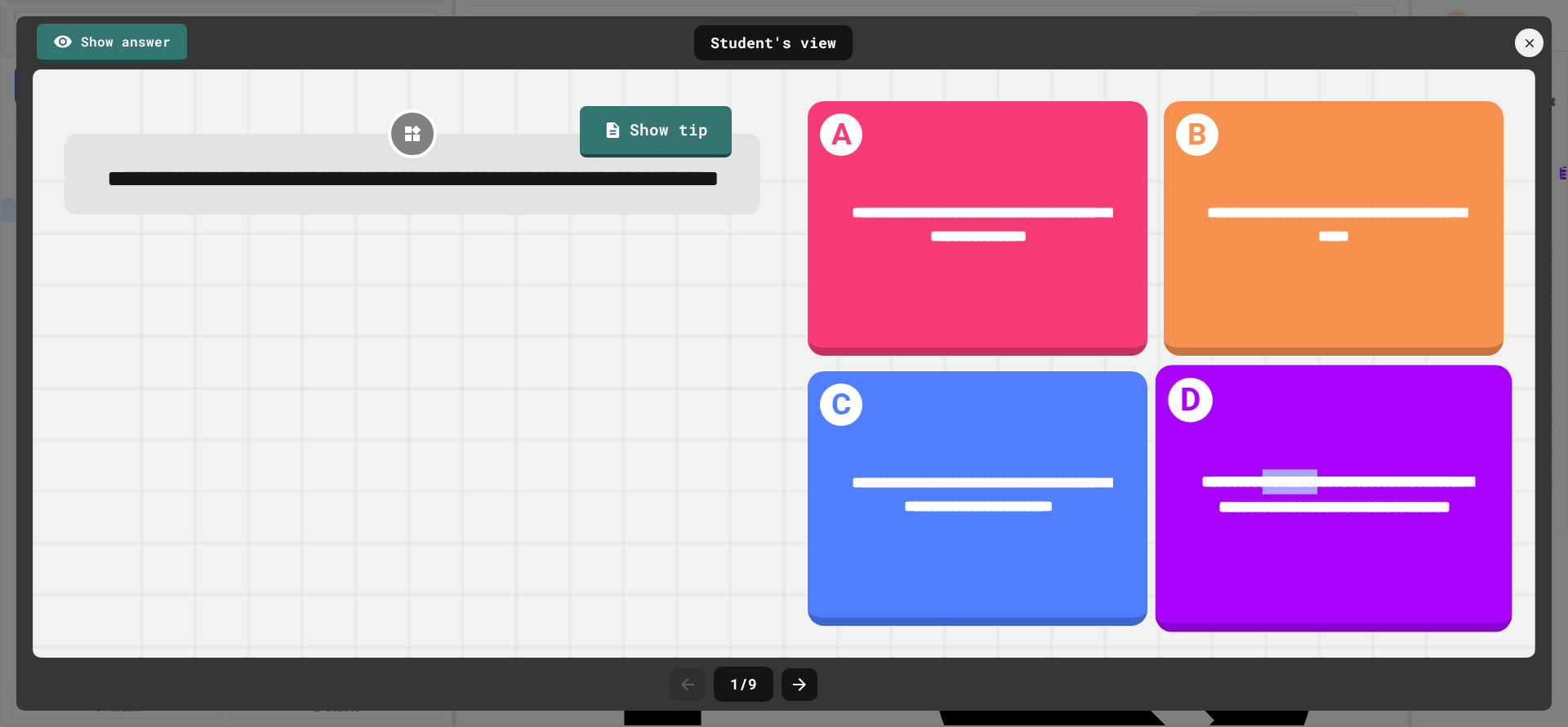
click at [1281, 474] on span "**********" at bounding box center [1337, 494] width 273 height 42
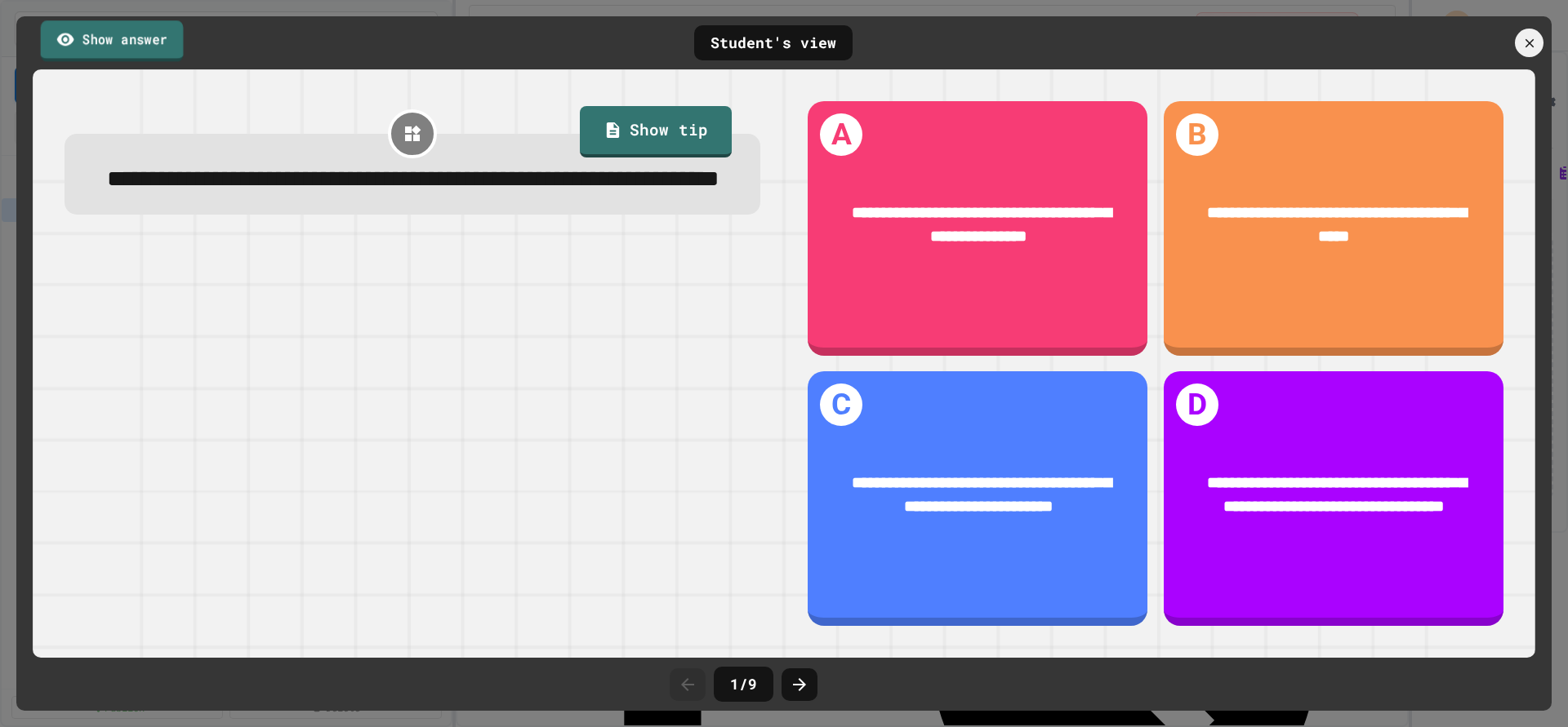
click at [91, 29] on link "Show answer" at bounding box center [112, 41] width 143 height 41
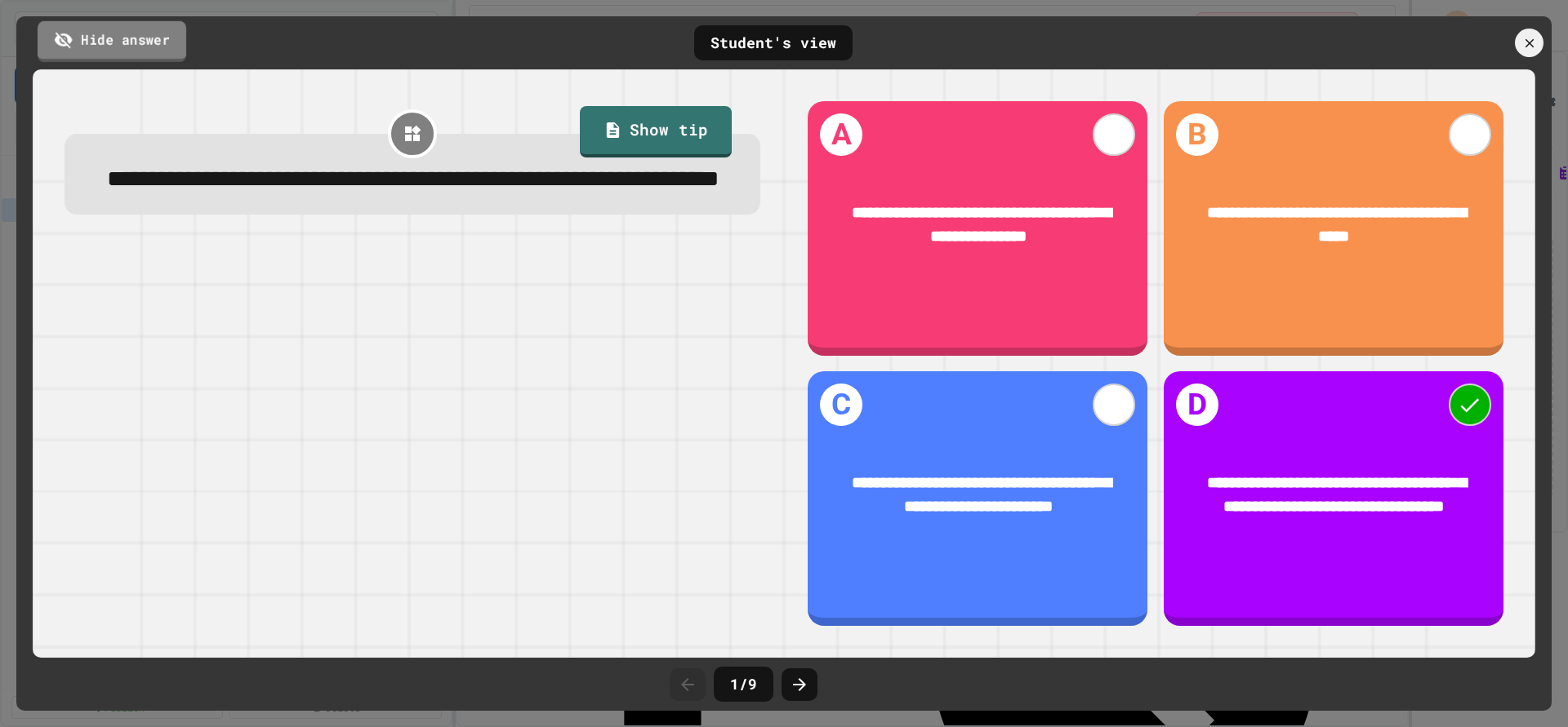
click at [91, 29] on link "Hide answer" at bounding box center [111, 41] width 149 height 41
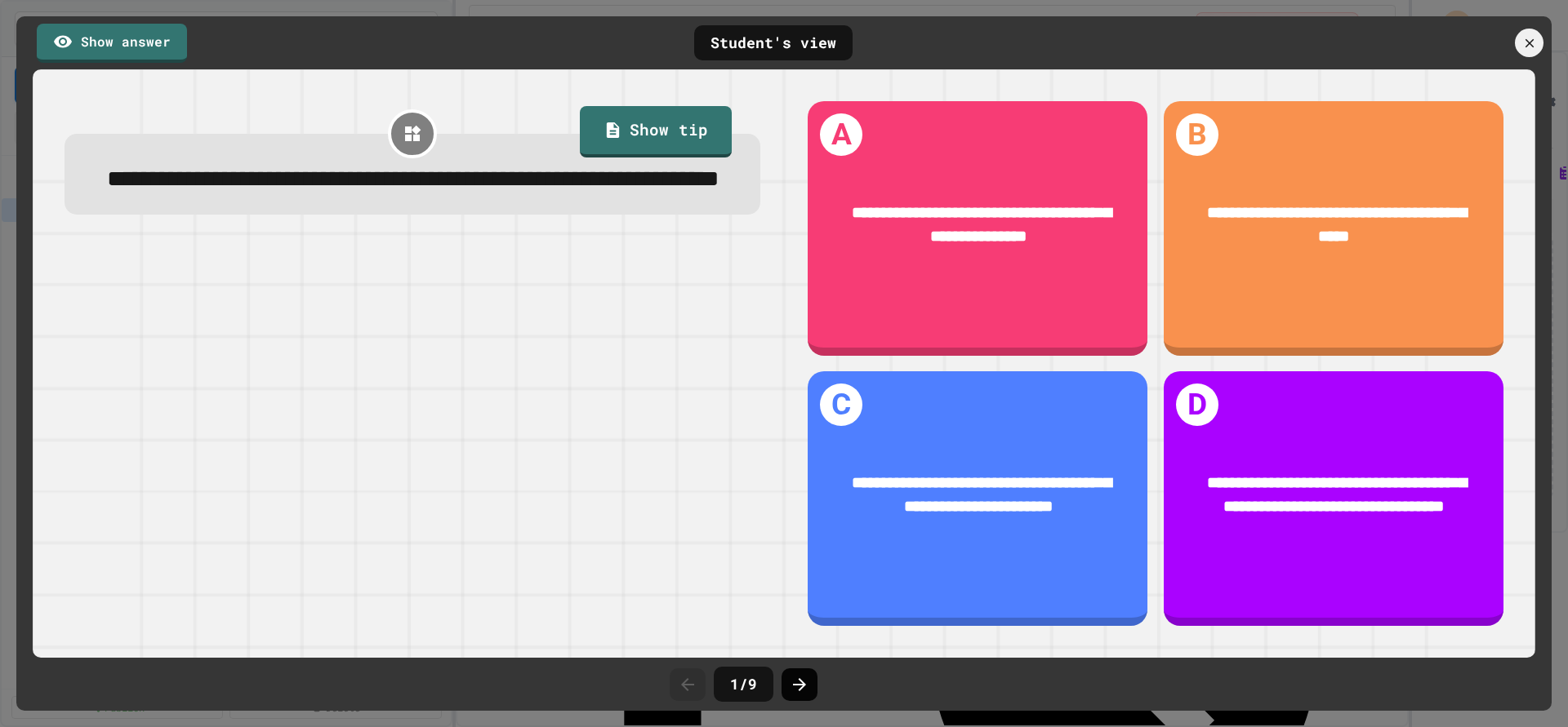
click at [800, 676] on icon at bounding box center [798, 684] width 20 height 20
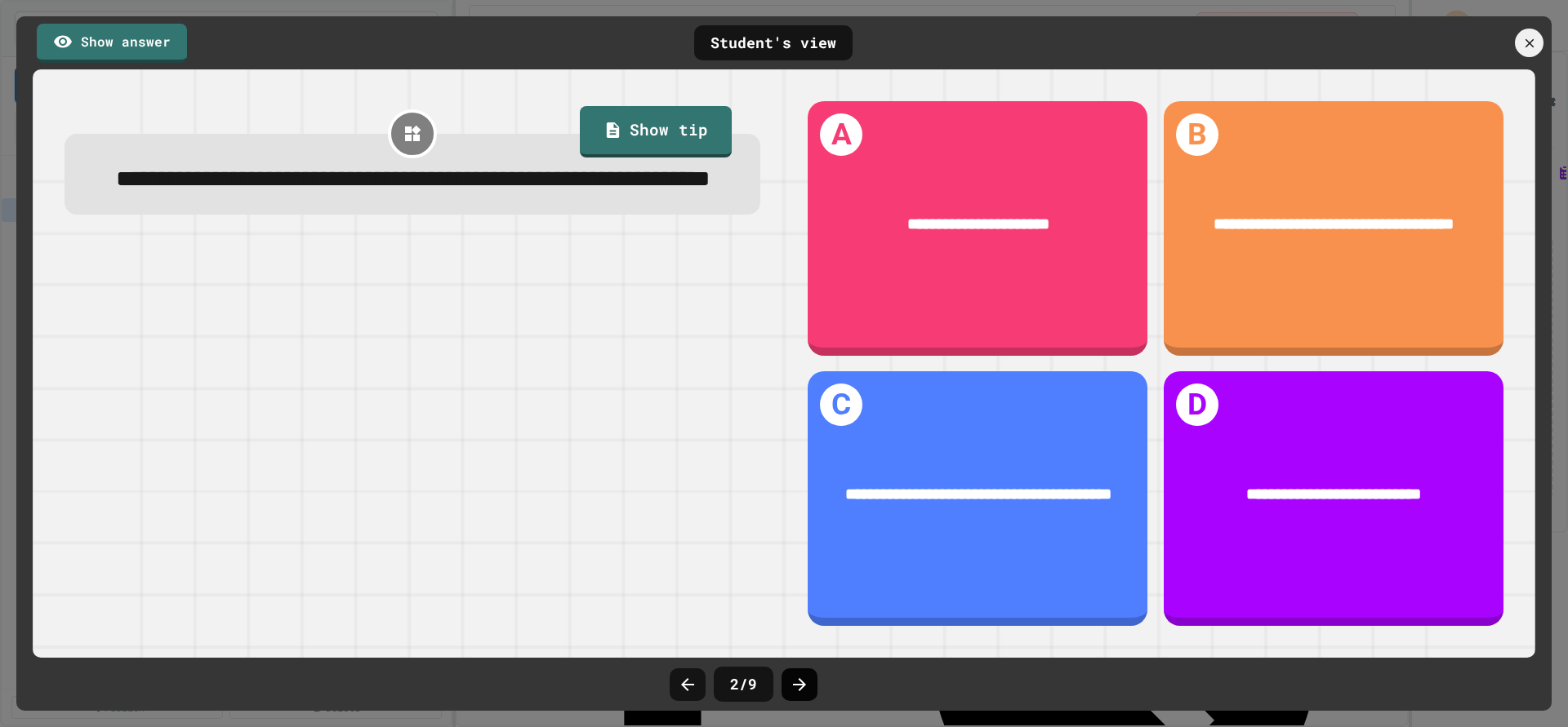
click at [799, 676] on icon at bounding box center [798, 684] width 20 height 20
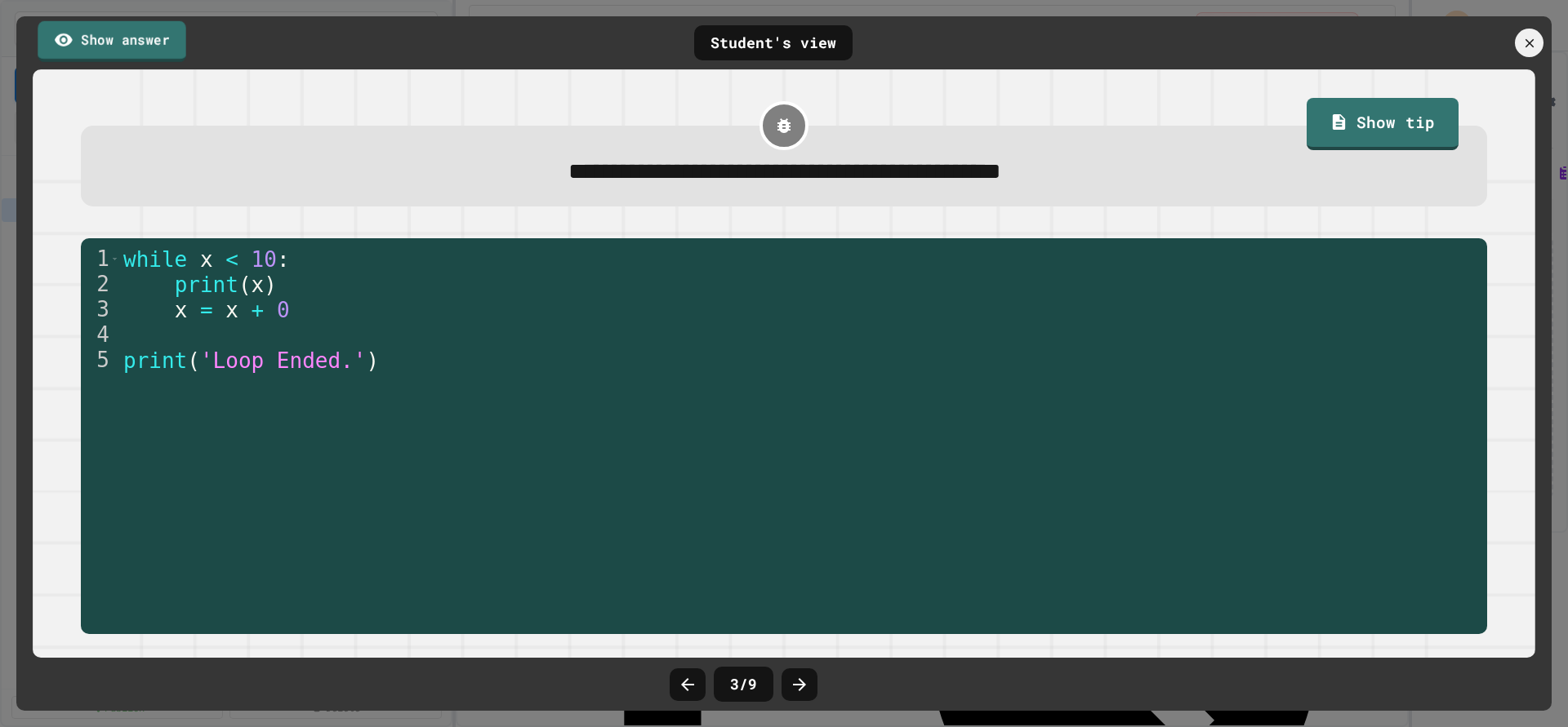
click at [133, 31] on link "Show answer" at bounding box center [111, 41] width 148 height 41
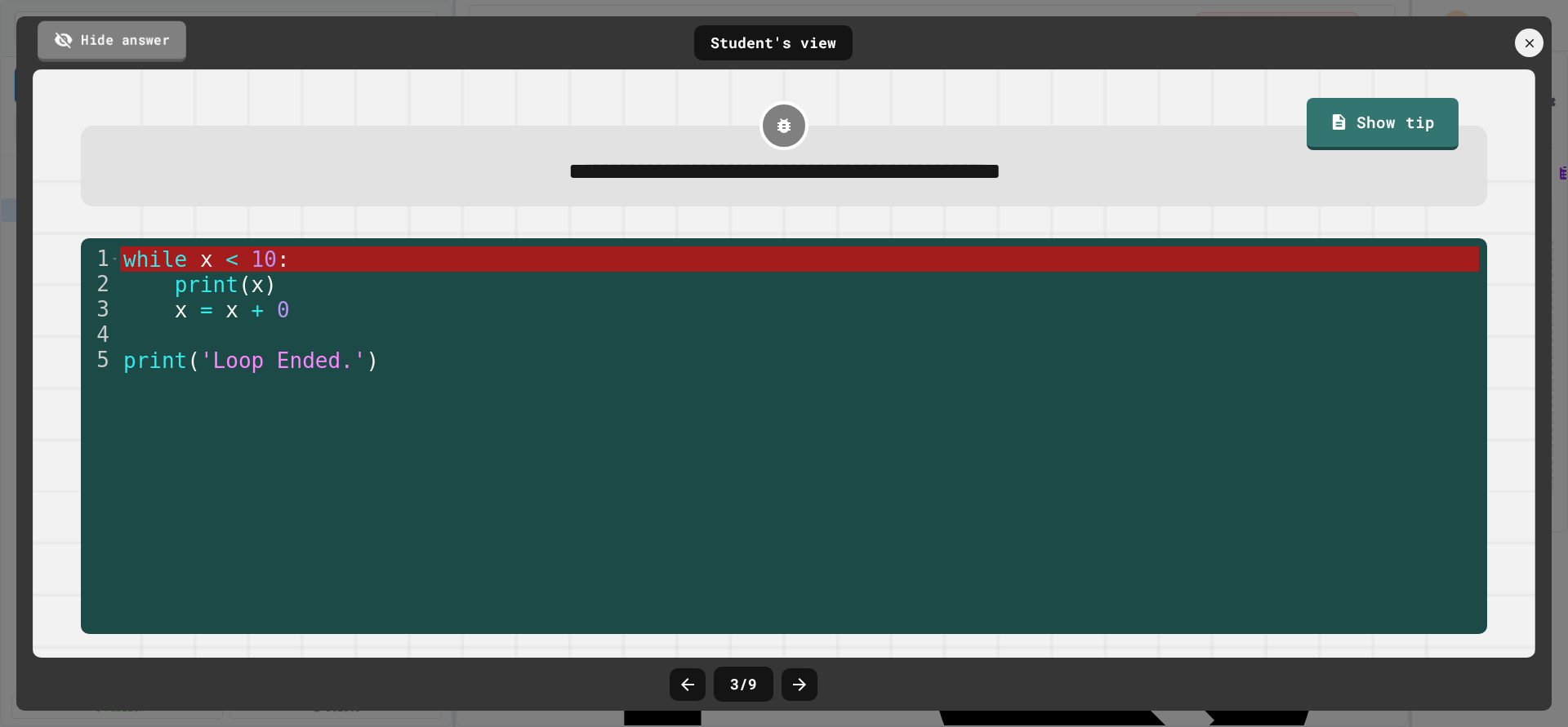
click at [133, 49] on link "Hide answer" at bounding box center [111, 41] width 149 height 41
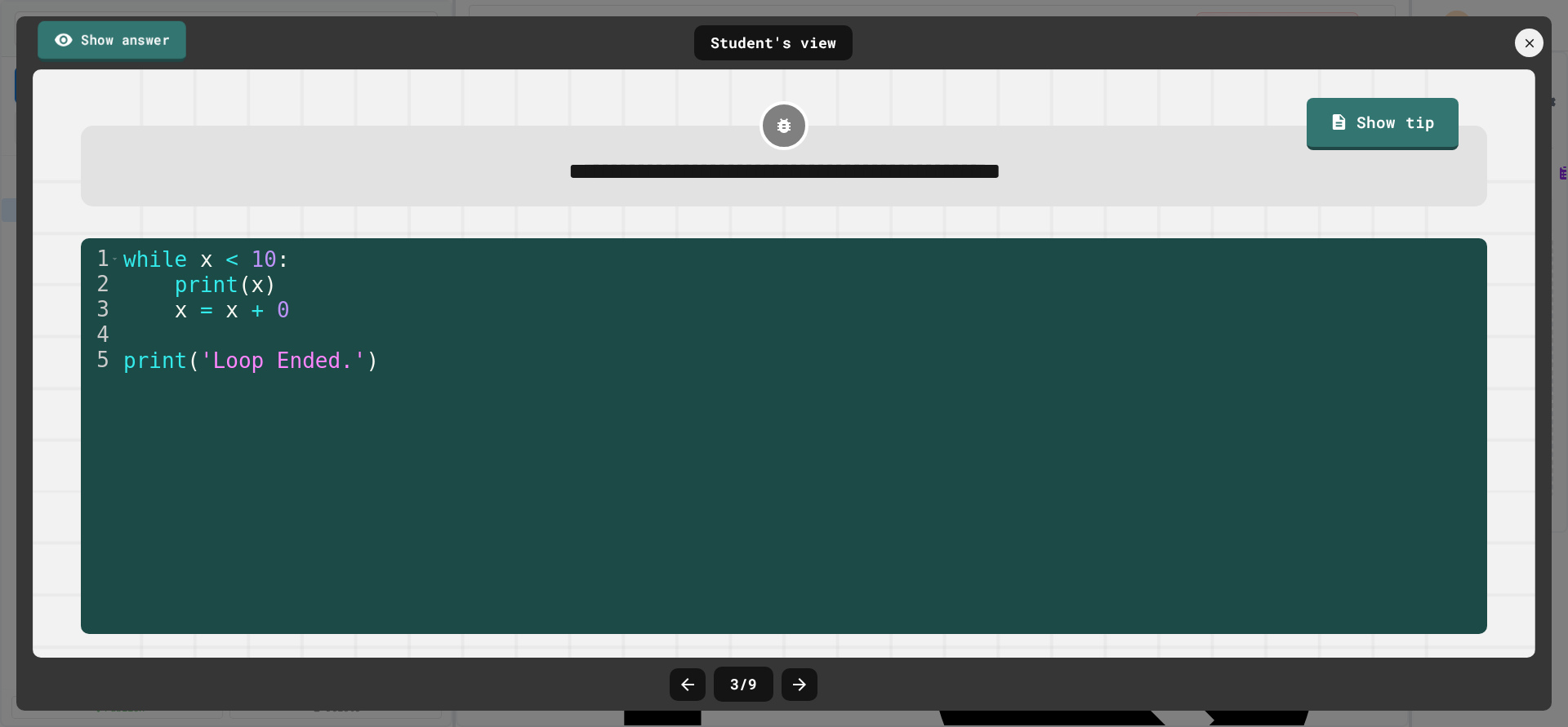
click at [133, 49] on link "Show answer" at bounding box center [111, 41] width 149 height 41
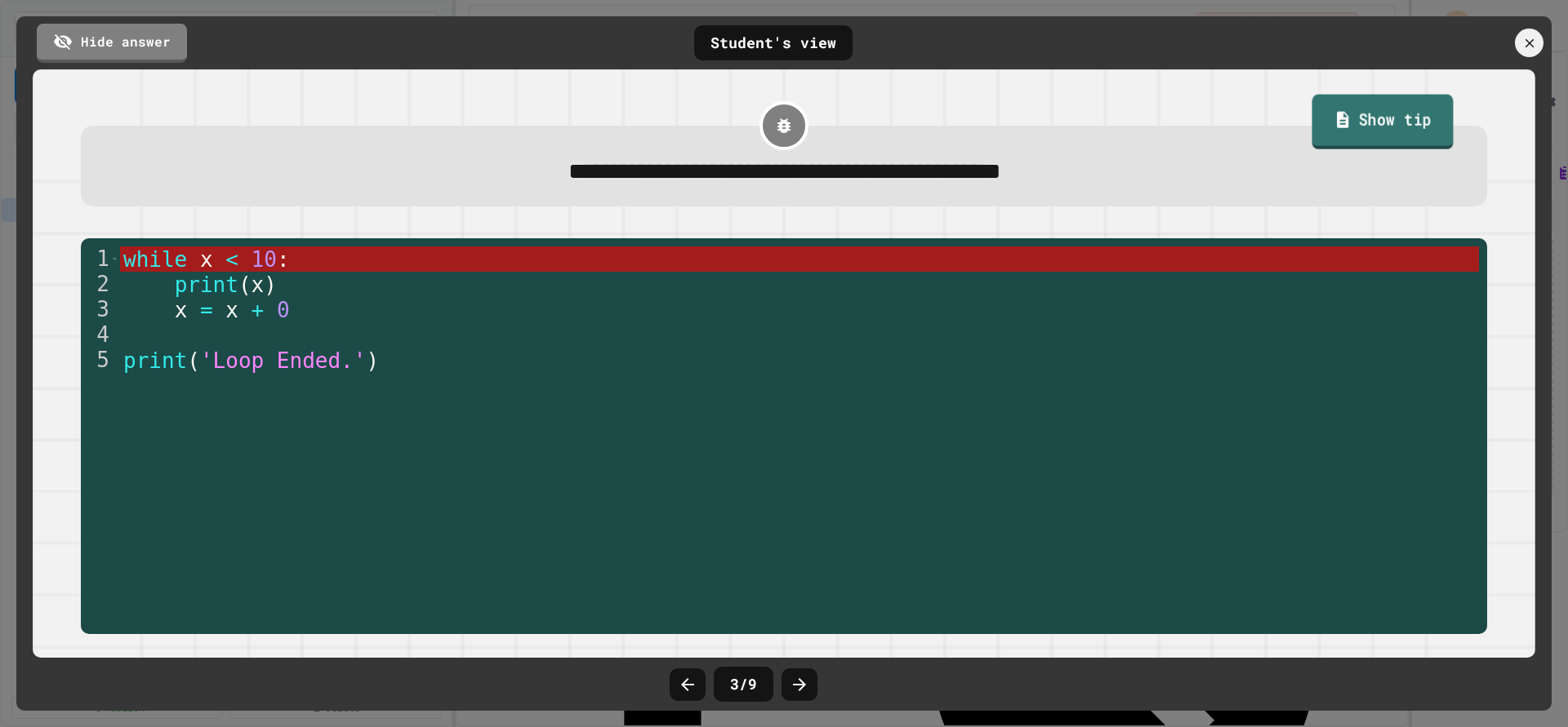
click at [1350, 131] on link "Show tip" at bounding box center [1382, 121] width 141 height 55
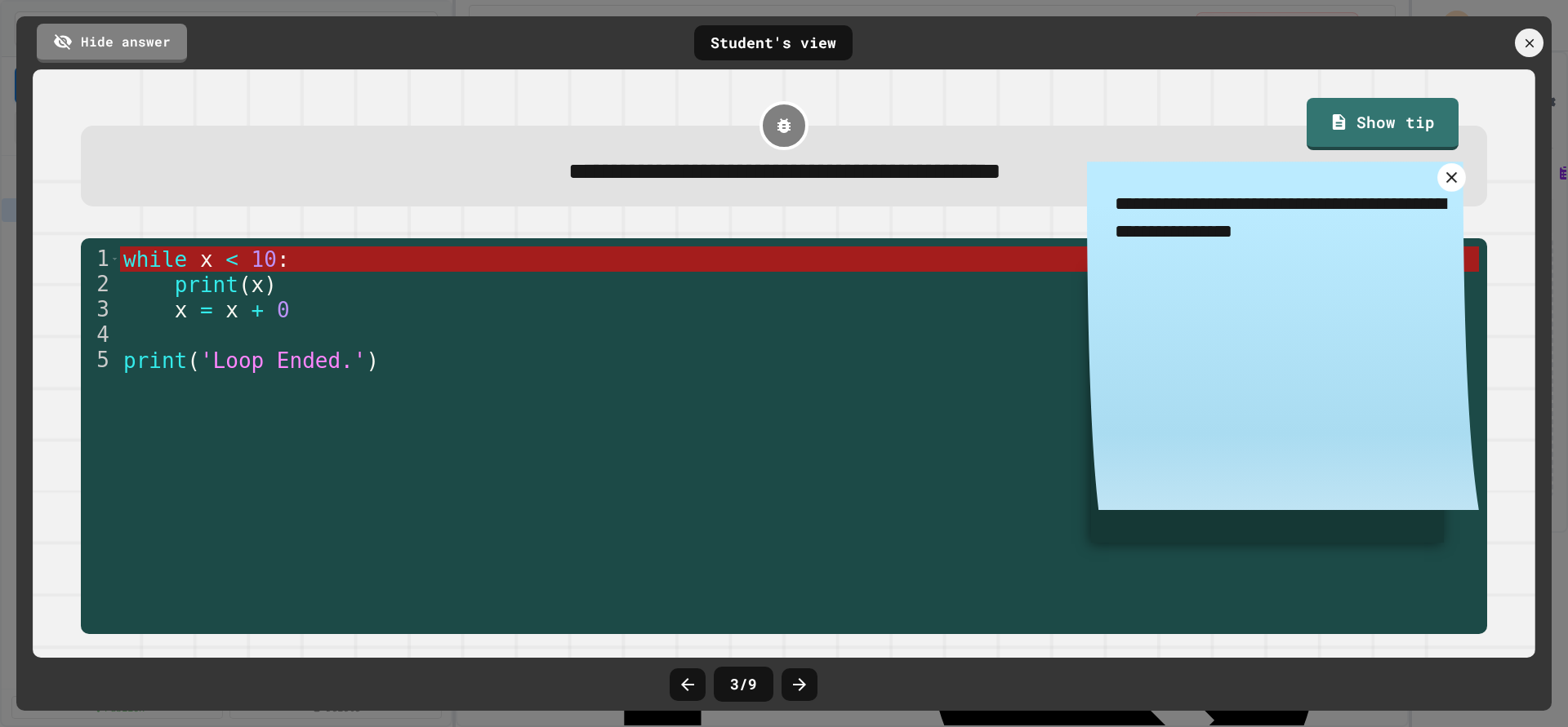
click at [1453, 187] on icon at bounding box center [1451, 178] width 19 height 19
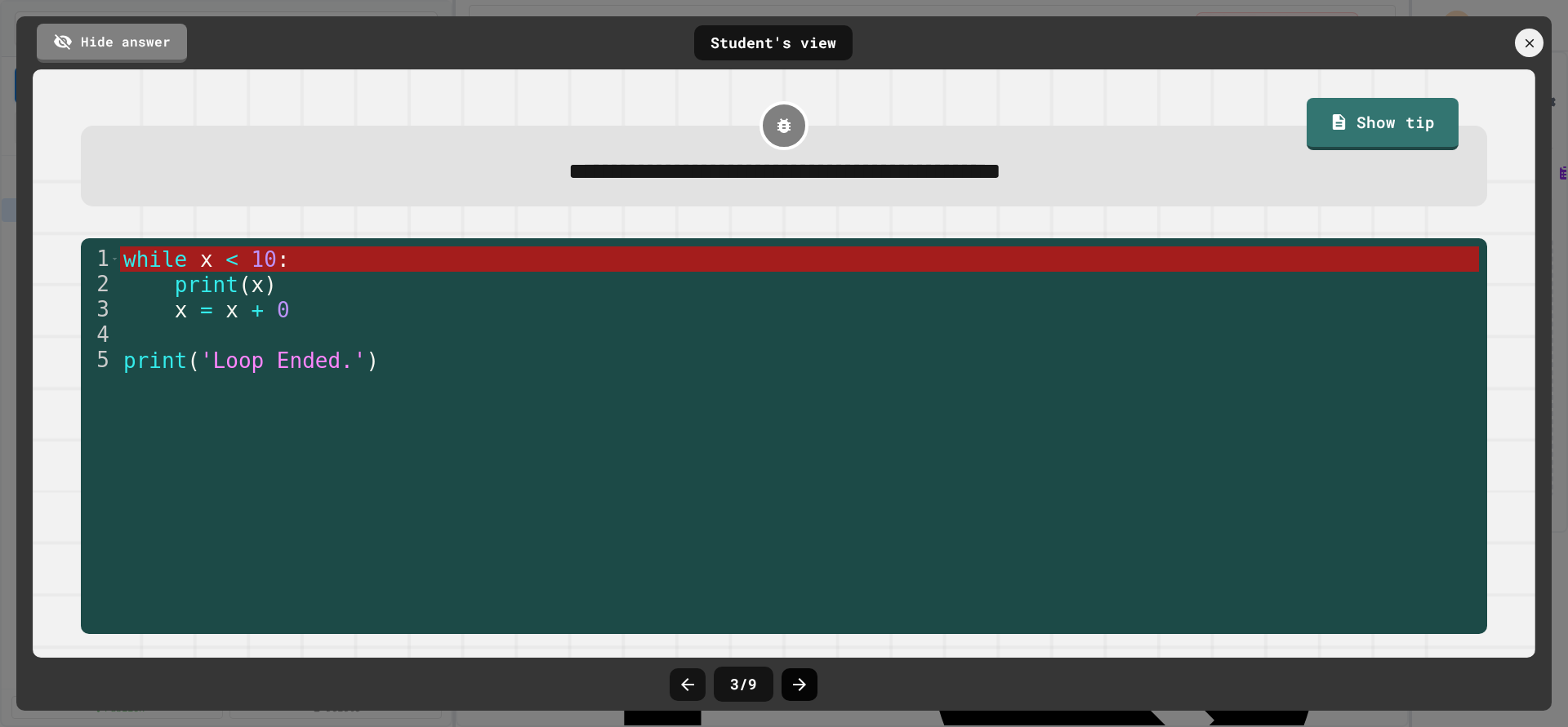
click at [788, 689] on div at bounding box center [799, 684] width 36 height 33
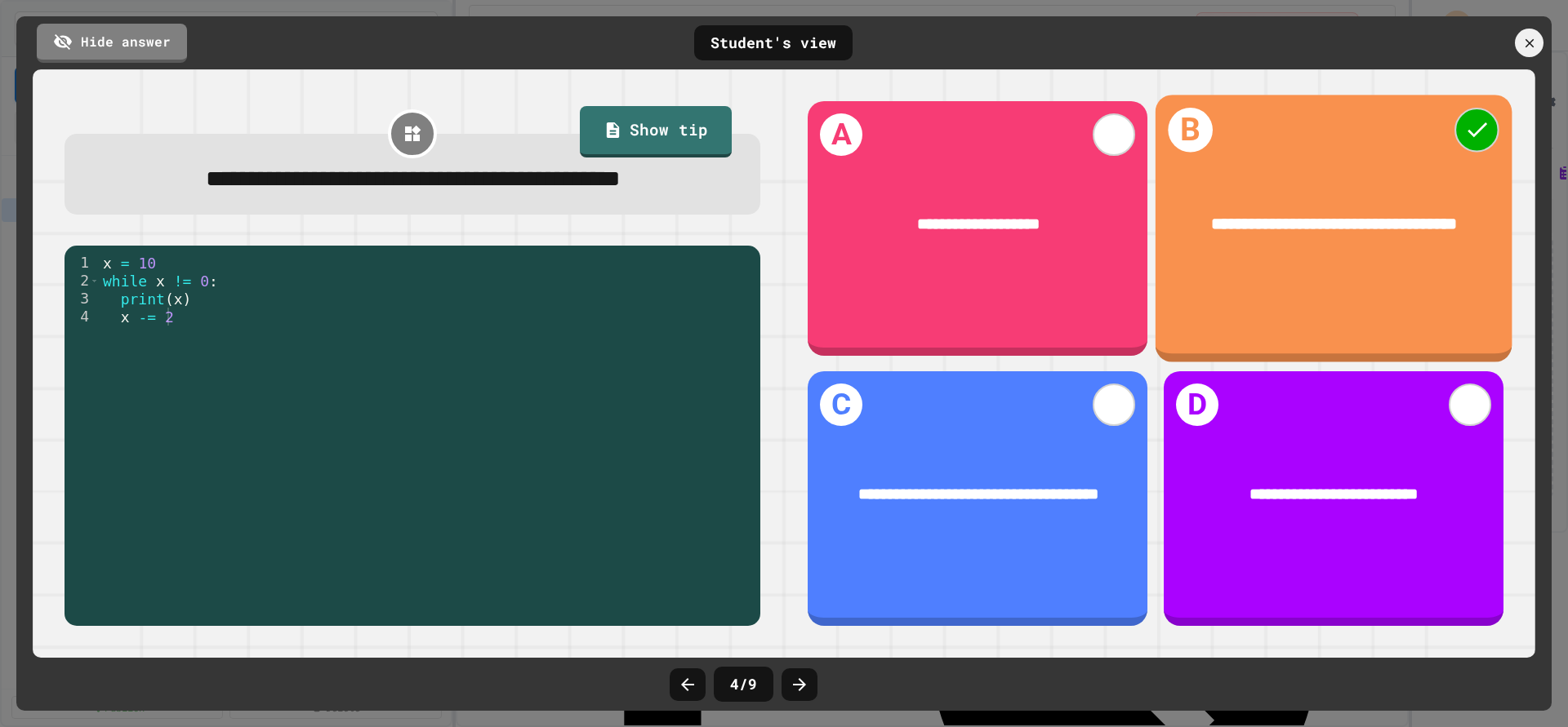
click at [1307, 274] on div "**********" at bounding box center [1333, 228] width 357 height 267
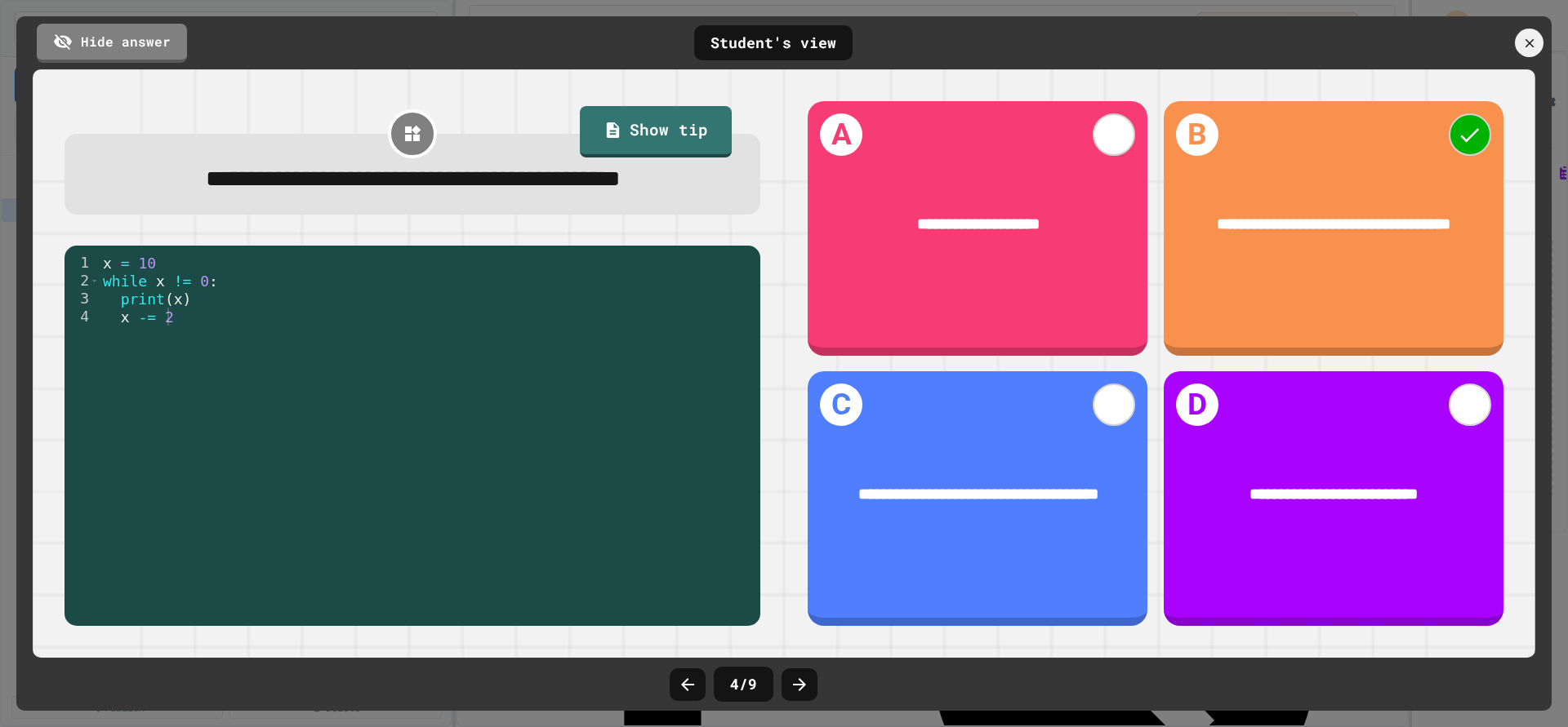
click at [127, 60] on link "Hide answer" at bounding box center [111, 43] width 151 height 39
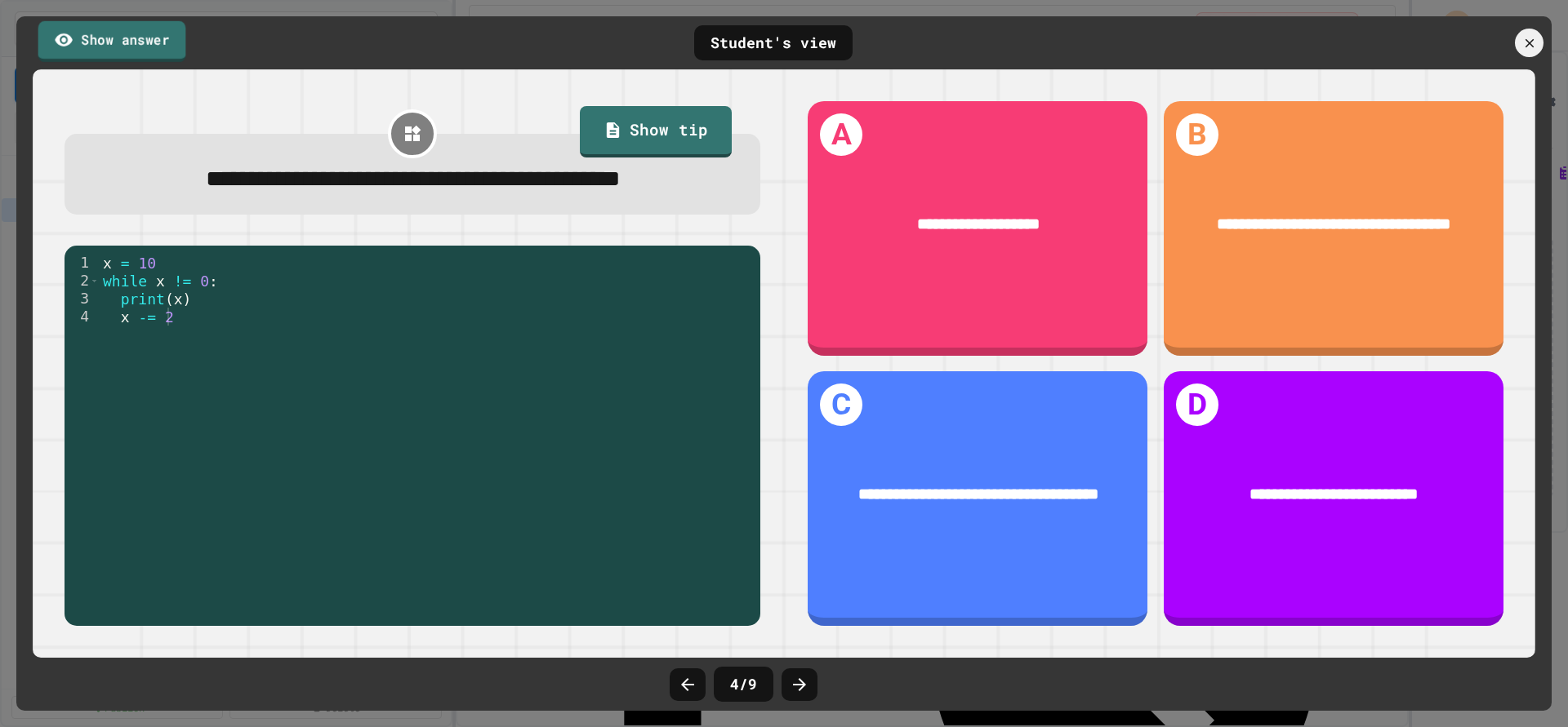
click at [127, 60] on link "Show answer" at bounding box center [112, 41] width 148 height 41
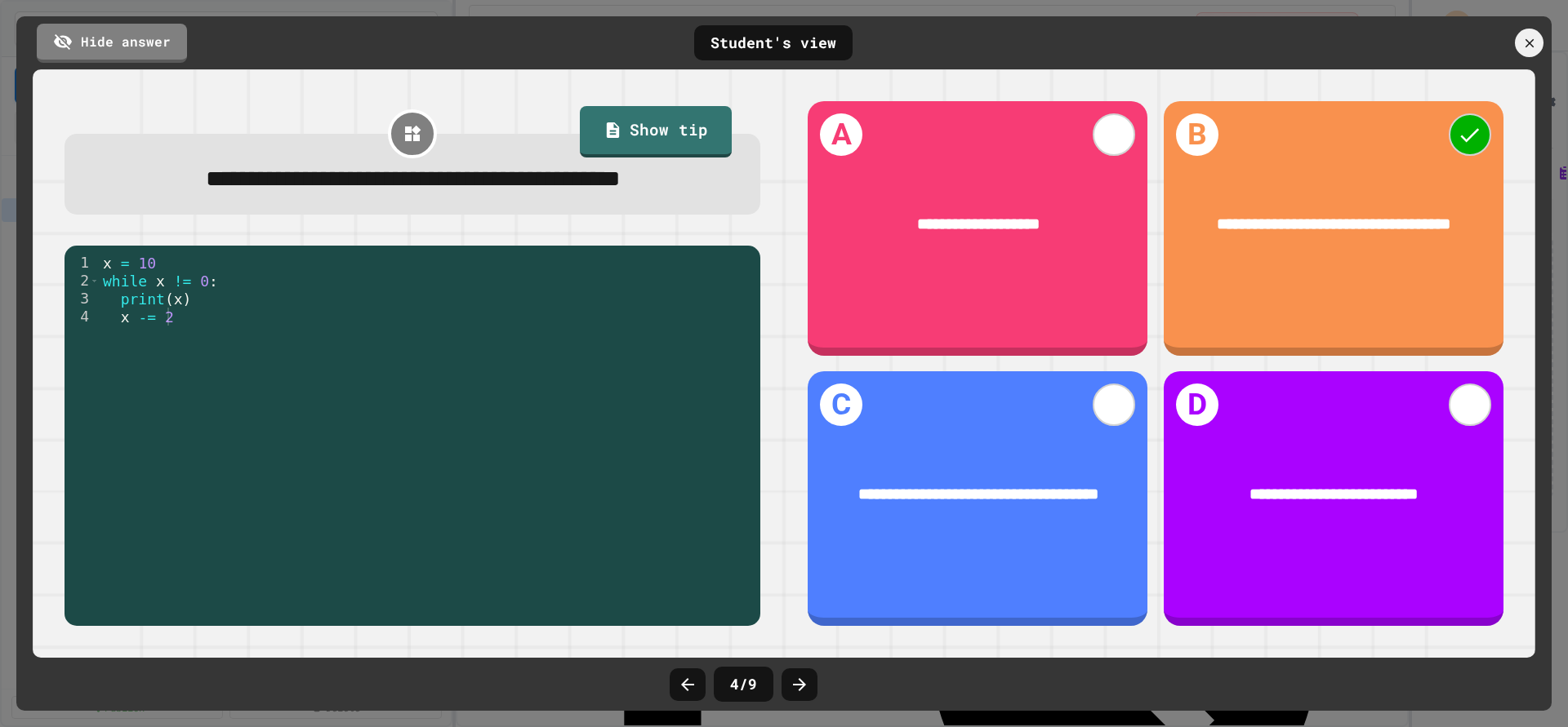
click at [1519, 28] on div "Hide answer Student's view" at bounding box center [784, 42] width 1535 height 53
click at [1518, 31] on div at bounding box center [1461, 43] width 180 height 29
click at [1521, 44] on icon at bounding box center [1529, 43] width 17 height 17
